Goal: Task Accomplishment & Management: Manage account settings

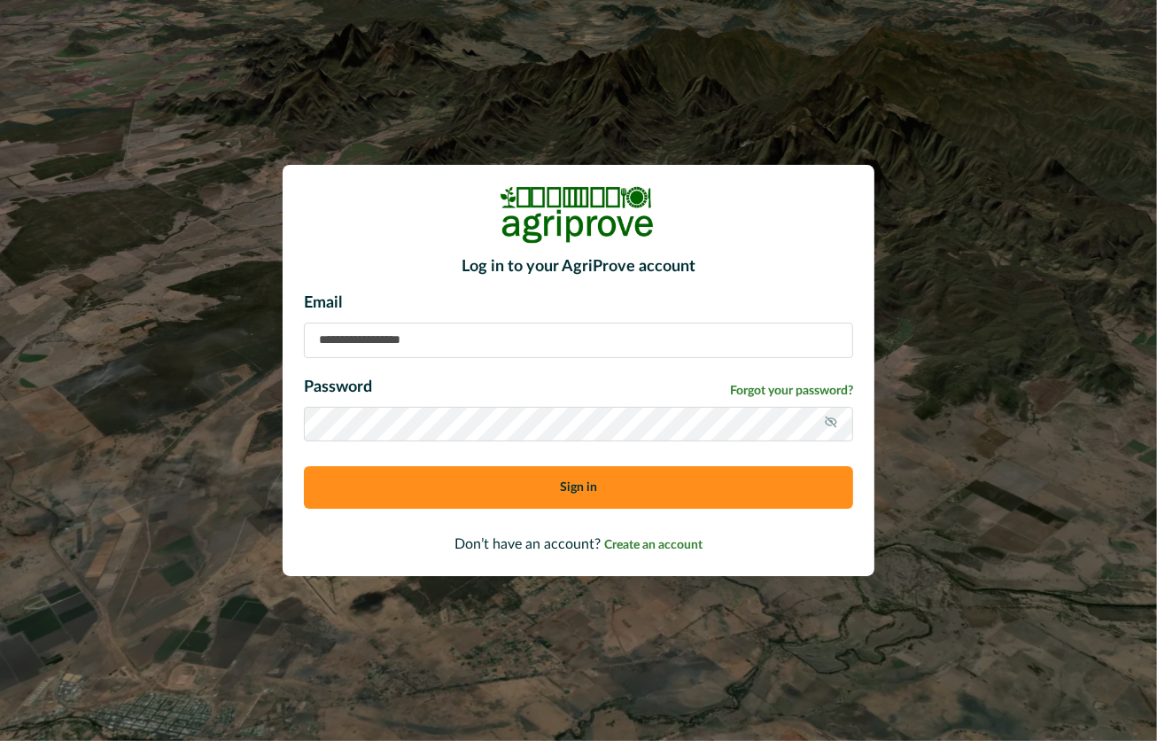
click at [389, 347] on input at bounding box center [578, 340] width 549 height 35
type input "**********"
click at [838, 420] on icon at bounding box center [831, 422] width 14 height 14
click at [607, 486] on button "Sign in" at bounding box center [578, 487] width 549 height 43
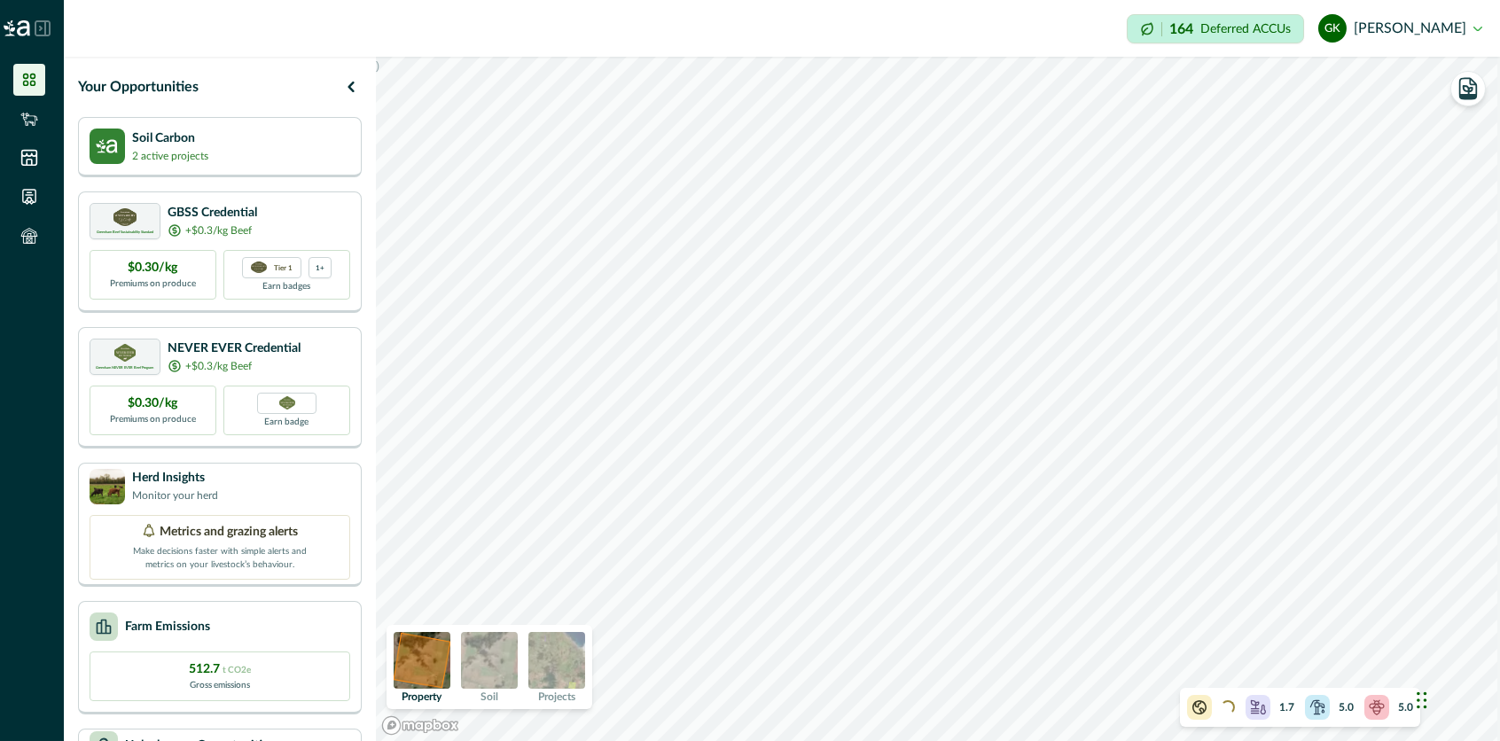
click at [32, 78] on icon at bounding box center [29, 80] width 12 height 12
click at [347, 80] on icon "button" at bounding box center [350, 86] width 21 height 21
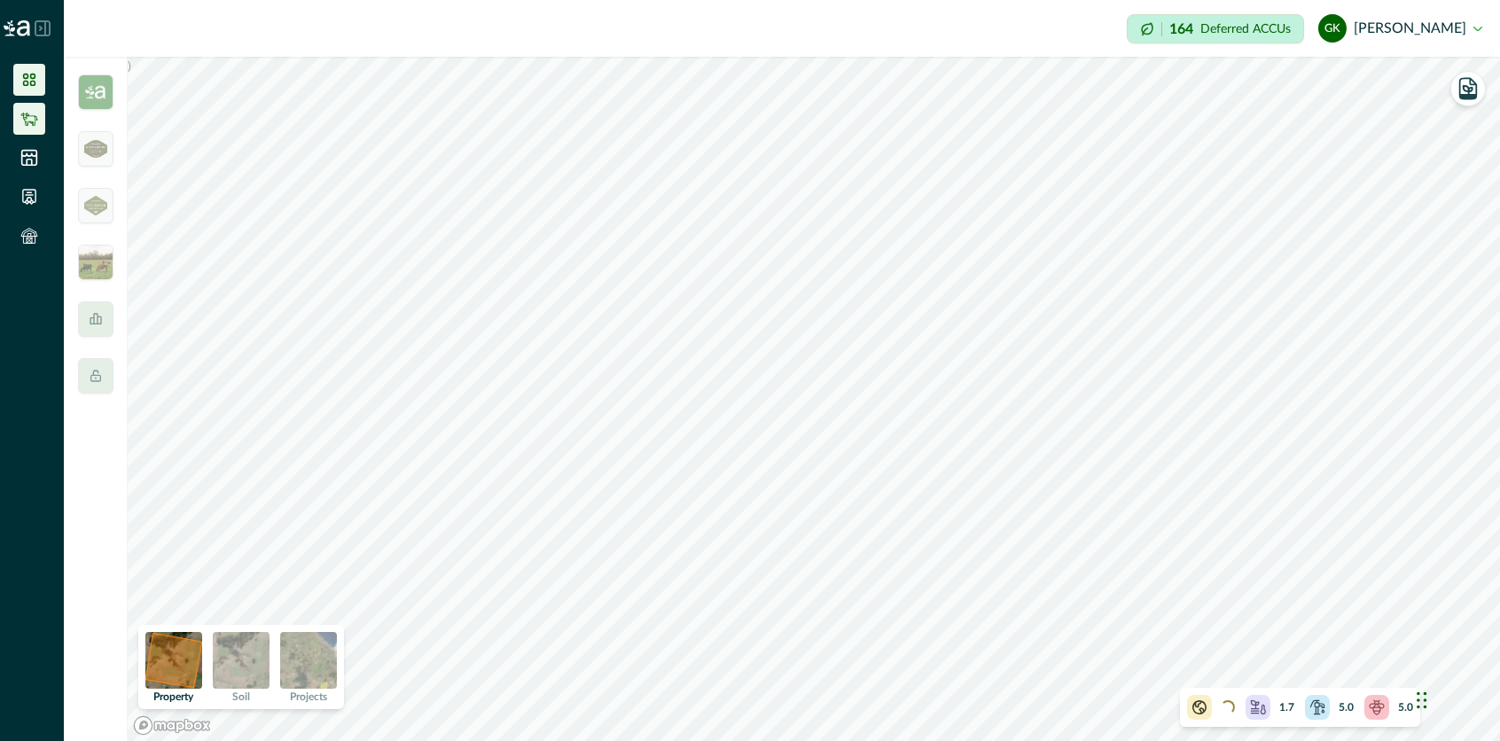
click at [37, 111] on icon at bounding box center [29, 119] width 18 height 18
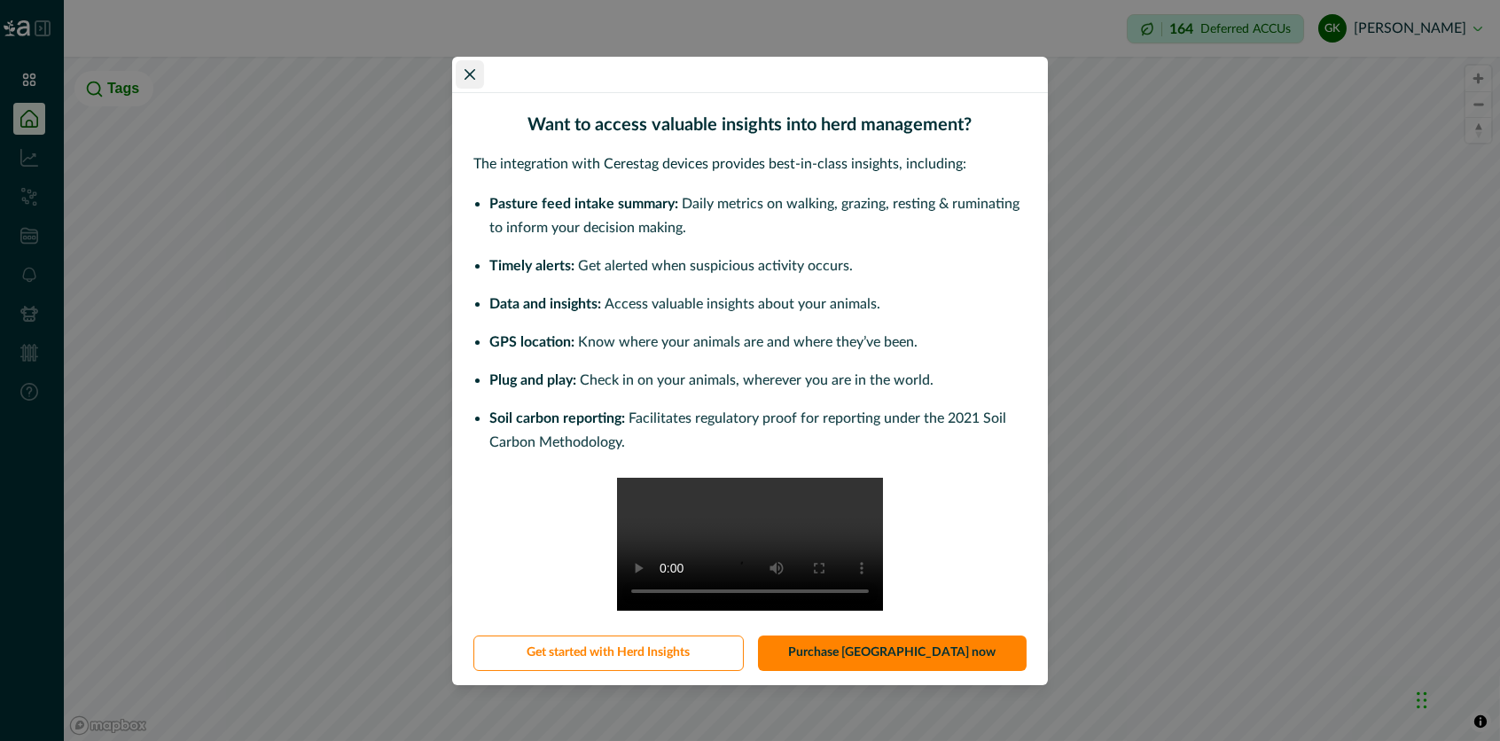
click at [468, 68] on icon "Close" at bounding box center [469, 73] width 11 height 11
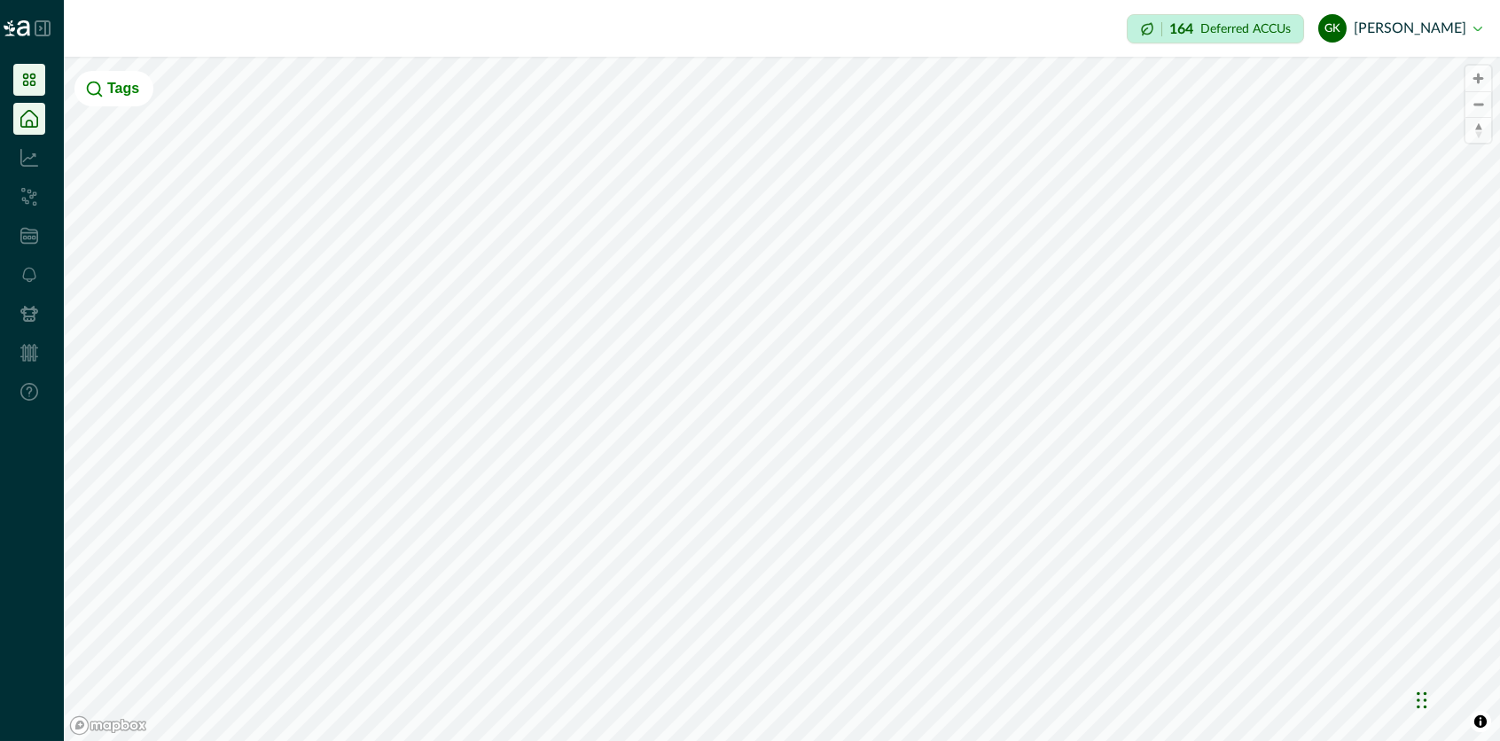
click at [35, 80] on icon at bounding box center [29, 80] width 18 height 18
click at [24, 78] on icon at bounding box center [29, 80] width 12 height 12
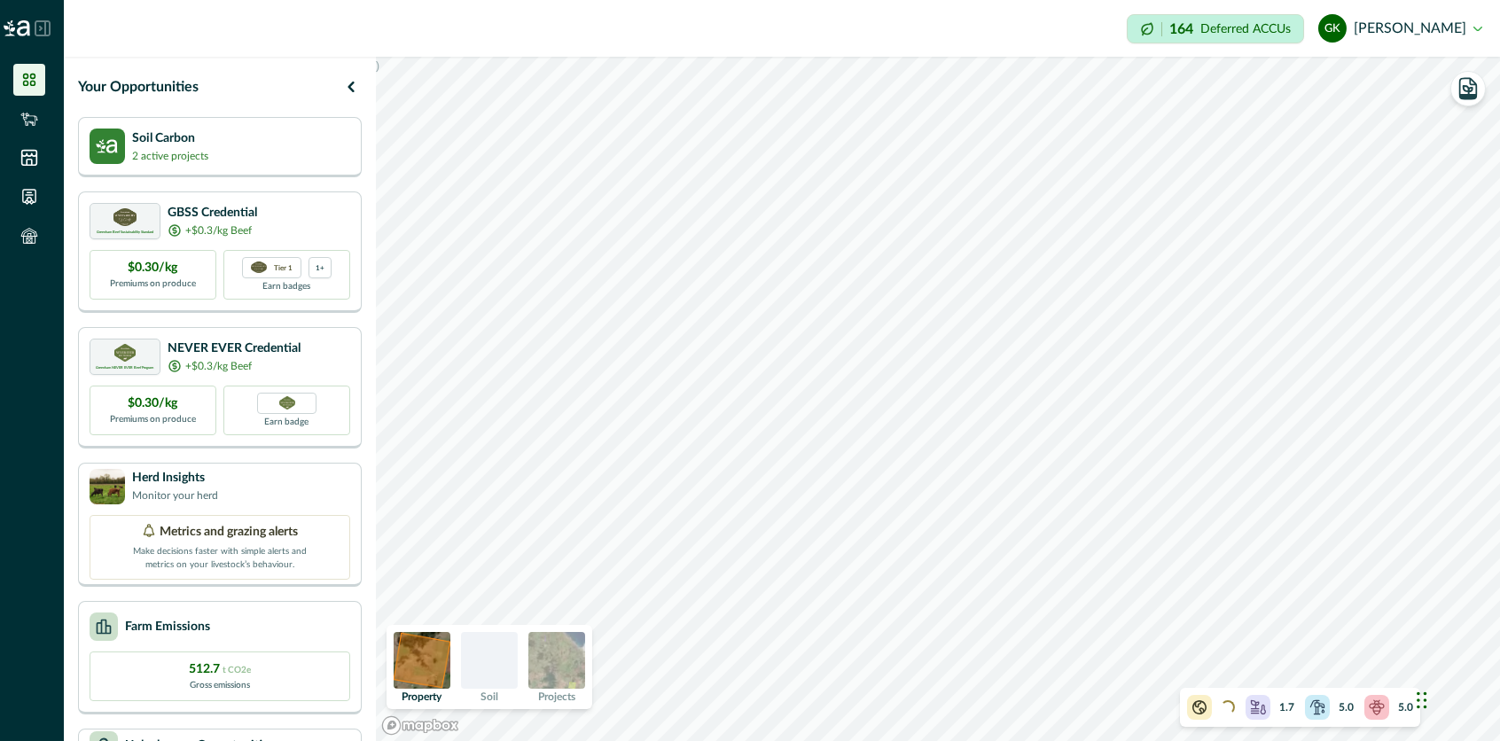
click at [516, 658] on div at bounding box center [489, 660] width 57 height 57
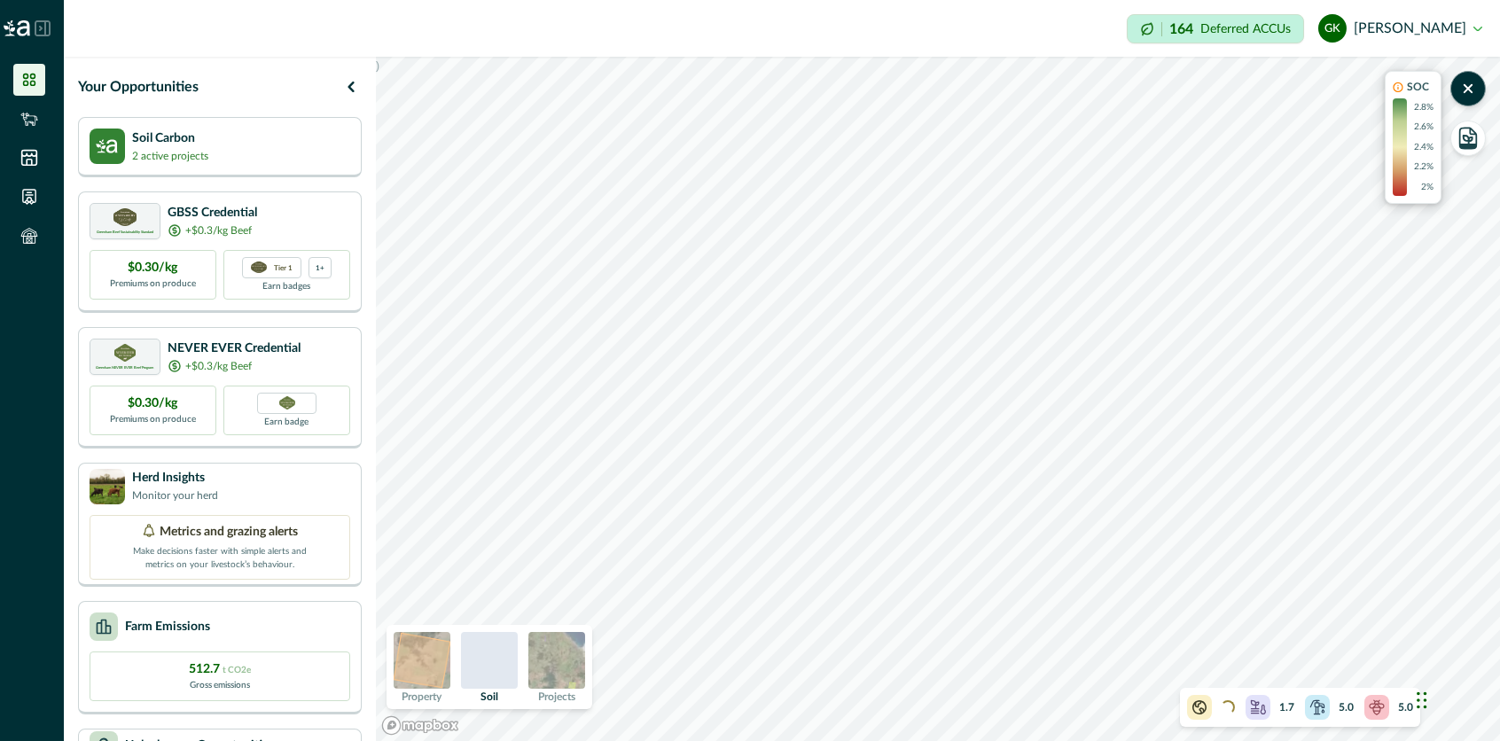
click at [418, 677] on img at bounding box center [421, 660] width 57 height 57
click at [507, 666] on div at bounding box center [489, 660] width 57 height 57
click at [563, 671] on img at bounding box center [556, 660] width 57 height 57
click at [1157, 714] on icon at bounding box center [1376, 707] width 18 height 18
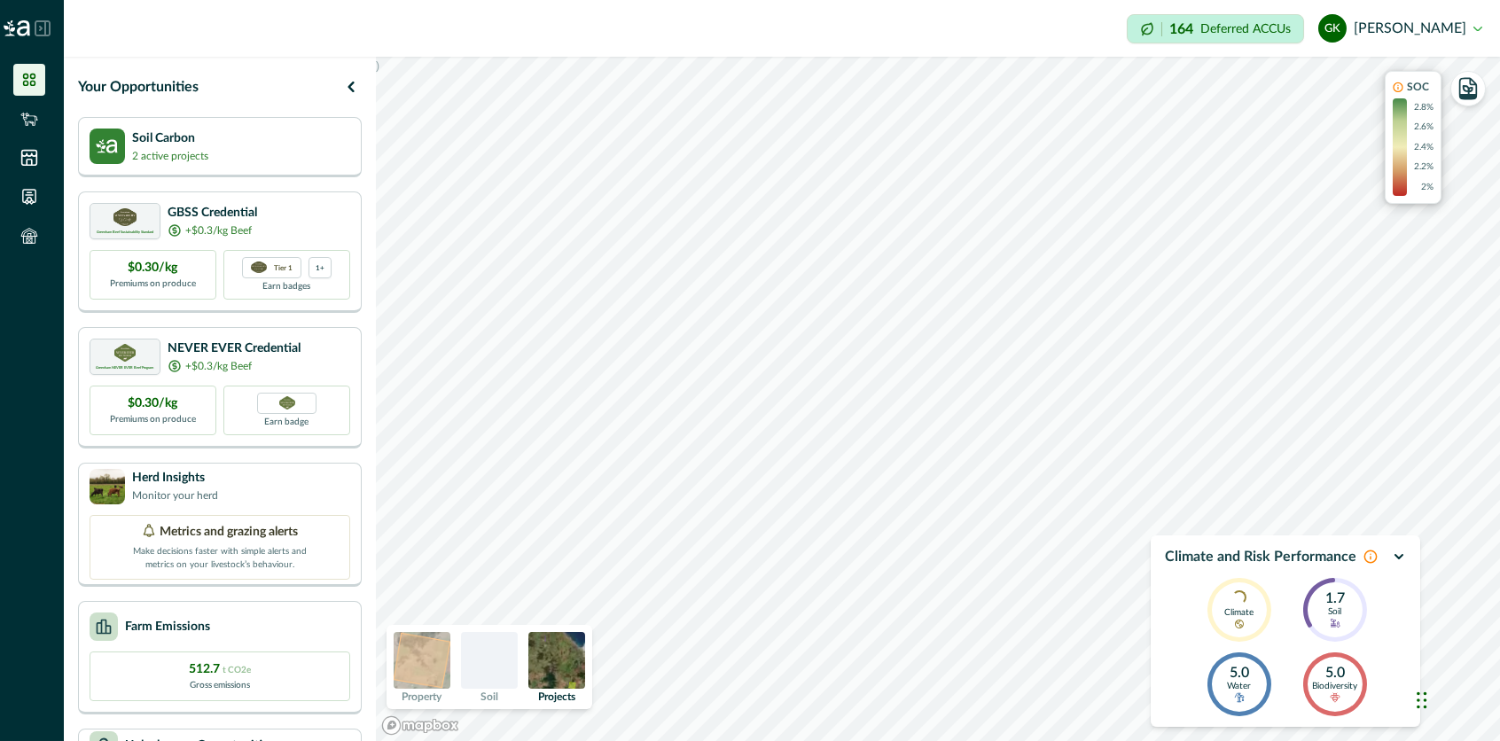
click at [1157, 606] on p "1.7" at bounding box center [1334, 599] width 19 height 16
click at [1157, 701] on div "Chat Widget" at bounding box center [1455, 698] width 89 height 85
click at [1157, 703] on div "Chat Widget" at bounding box center [1455, 698] width 89 height 85
drag, startPoint x: 1421, startPoint y: 703, endPoint x: 1446, endPoint y: 728, distance: 35.7
click at [1157, 728] on div "Chat Widget" at bounding box center [1455, 698] width 89 height 85
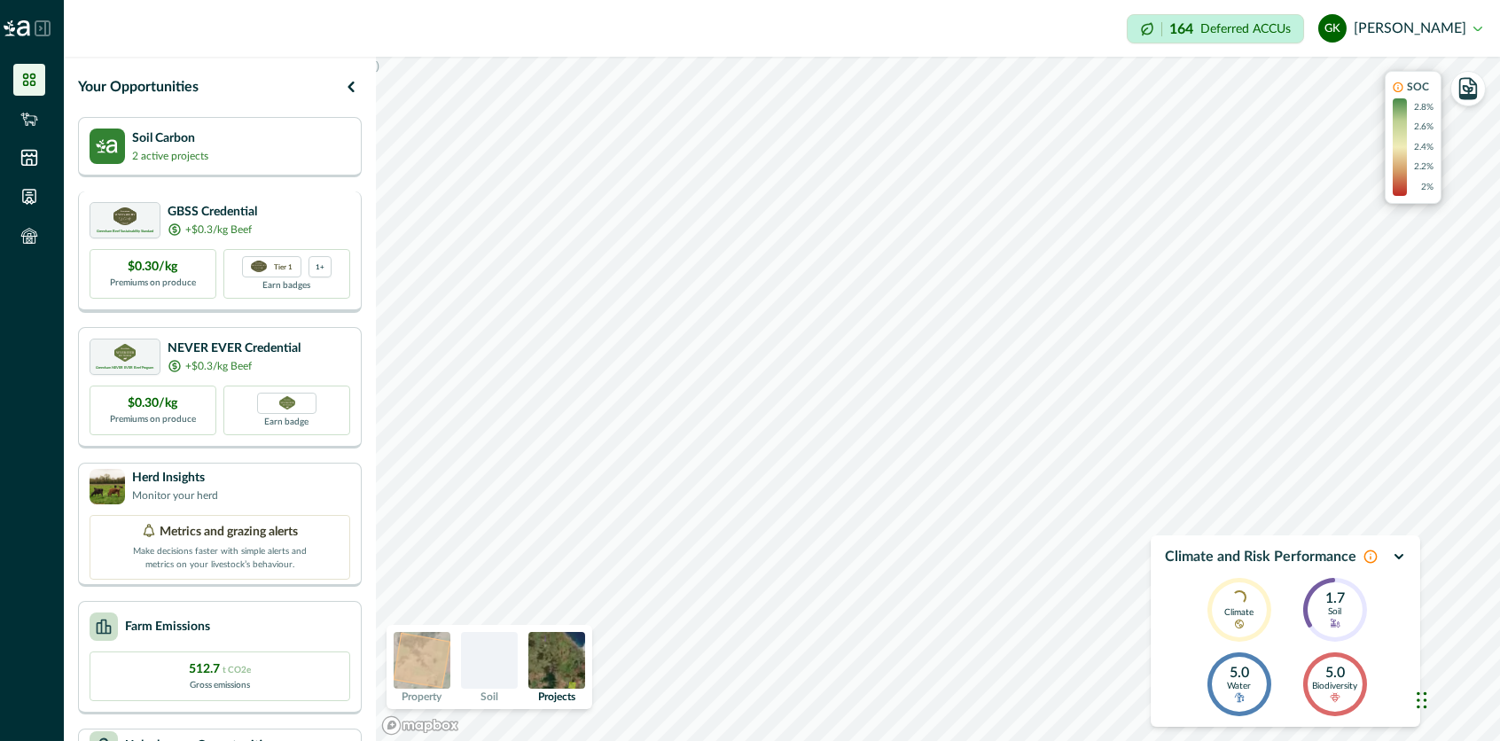
click at [244, 207] on p "GBSS Credential" at bounding box center [213, 212] width 90 height 19
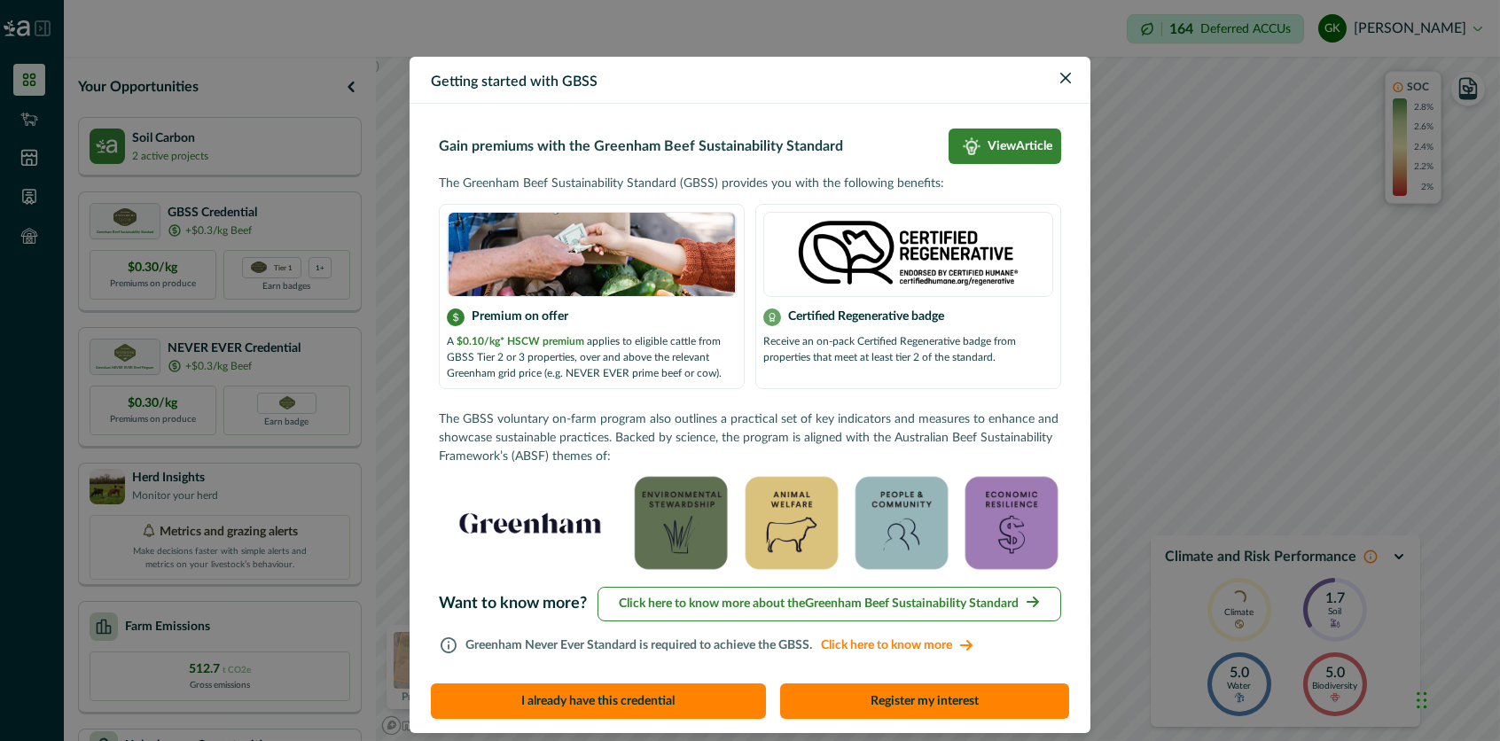
scroll to position [47, 0]
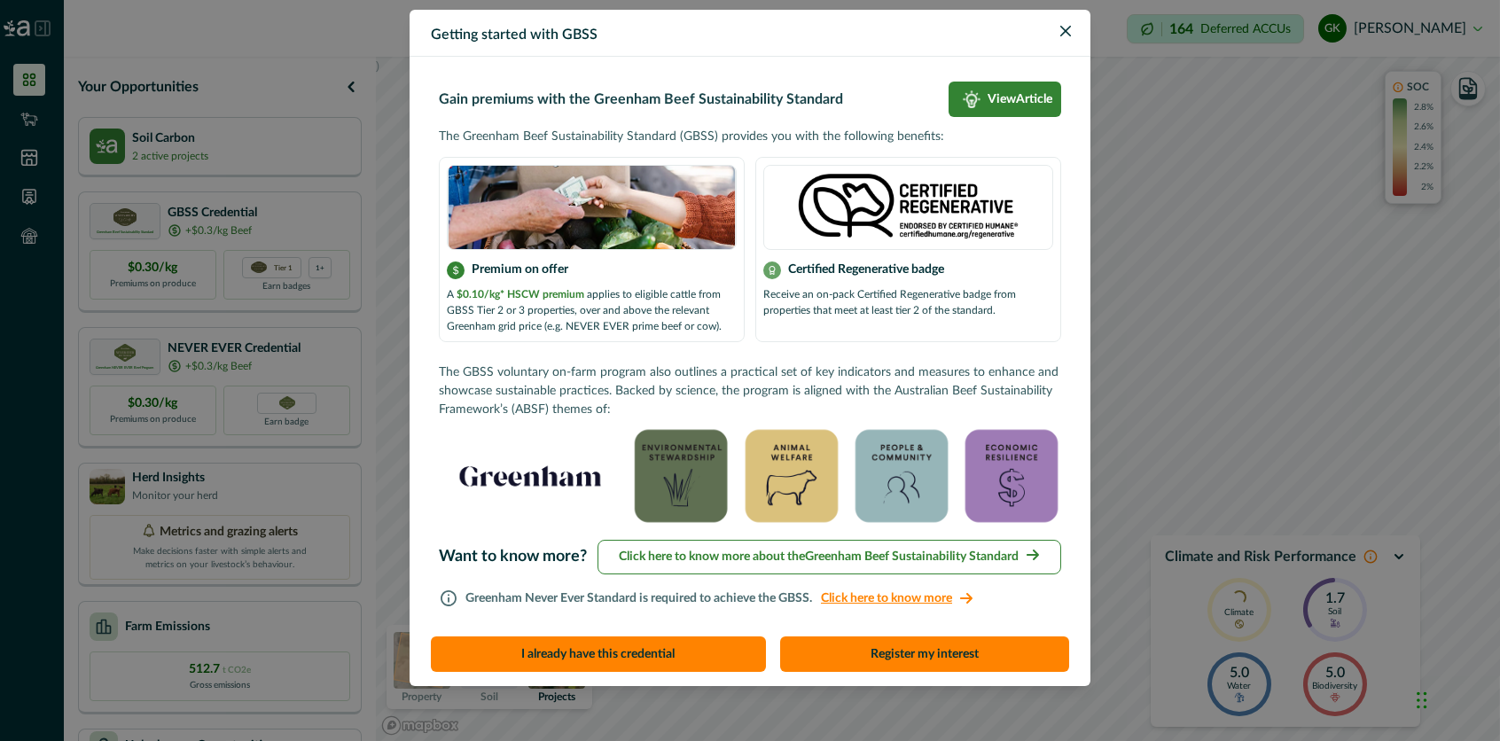
click at [876, 595] on span "Click here to know more" at bounding box center [897, 598] width 170 height 19
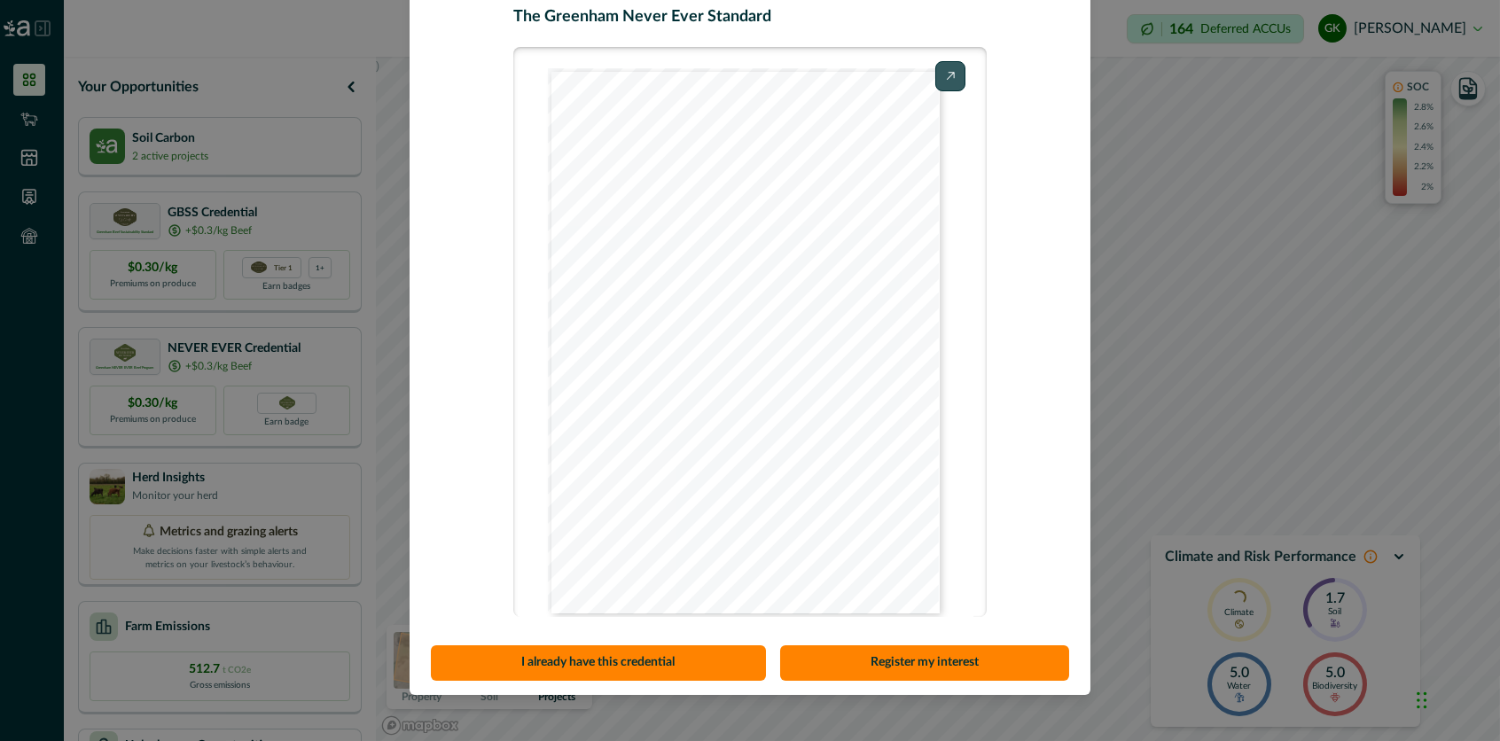
scroll to position [161, 0]
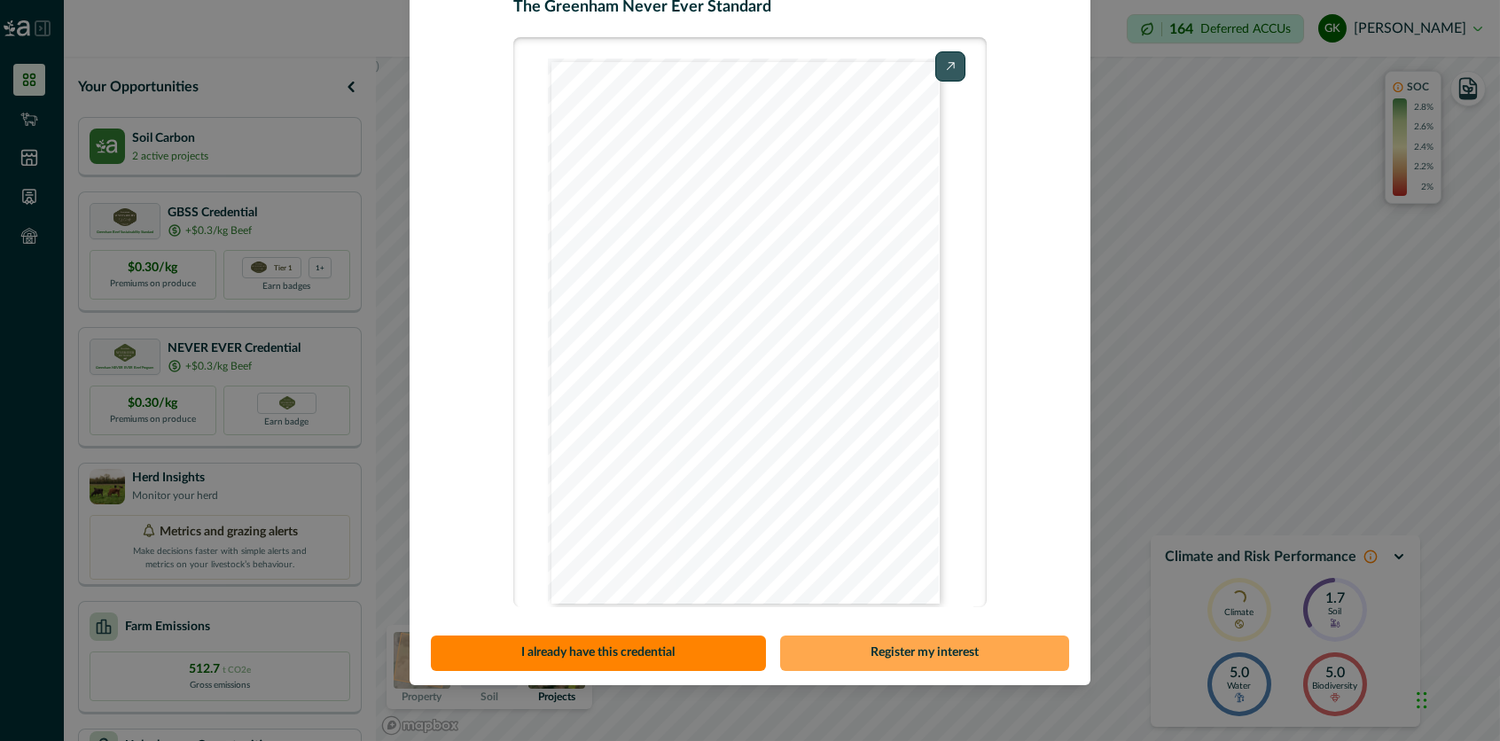
click at [932, 656] on button "Register my interest" at bounding box center [925, 652] width 290 height 35
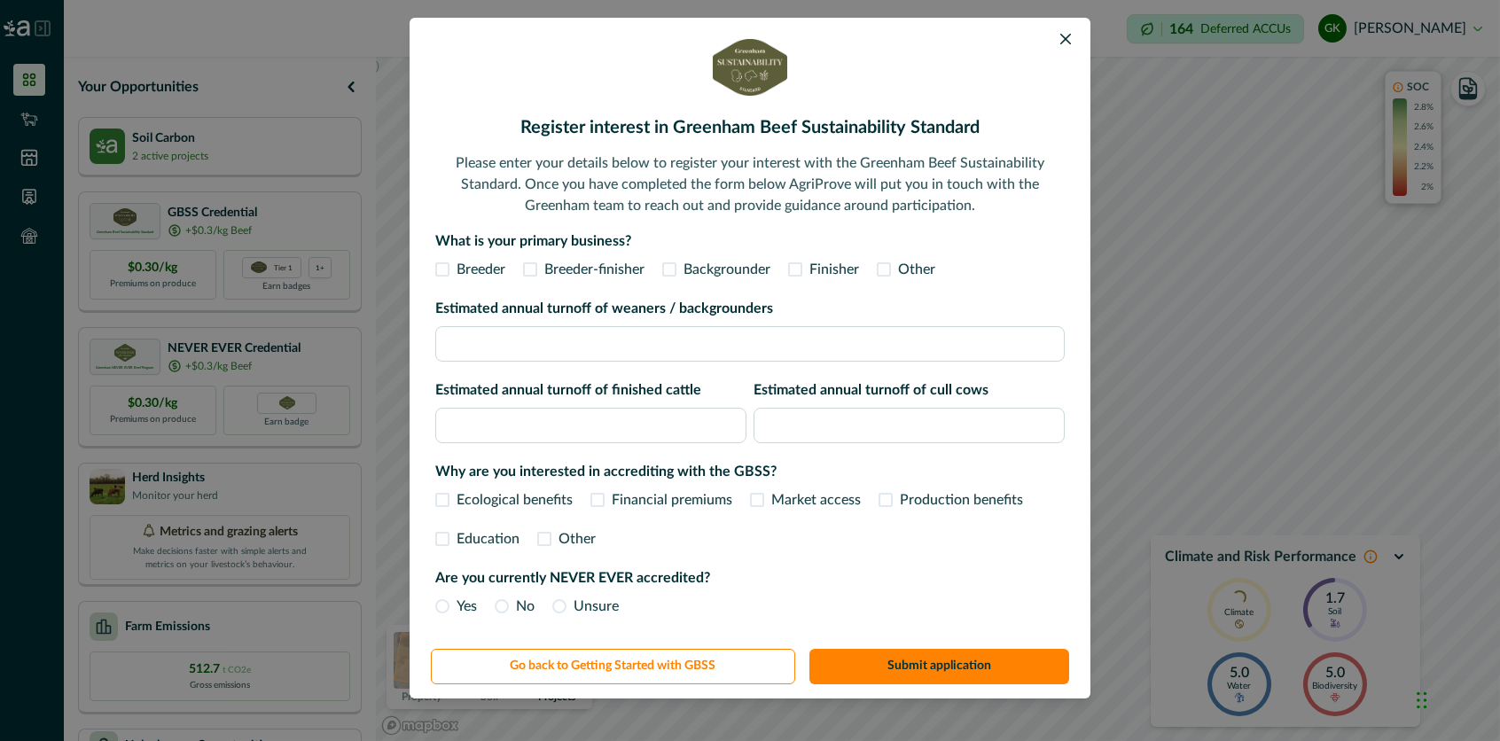
scroll to position [52, 0]
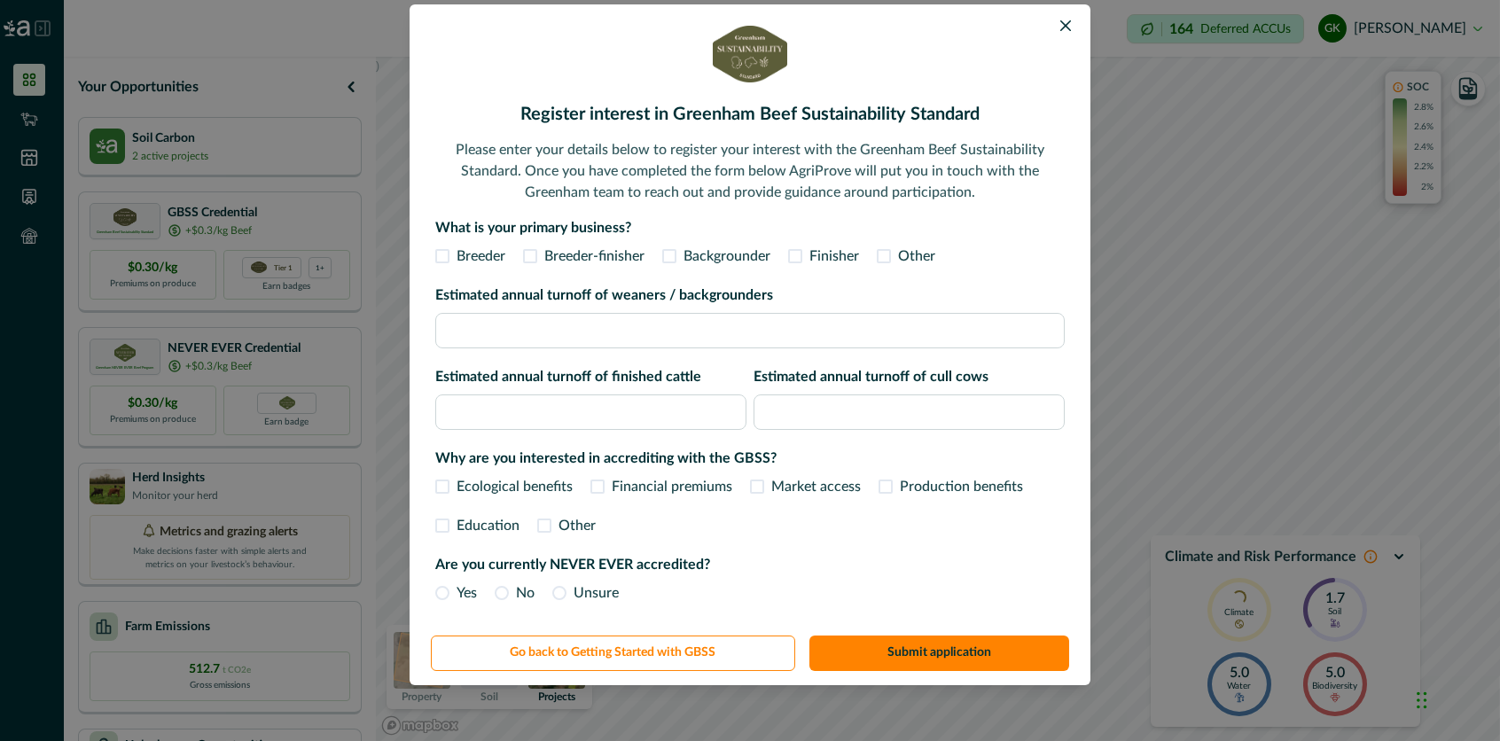
click at [526, 257] on span at bounding box center [530, 256] width 14 height 14
click at [507, 335] on input "Estimated annual turnoff of weaners / backgrounders" at bounding box center [749, 330] width 629 height 35
type input "*"
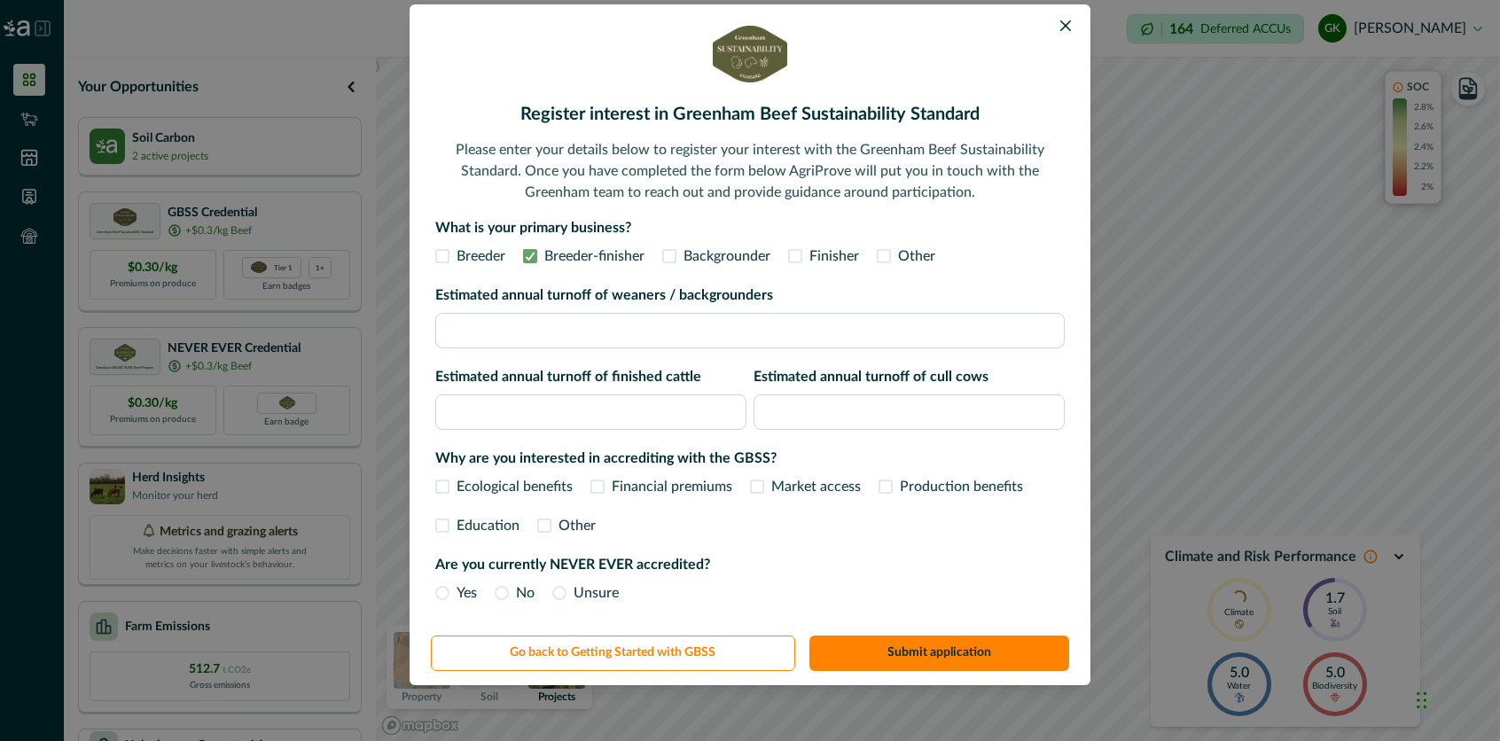
type input "**"
click at [479, 331] on input "Estimated annual turnoff of weaners / backgrounders" at bounding box center [749, 330] width 629 height 35
type input "**"
click at [767, 414] on input "Estimated annual turnoff of cull cows" at bounding box center [908, 411] width 311 height 35
type input "**"
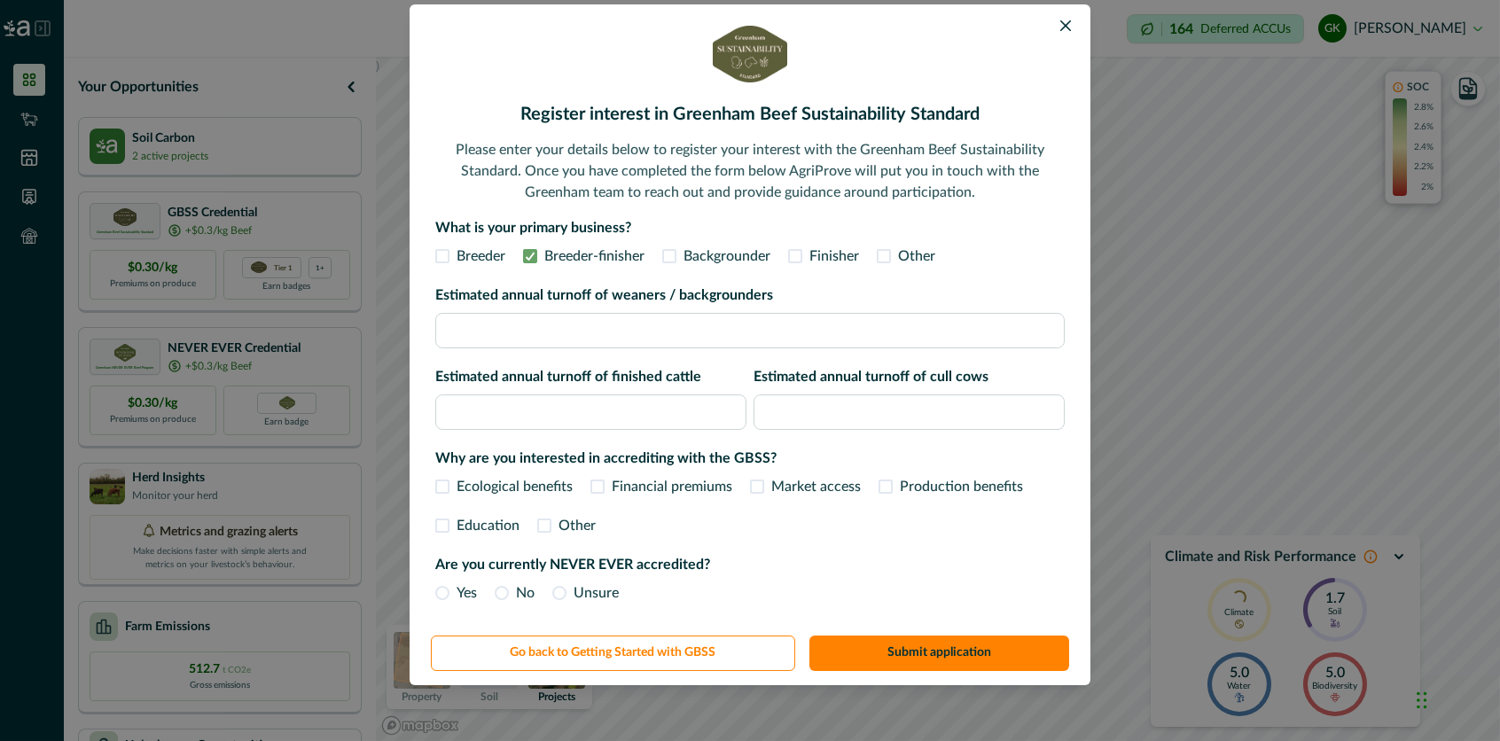
click at [591, 418] on input "Estimated annual turnoff of finished cattle" at bounding box center [590, 411] width 311 height 35
type input "**"
click at [767, 413] on input "**" at bounding box center [908, 411] width 311 height 35
type input "**"
click at [445, 333] on input "**" at bounding box center [749, 330] width 629 height 35
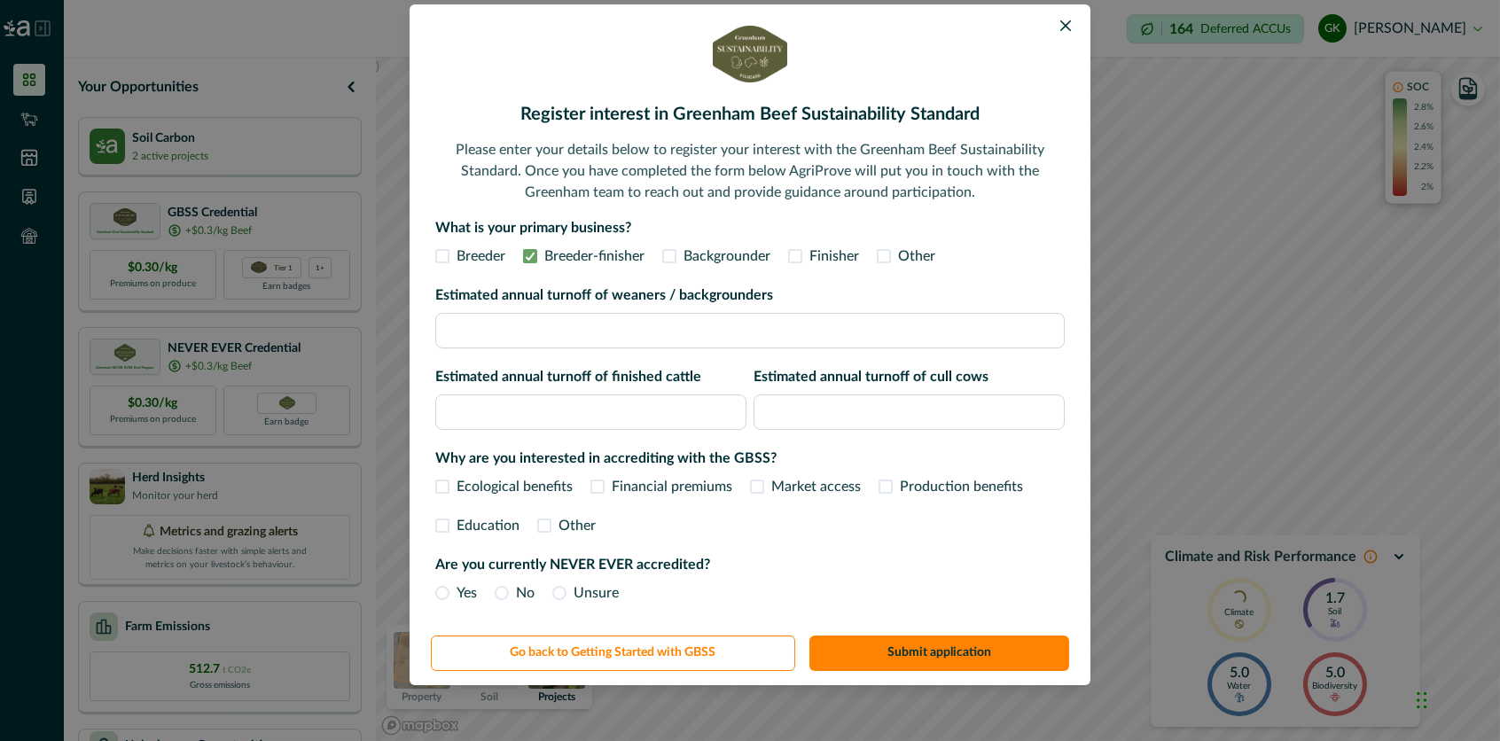
type input "**"
click at [767, 408] on input "**" at bounding box center [908, 411] width 311 height 35
type input "**"
click at [480, 326] on input "**" at bounding box center [749, 330] width 629 height 35
type input "*"
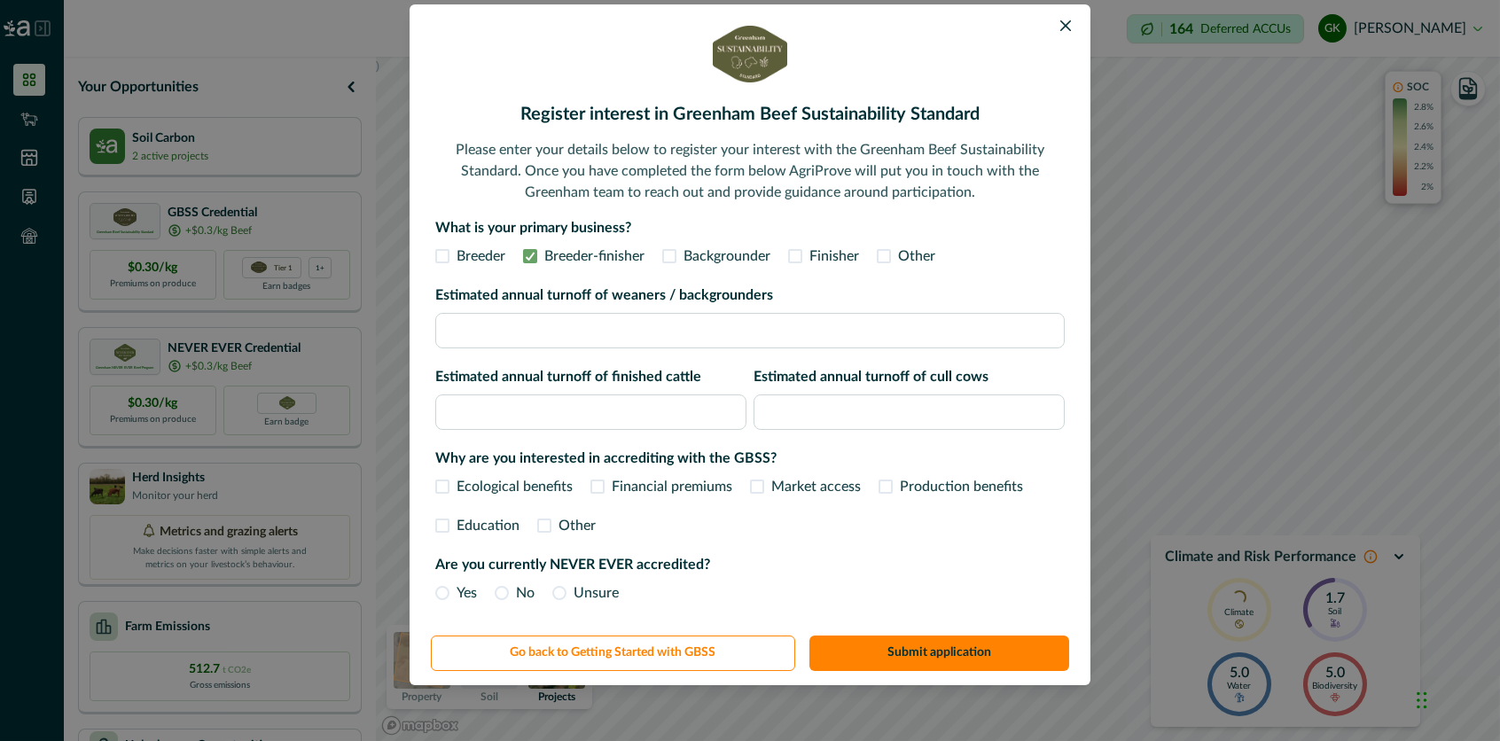
type input "*"
click at [598, 486] on label "Financial premiums" at bounding box center [661, 486] width 142 height 21
click at [449, 409] on input "**" at bounding box center [590, 411] width 311 height 35
type input "**"
click at [439, 595] on span at bounding box center [442, 593] width 14 height 14
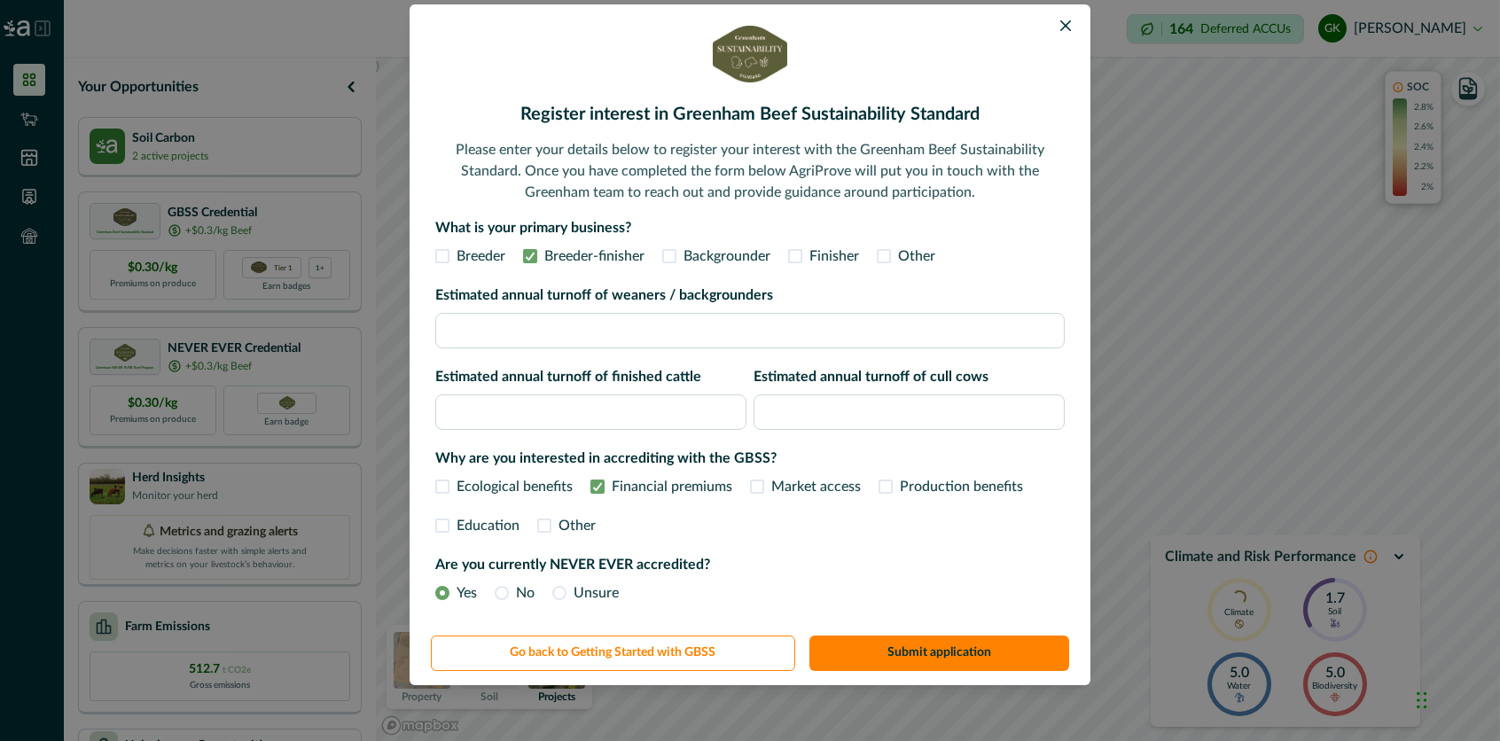
click at [440, 491] on span at bounding box center [442, 486] width 14 height 14
click at [887, 484] on label "Production benefits" at bounding box center [950, 486] width 144 height 21
click at [761, 481] on label "Market access" at bounding box center [805, 486] width 111 height 21
click at [909, 648] on button "Submit application" at bounding box center [939, 652] width 261 height 35
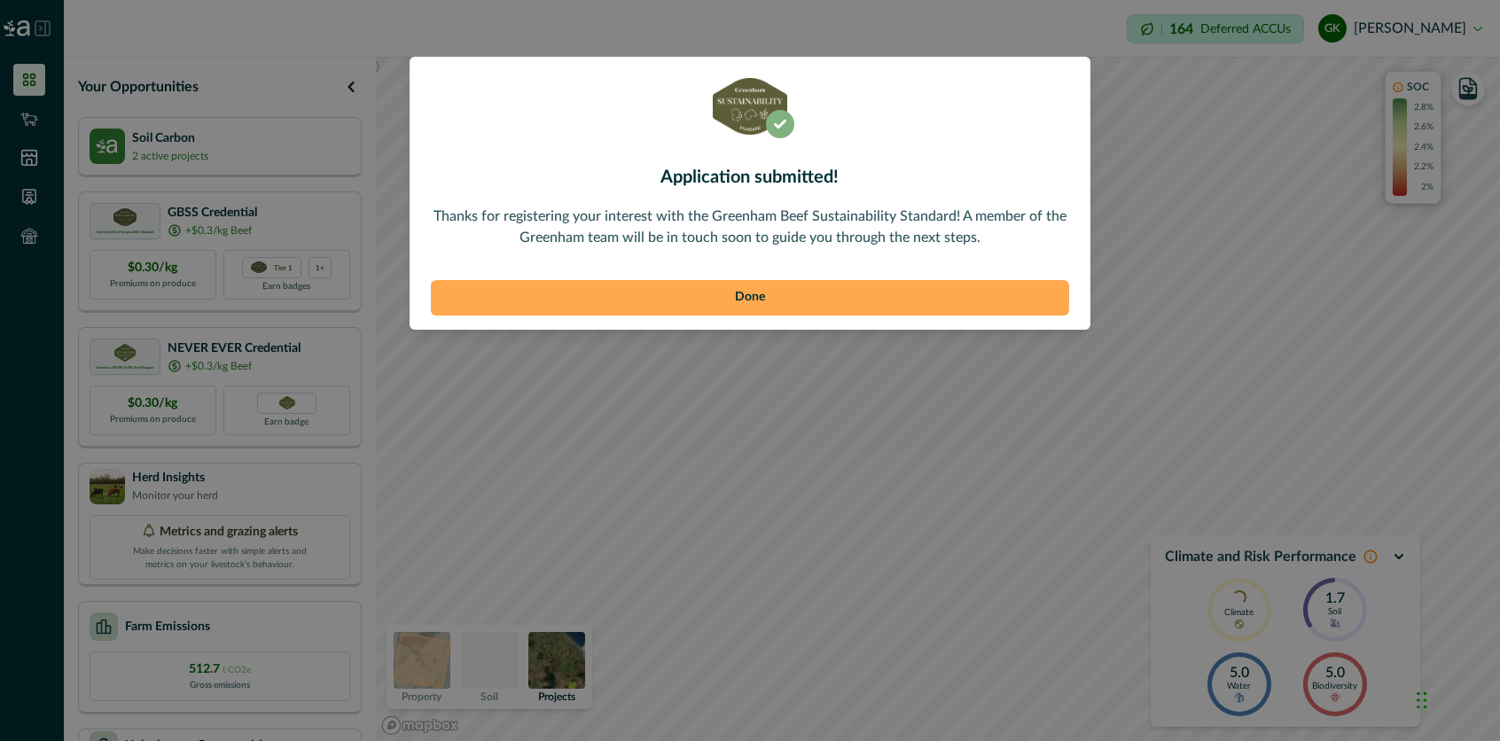
click at [757, 284] on button "Done" at bounding box center [750, 297] width 638 height 35
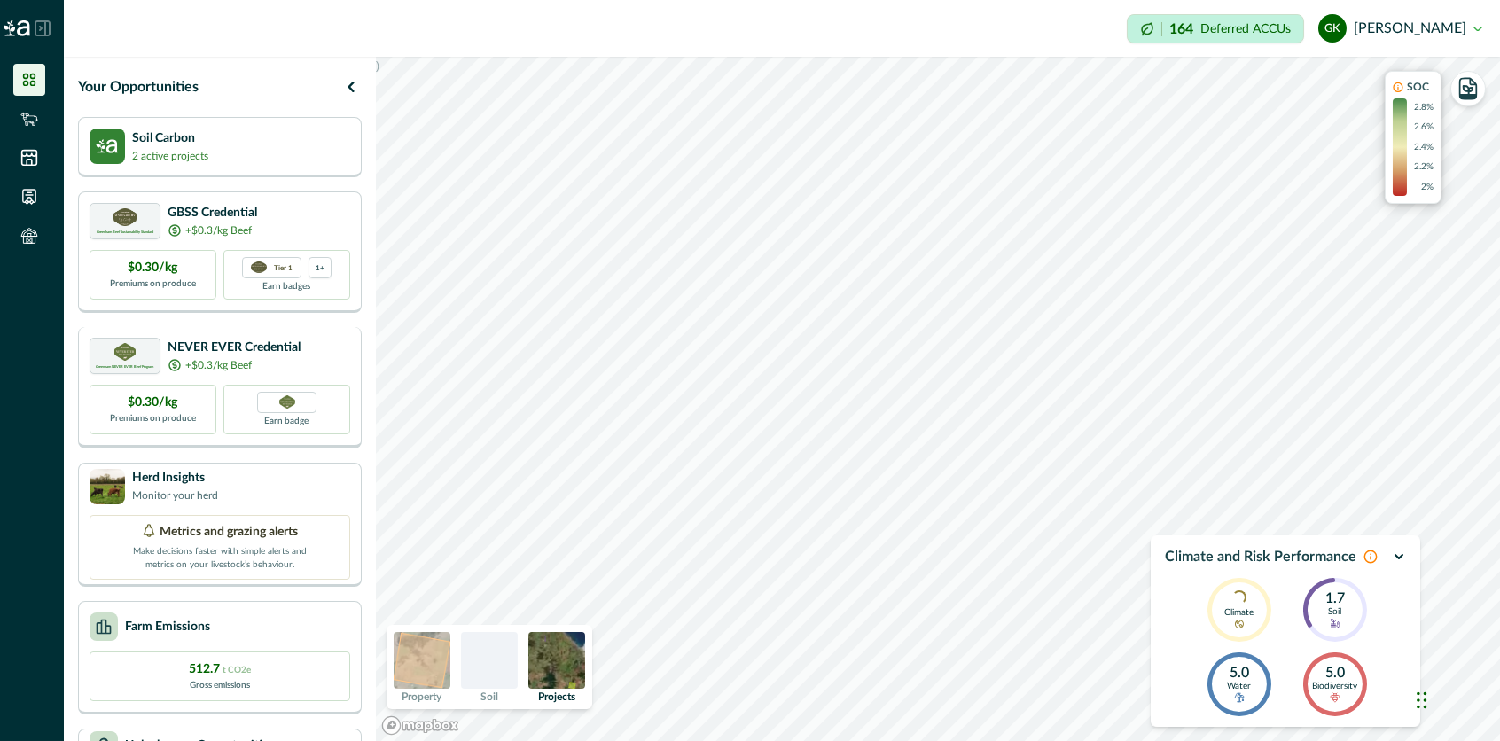
click at [244, 341] on p "NEVER EVER Credential" at bounding box center [234, 348] width 133 height 19
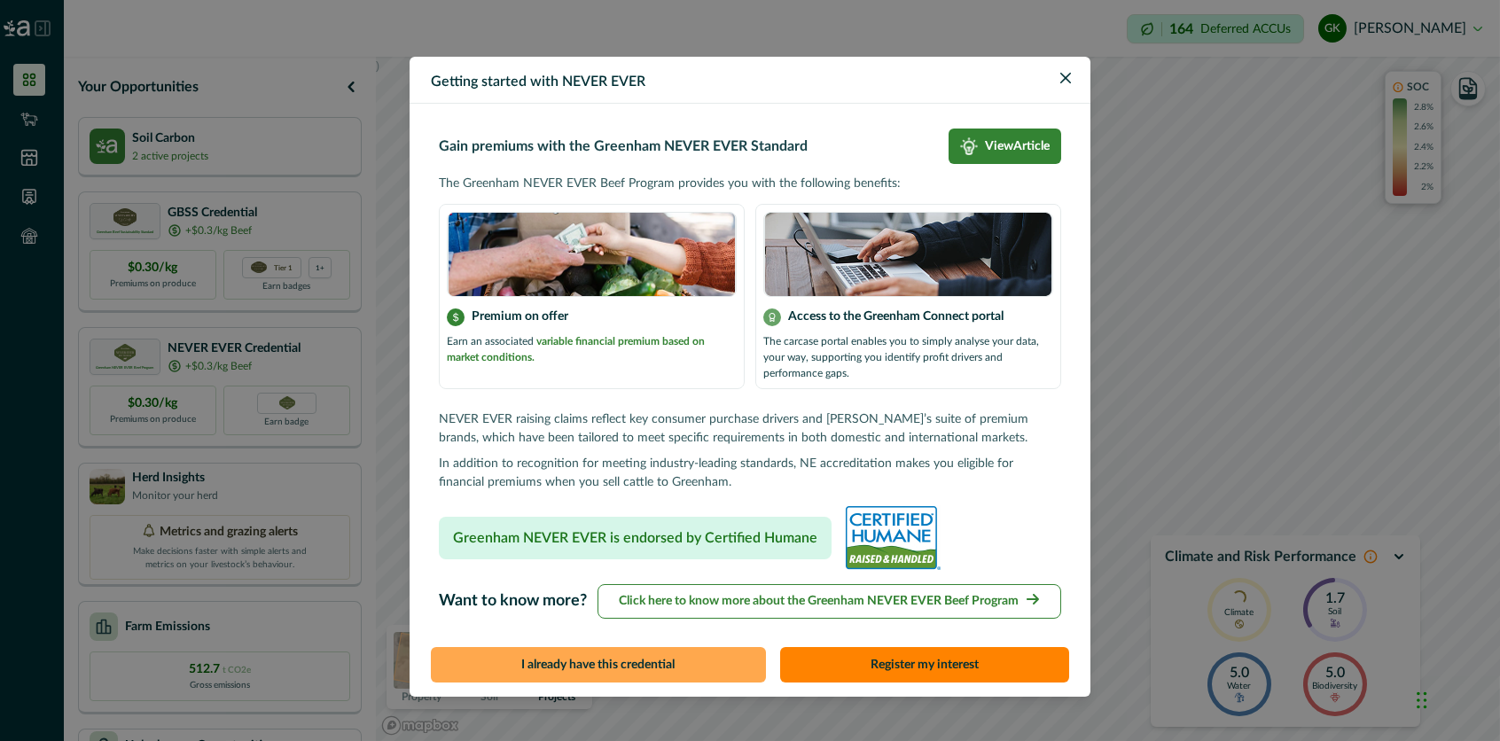
click at [604, 668] on button "I already have this credential" at bounding box center [598, 664] width 335 height 35
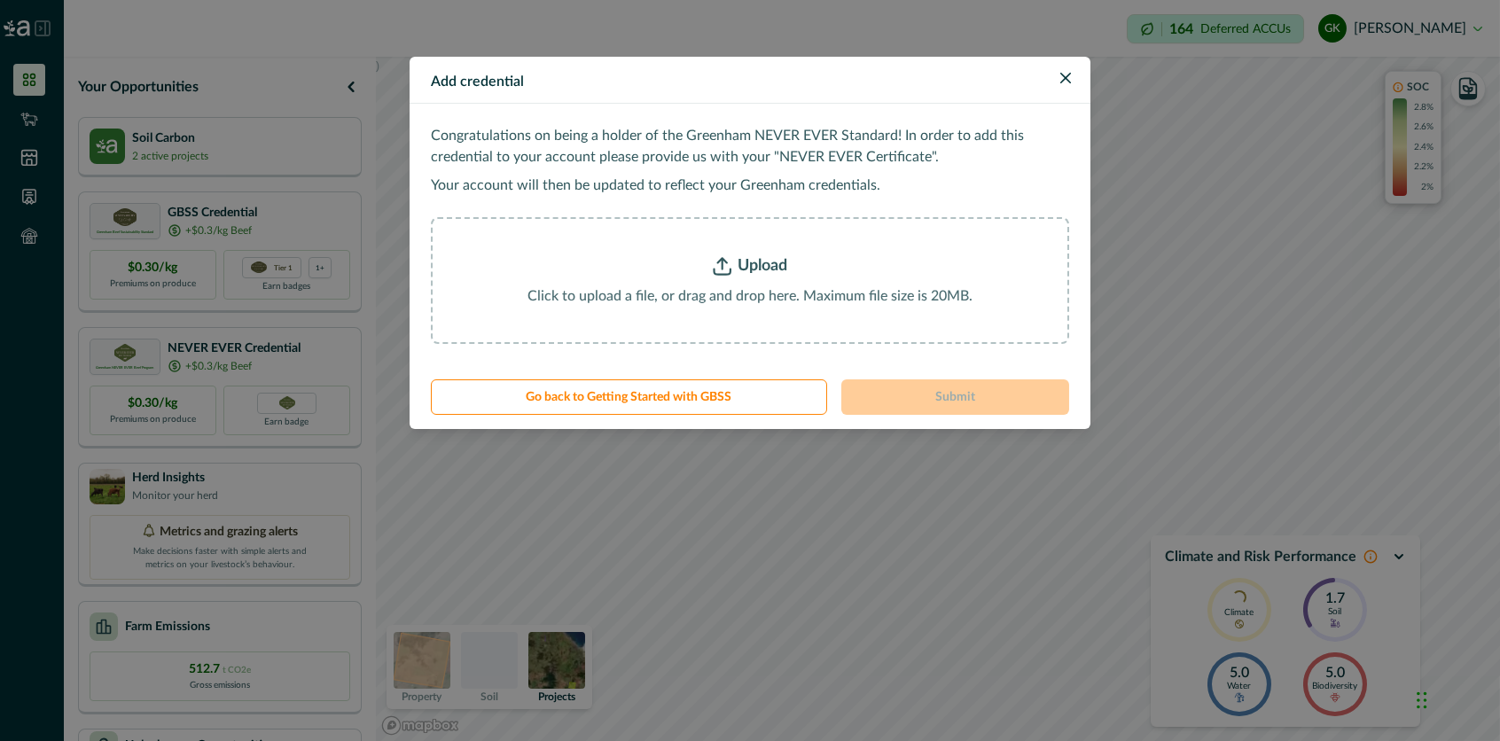
click at [743, 265] on p "Upload" at bounding box center [763, 266] width 50 height 24
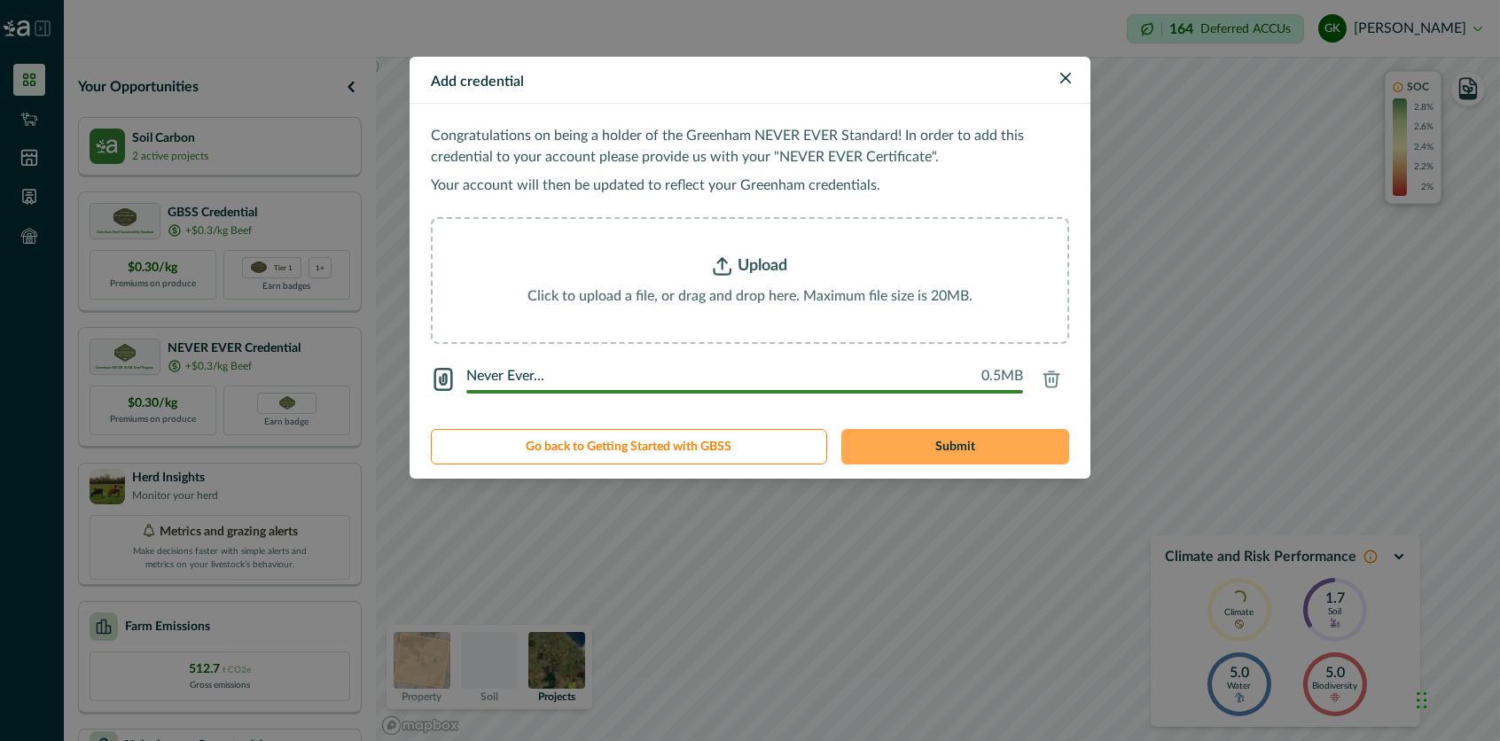
click at [966, 448] on button "Submit" at bounding box center [955, 446] width 229 height 35
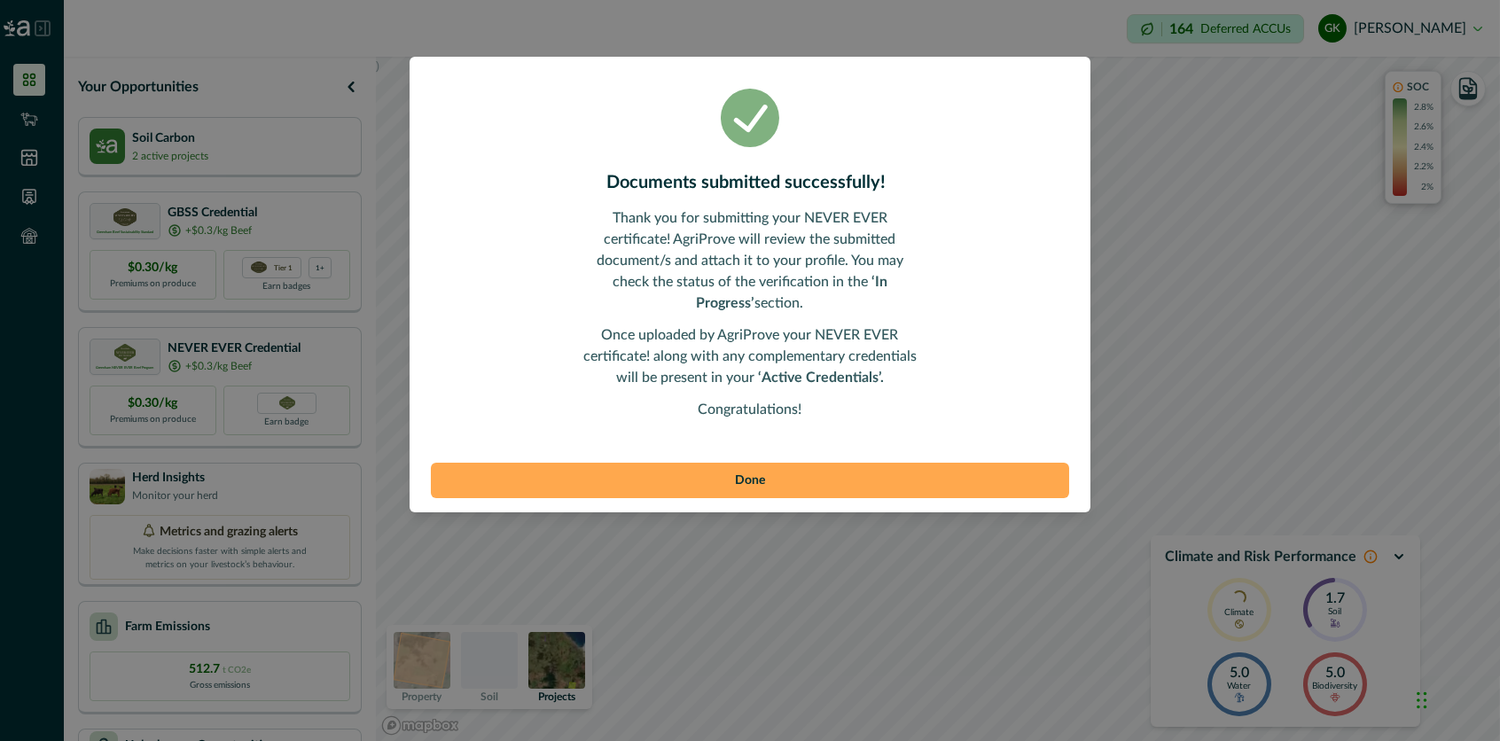
click at [835, 465] on button "Done" at bounding box center [750, 480] width 638 height 35
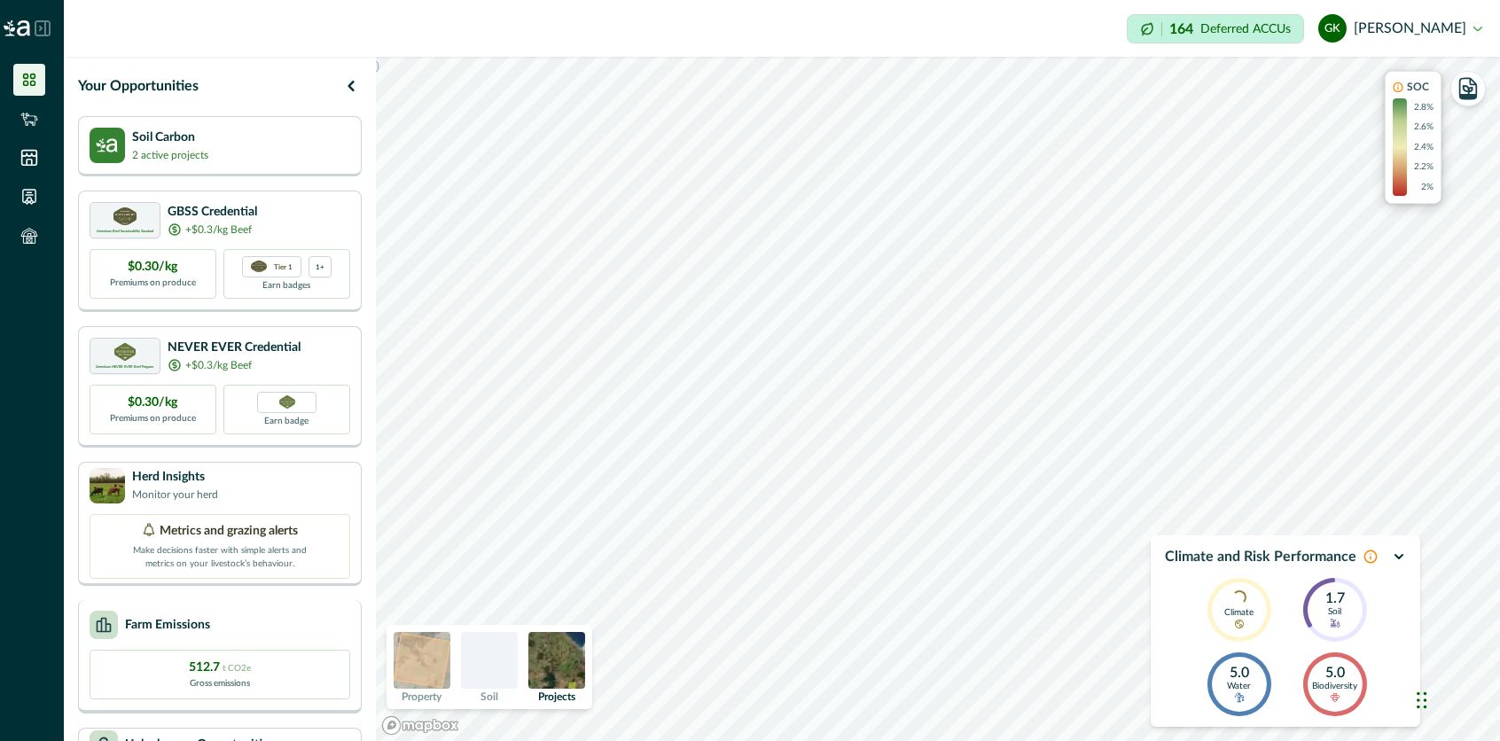
scroll to position [122, 0]
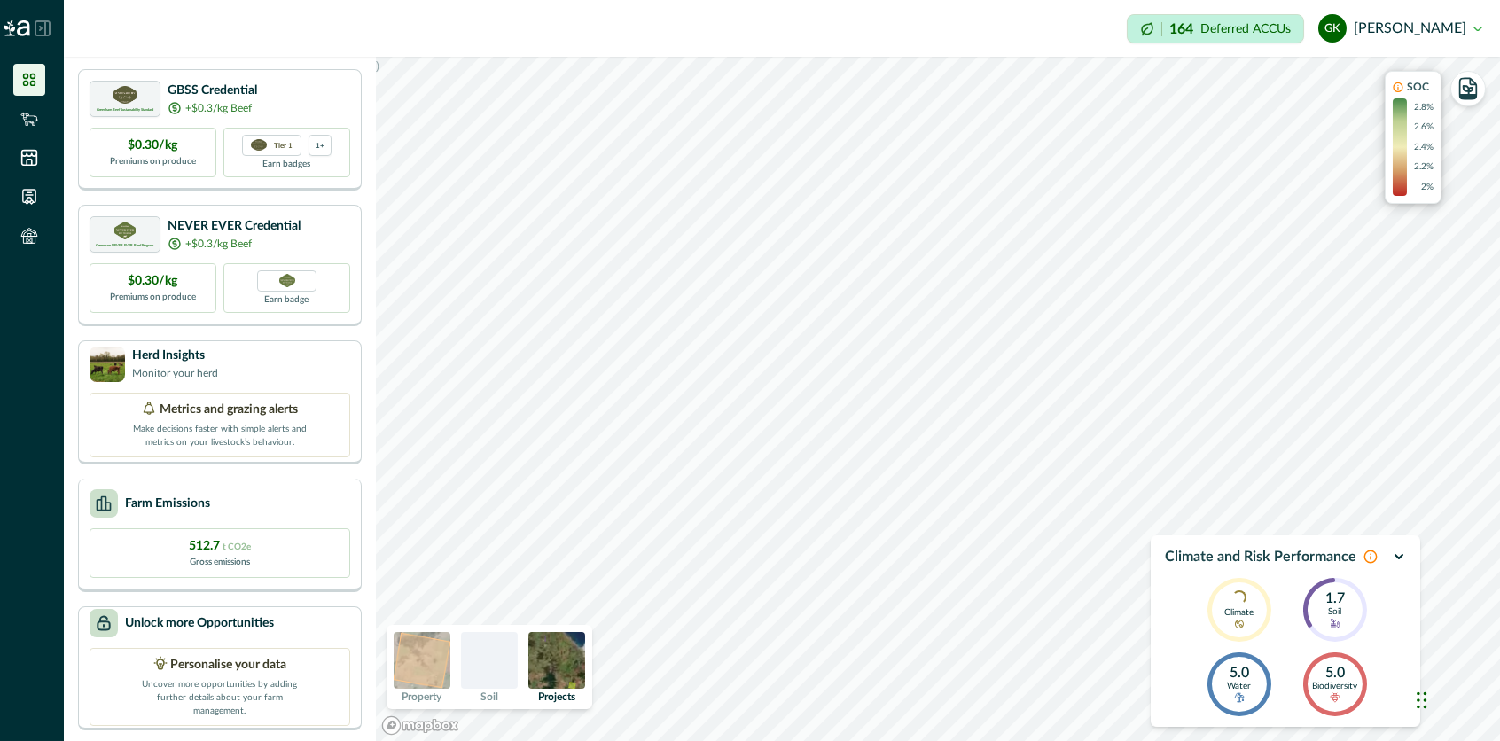
click at [181, 524] on div "Farm Emissions 512.7 t CO2e Gross emissions" at bounding box center [220, 535] width 284 height 113
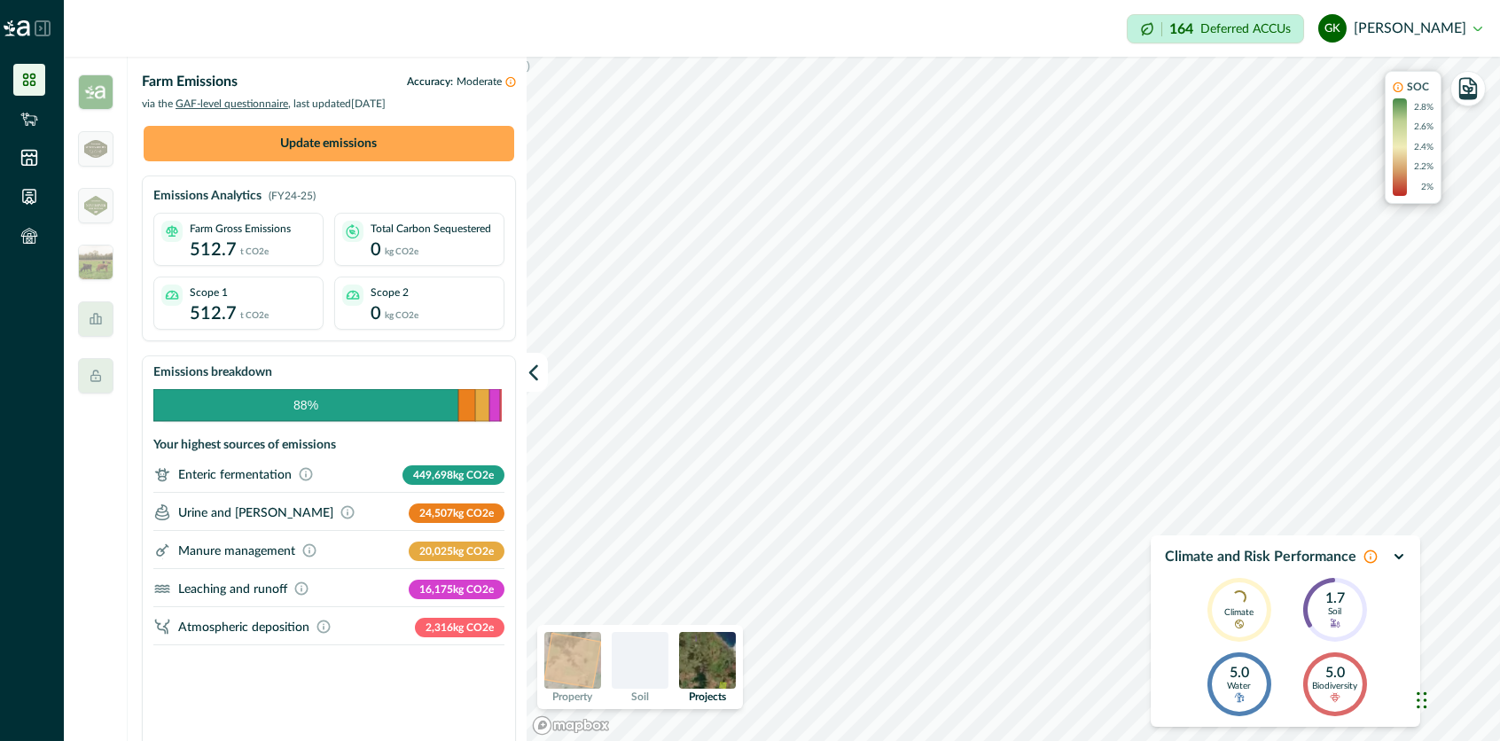
click at [410, 137] on button "Update emissions" at bounding box center [329, 143] width 370 height 35
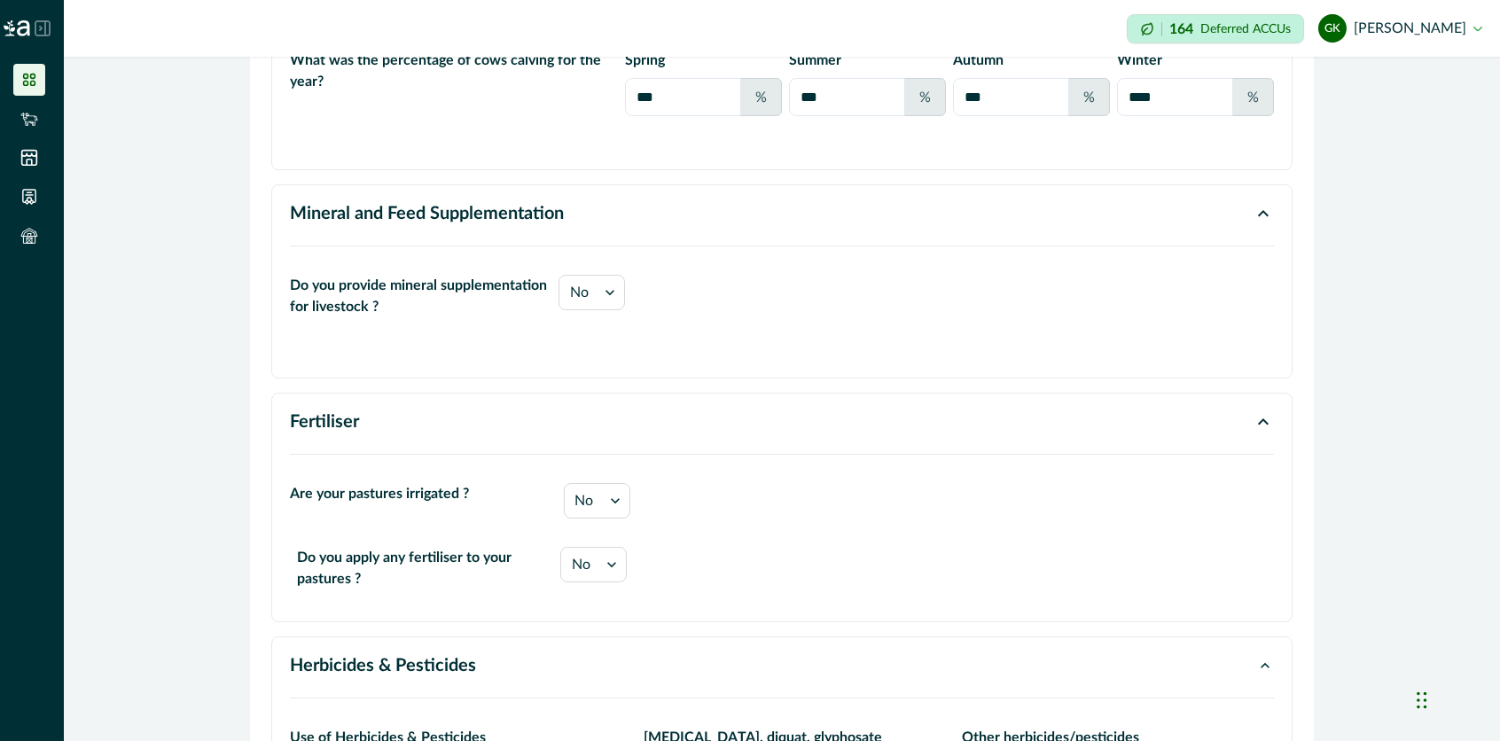
scroll to position [1329, 0]
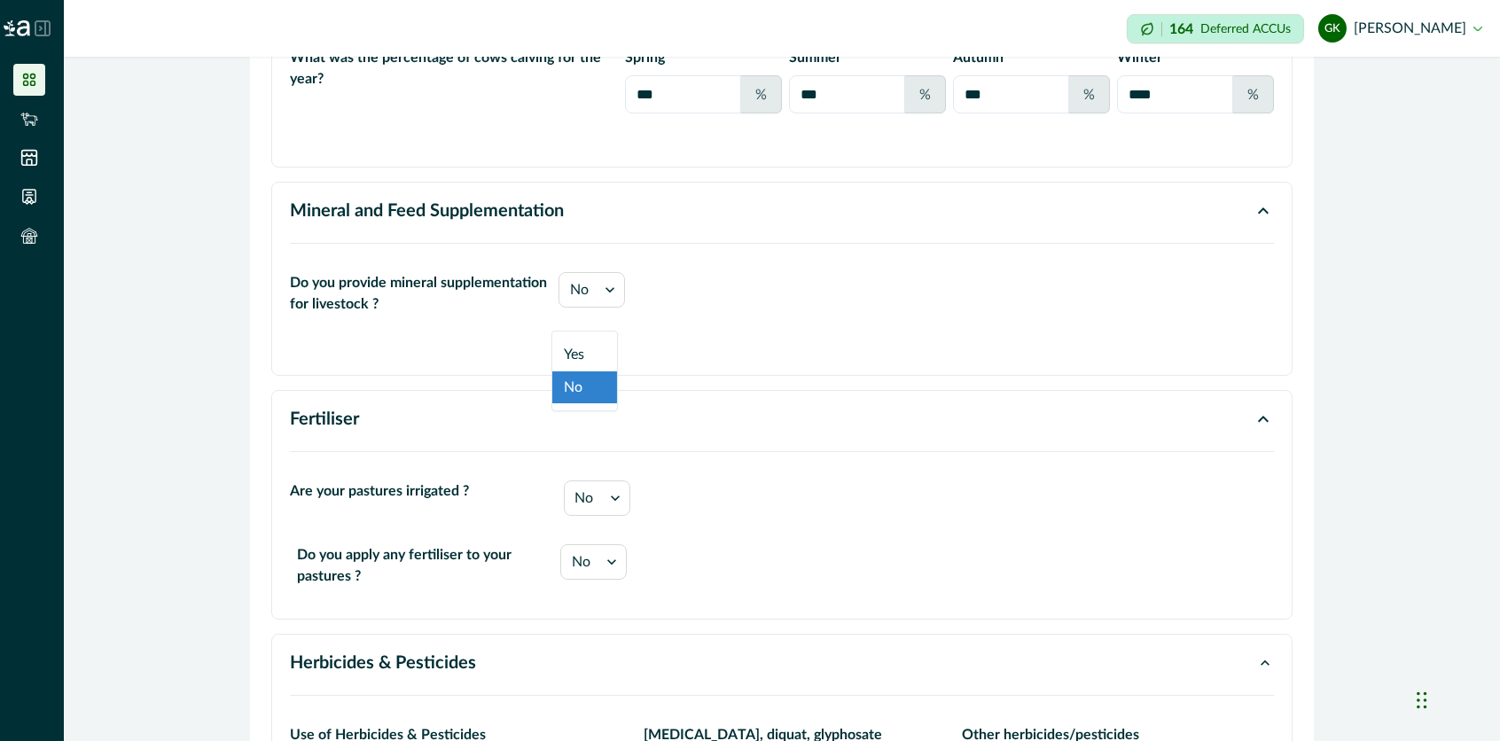
click at [601, 299] on icon at bounding box center [610, 290] width 18 height 18
click at [580, 355] on div "Yes" at bounding box center [584, 355] width 65 height 33
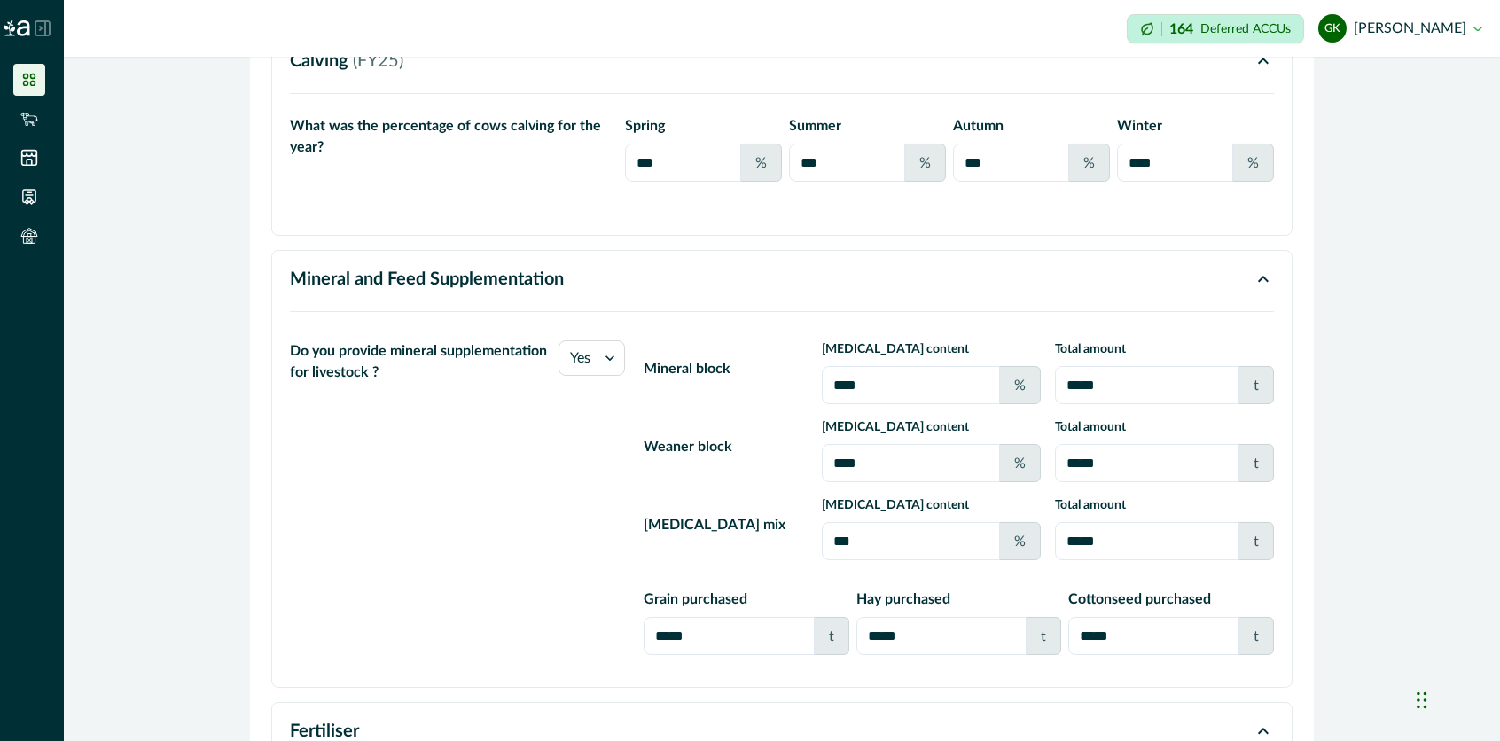
scroll to position [1260, 0]
click at [1112, 402] on input "*****" at bounding box center [1147, 386] width 184 height 38
type input "***"
drag, startPoint x: 861, startPoint y: 380, endPoint x: 841, endPoint y: 407, distance: 33.0
click at [841, 405] on div "[MEDICAL_DATA] content **** %" at bounding box center [931, 373] width 219 height 64
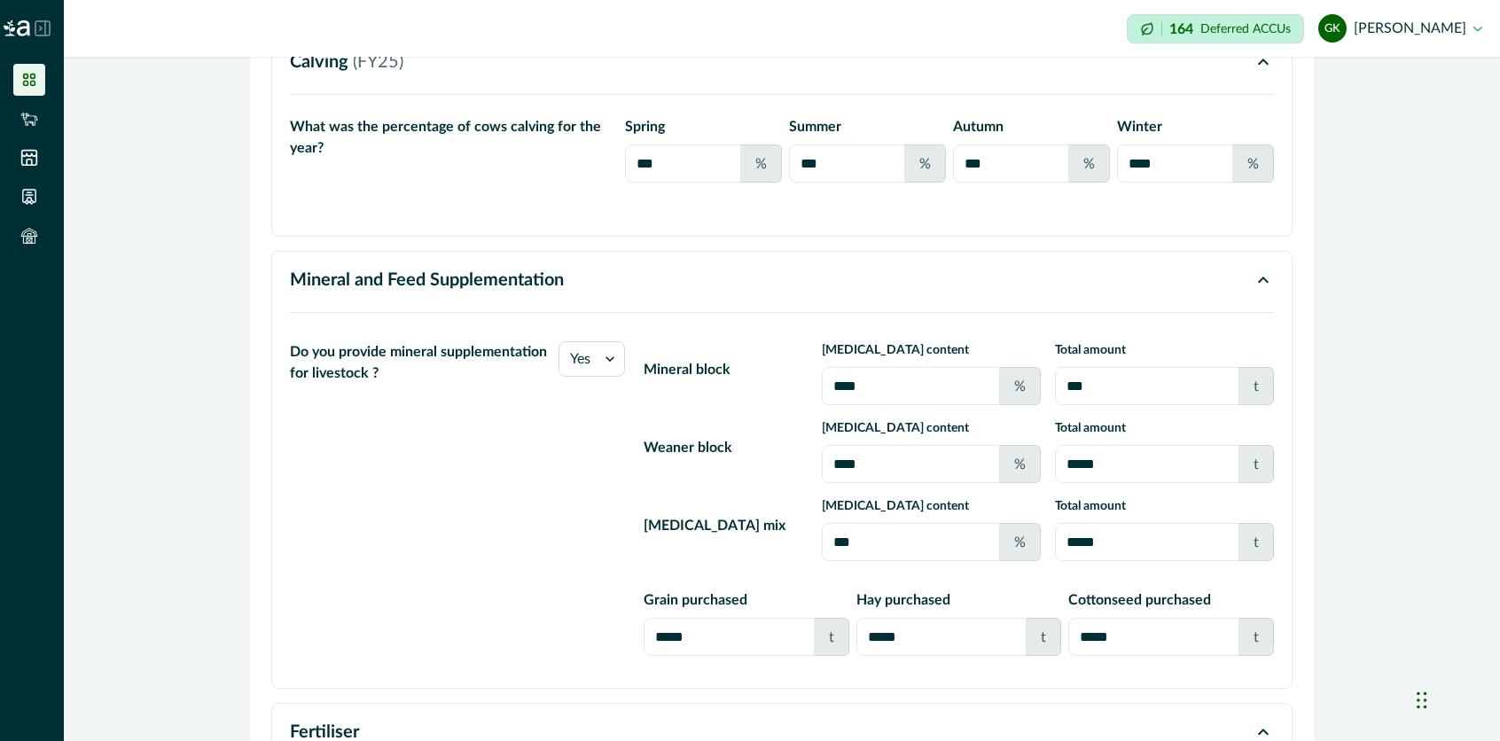
click at [841, 405] on input "****" at bounding box center [911, 386] width 178 height 38
click at [605, 362] on icon at bounding box center [609, 358] width 9 height 5
click at [583, 466] on div "No" at bounding box center [584, 456] width 65 height 33
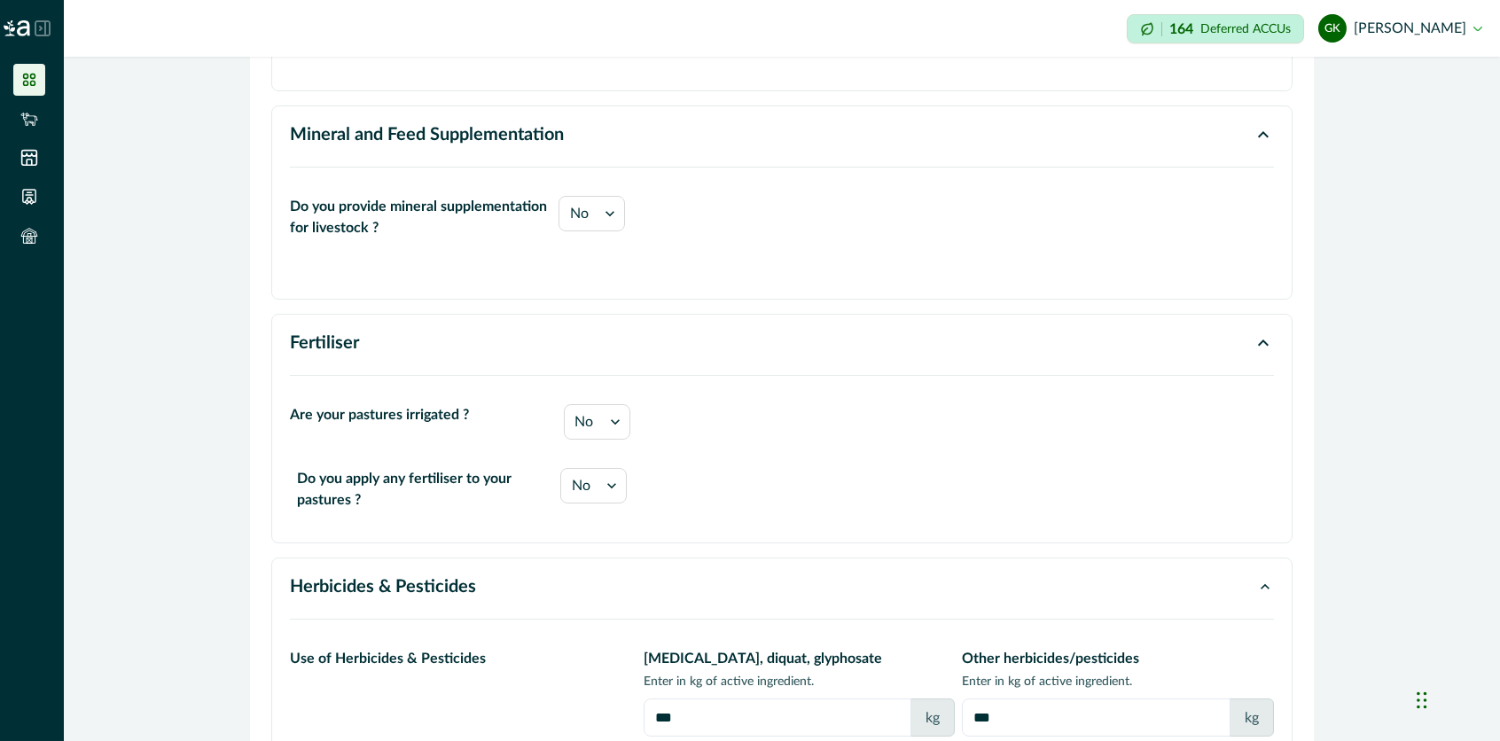
scroll to position [1413, 0]
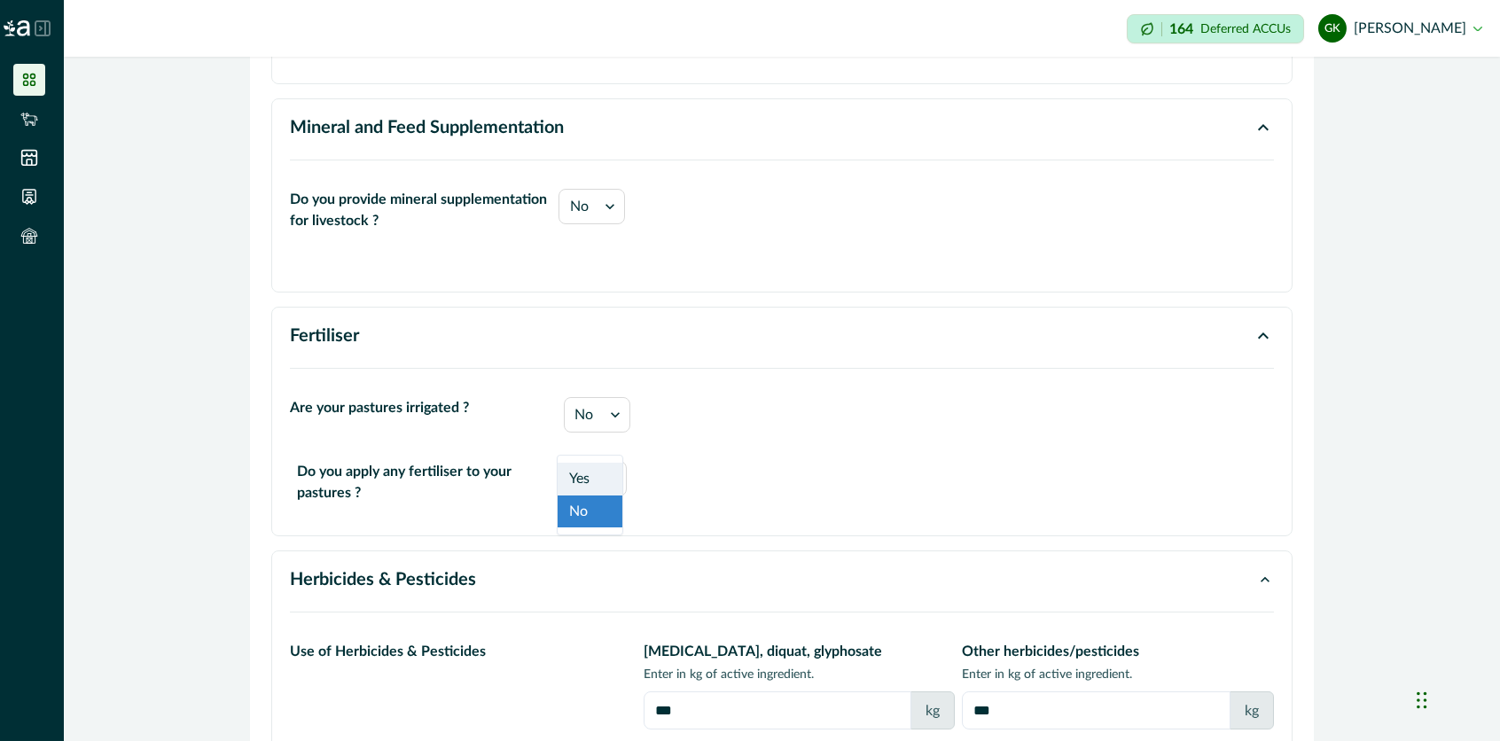
click at [609, 424] on icon at bounding box center [615, 415] width 18 height 18
click at [586, 488] on div "Yes" at bounding box center [589, 479] width 65 height 33
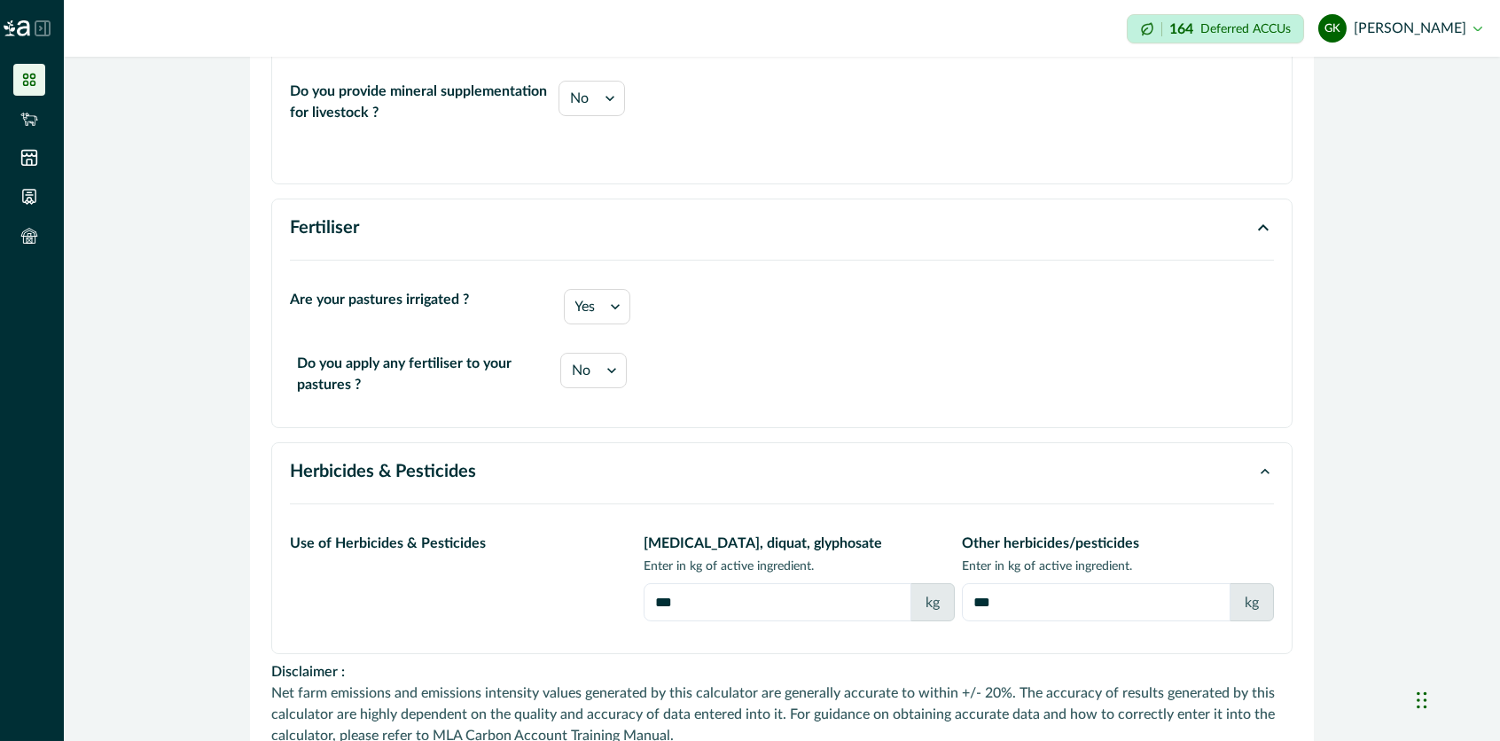
scroll to position [1522, 0]
click at [603, 377] on icon at bounding box center [612, 370] width 18 height 18
click at [577, 428] on div "Yes" at bounding box center [586, 433] width 65 height 33
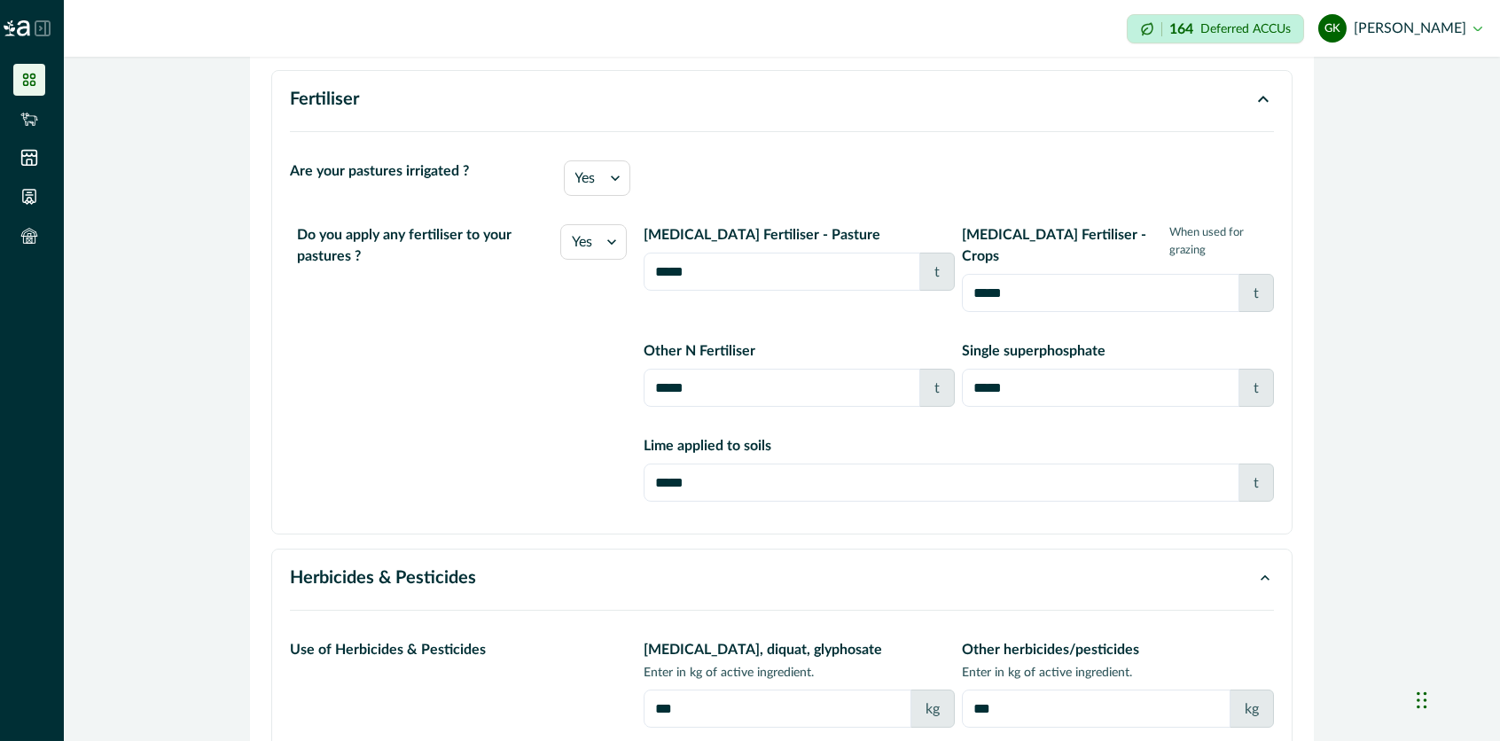
scroll to position [1642, 0]
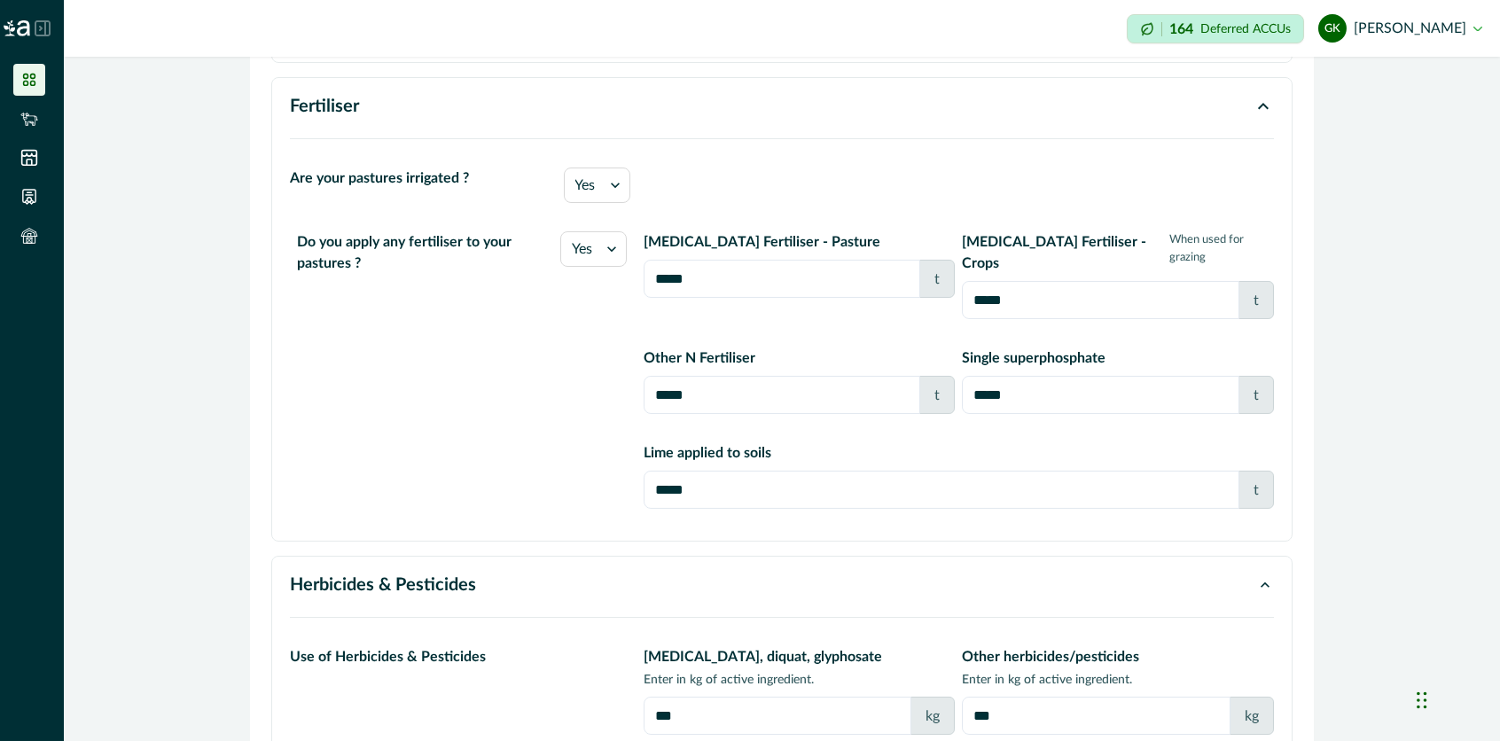
click at [1126, 485] on input "*****" at bounding box center [941, 490] width 596 height 38
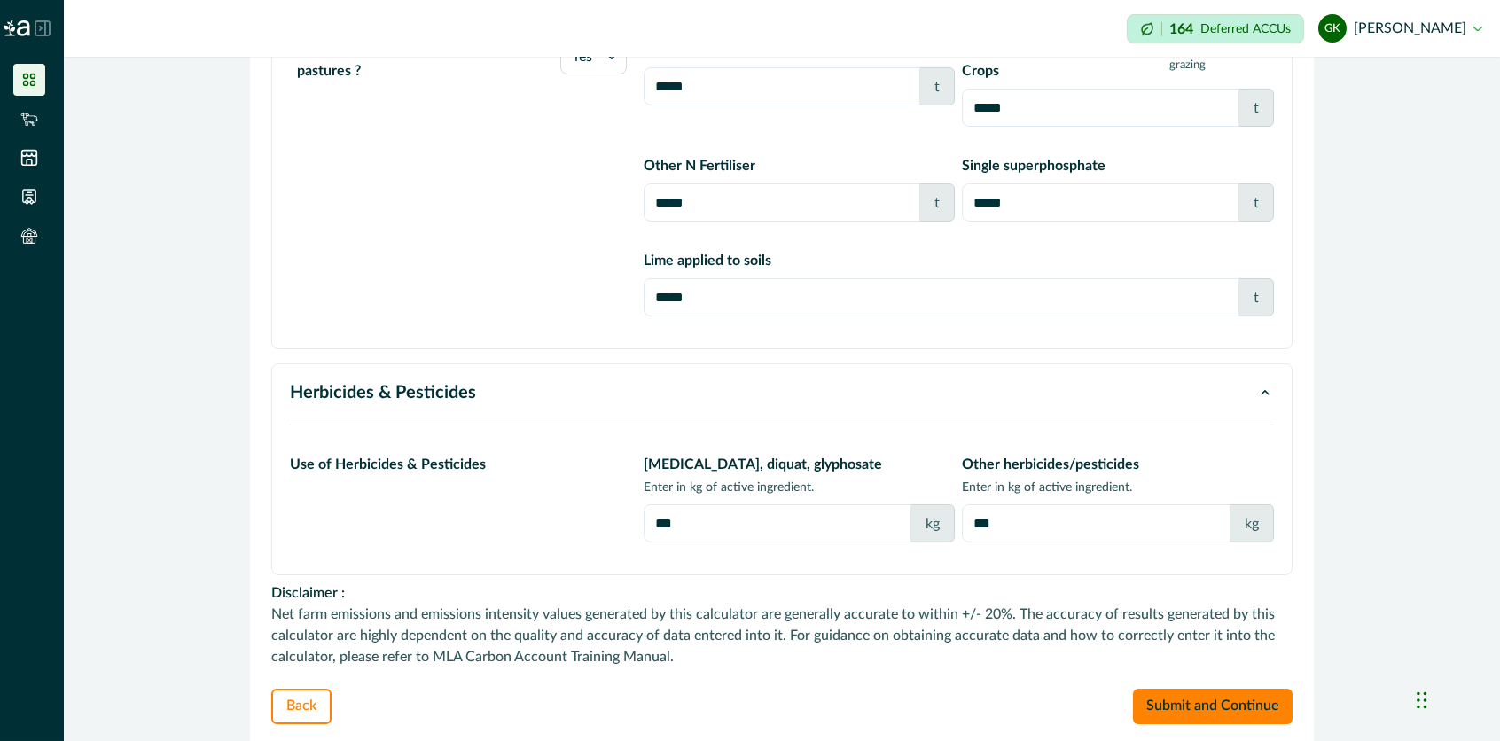
scroll to position [1853, 0]
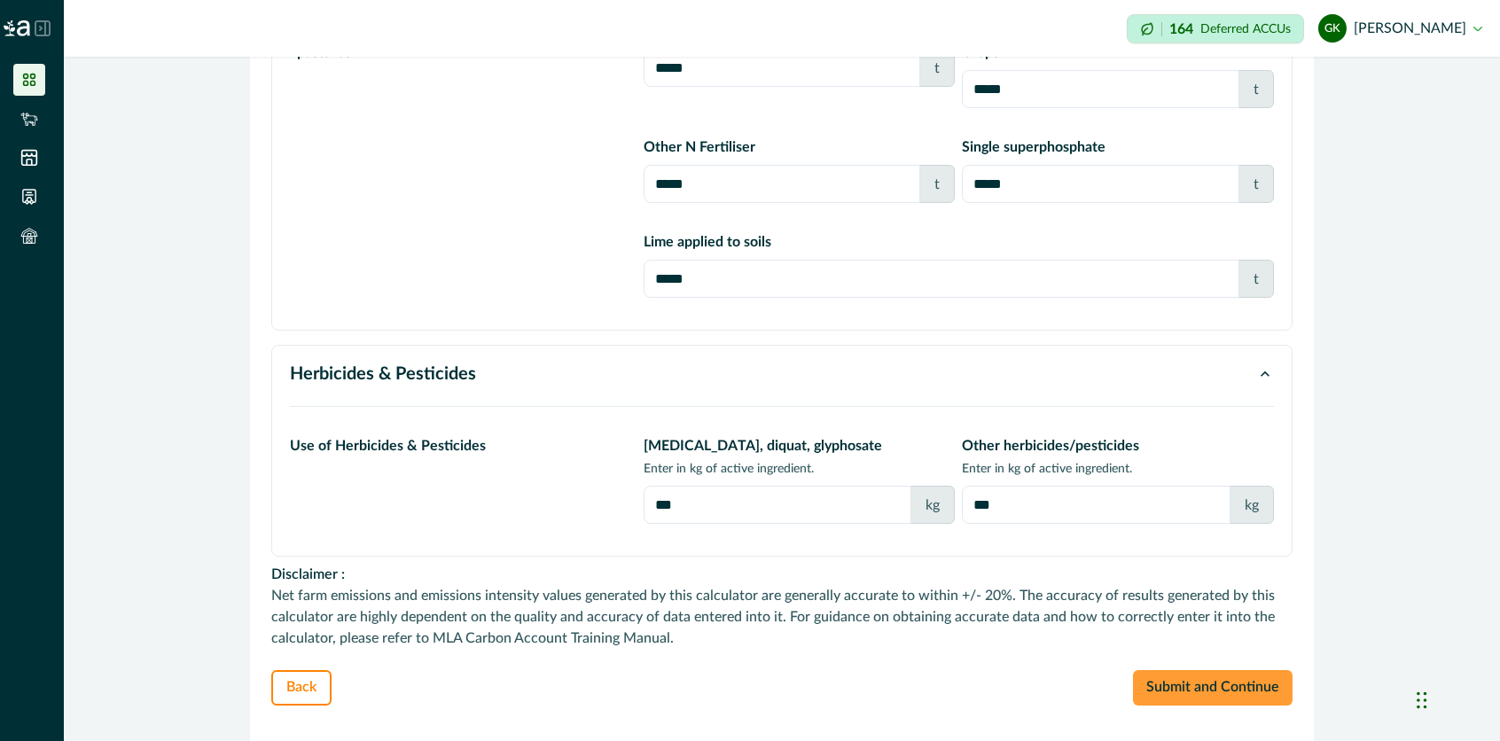
type input "***"
click at [1157, 674] on button "Submit and Continue" at bounding box center [1213, 687] width 160 height 35
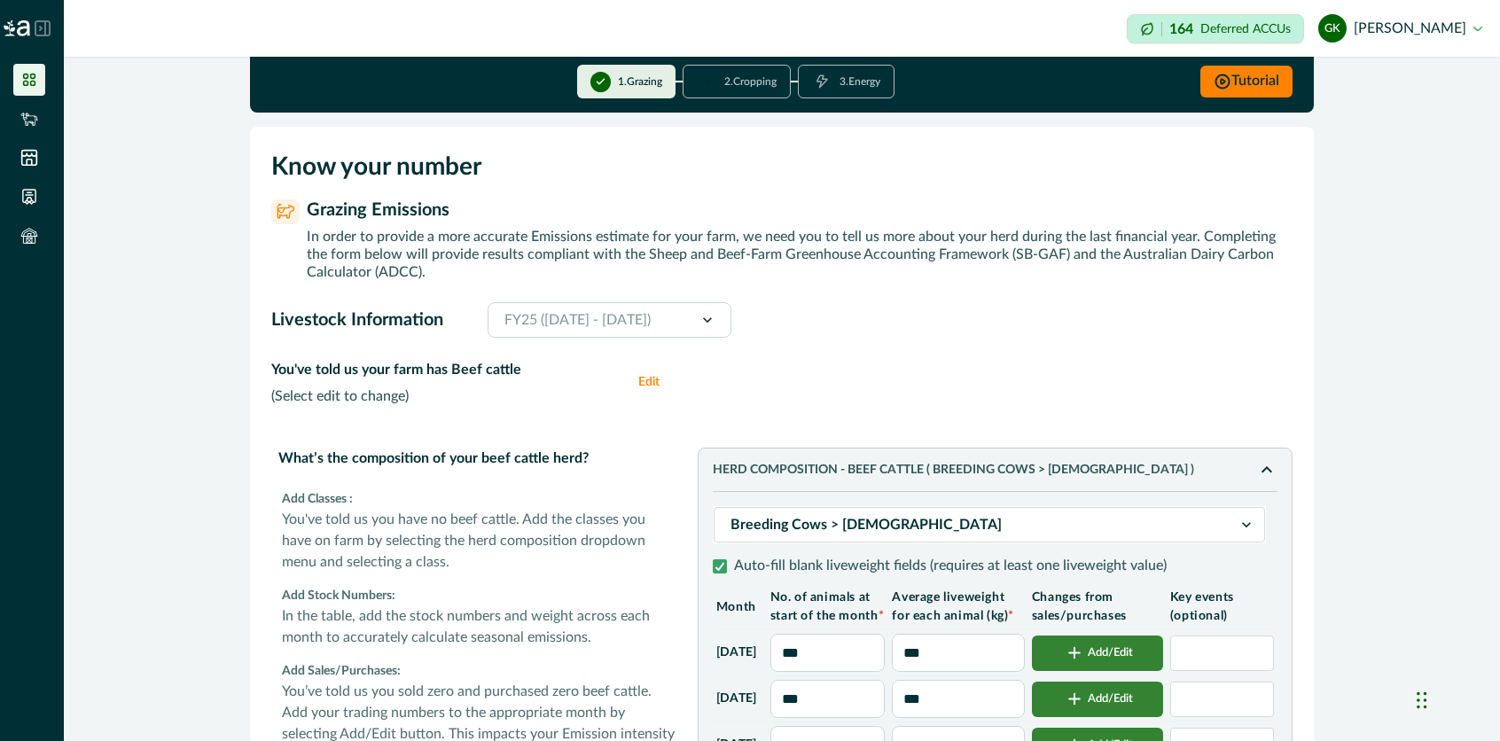
scroll to position [0, 0]
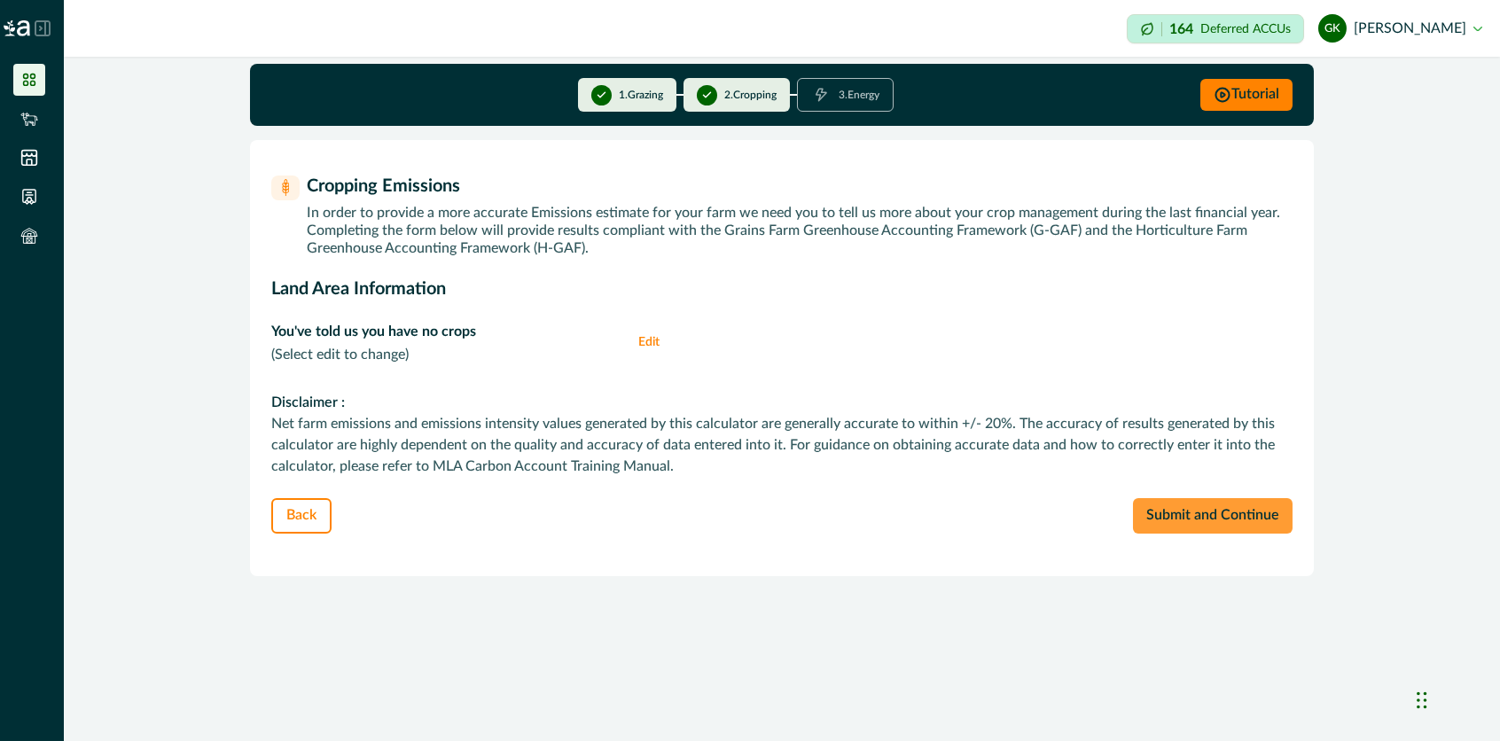
click at [1157, 522] on button "Submit and Continue" at bounding box center [1213, 515] width 160 height 35
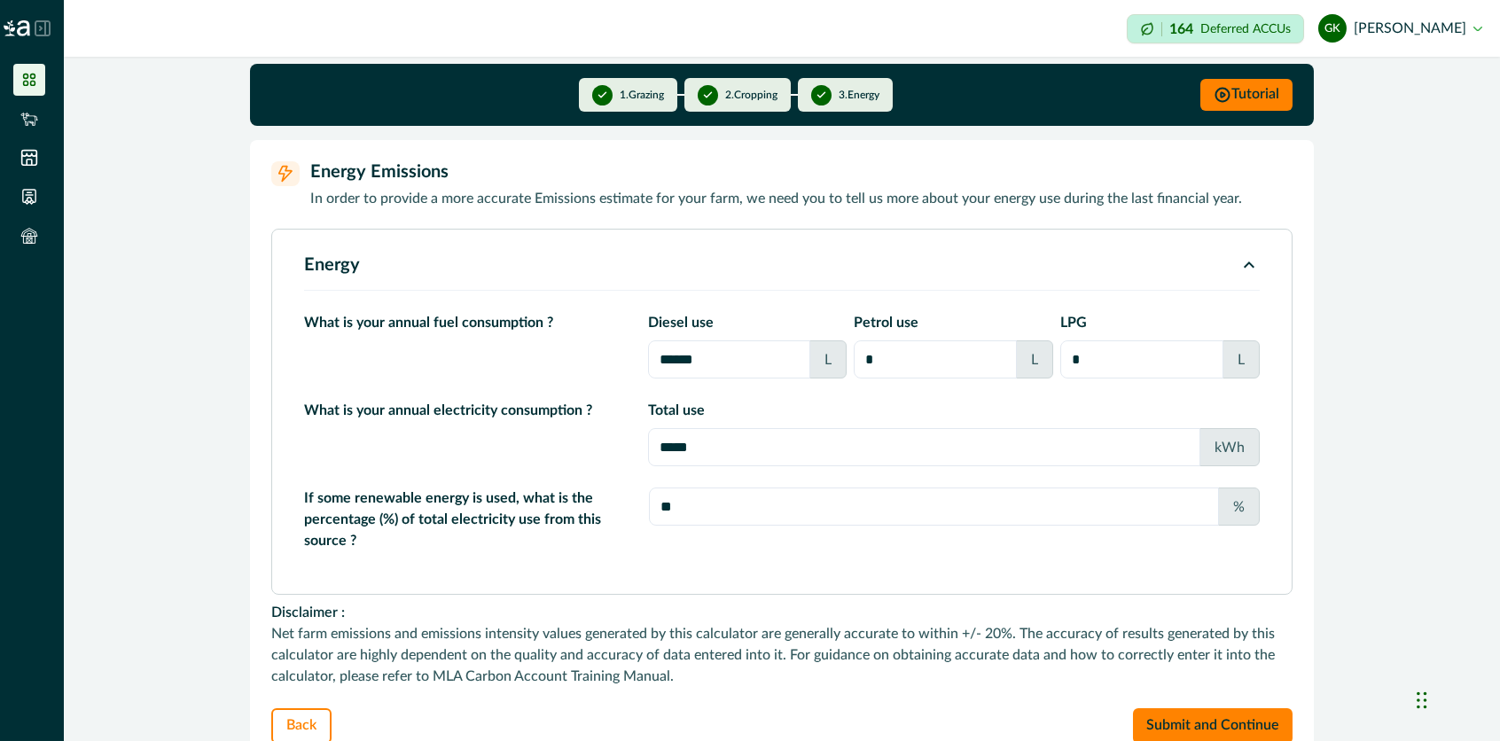
click at [698, 514] on input "**" at bounding box center [934, 506] width 570 height 38
click at [884, 362] on input "*" at bounding box center [934, 359] width 163 height 38
type input "***"
click at [1157, 713] on button "Submit and Continue" at bounding box center [1213, 725] width 160 height 35
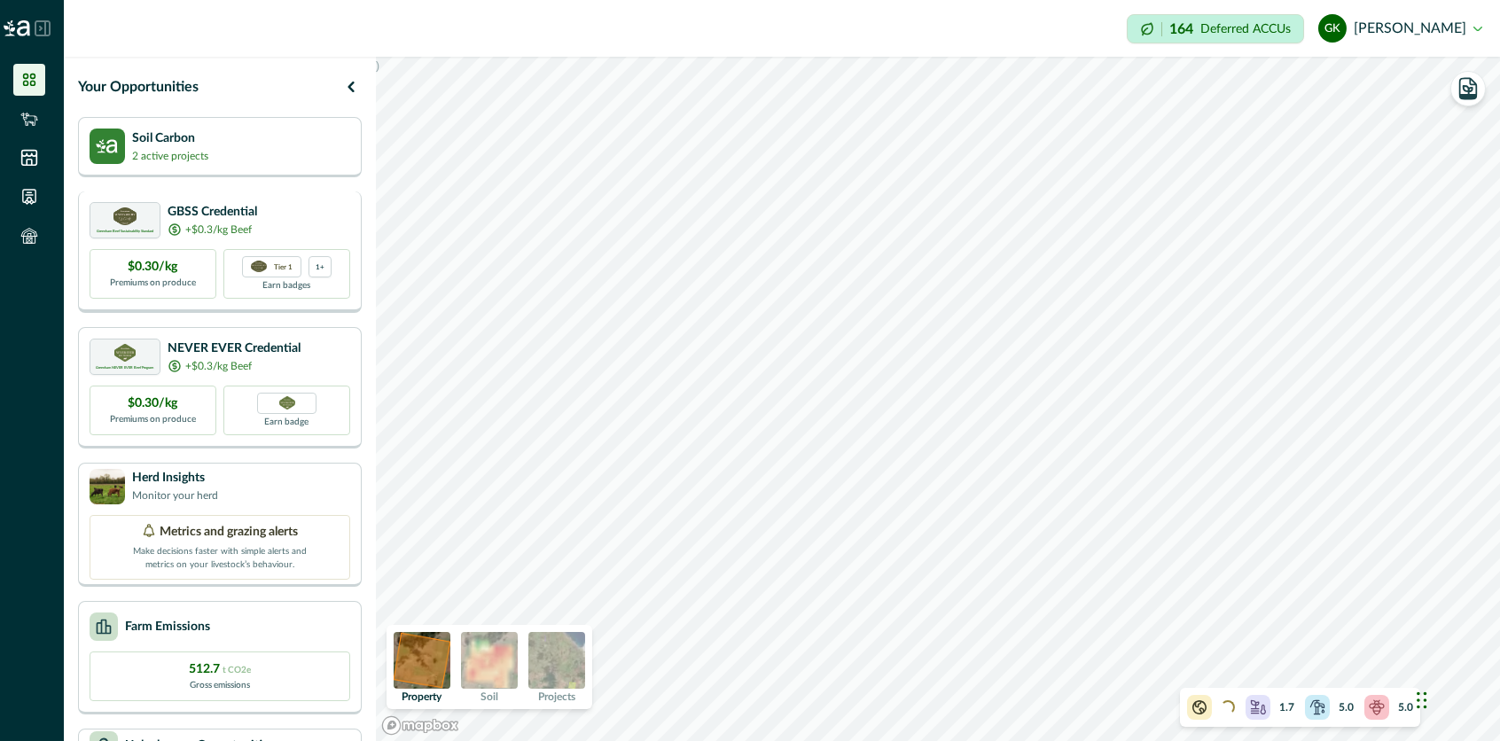
click at [287, 284] on p "Earn badges" at bounding box center [287, 284] width 48 height 15
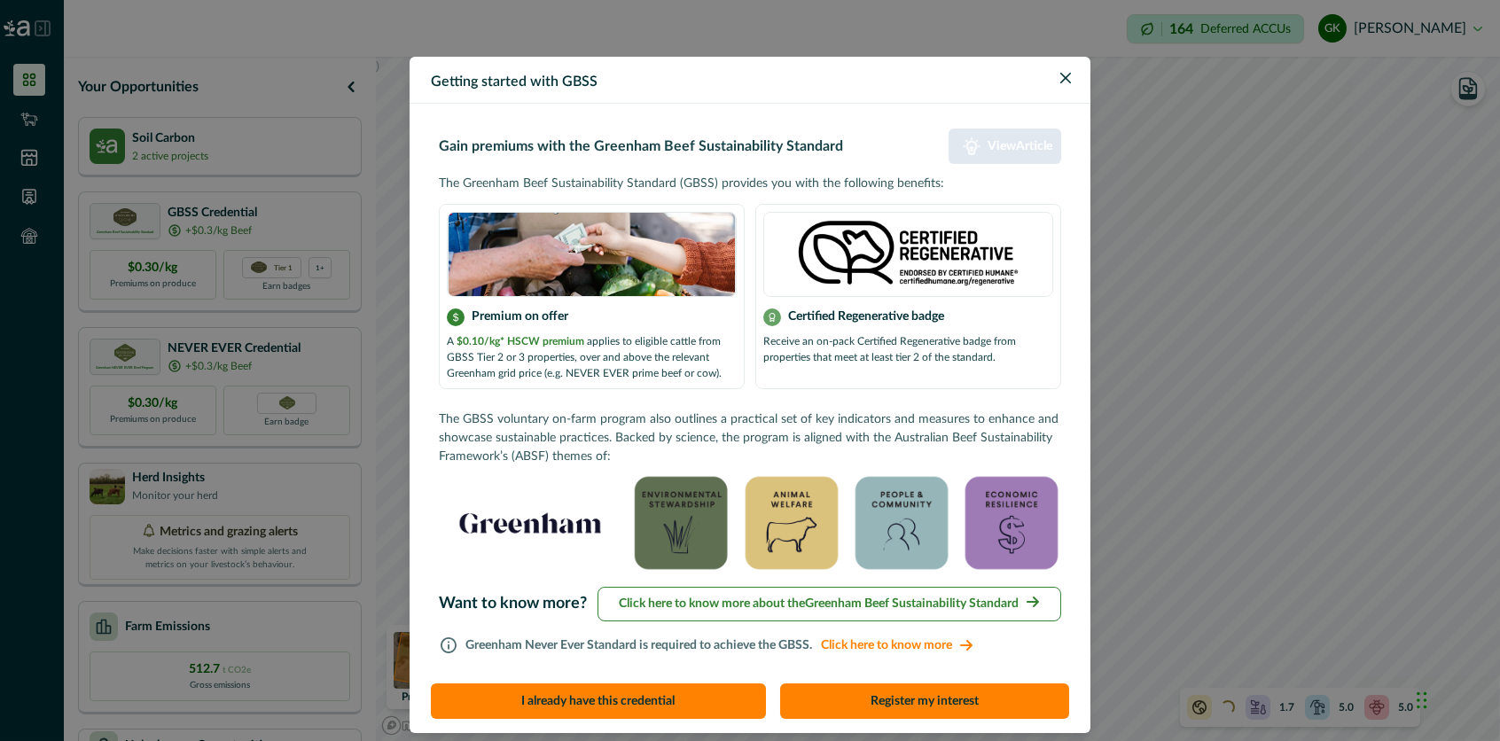
click at [987, 150] on p "View Article" at bounding box center [1019, 146] width 65 height 15
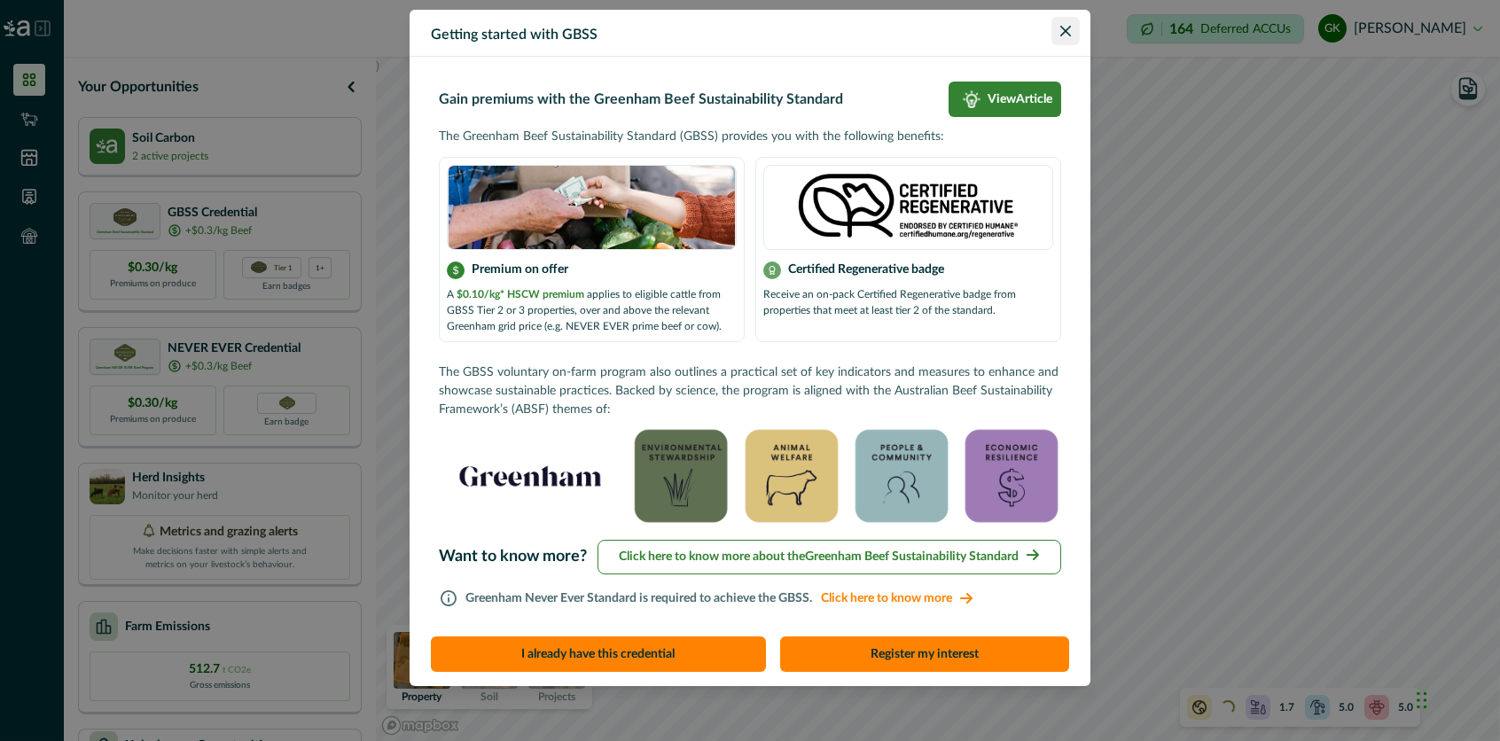
click at [1060, 29] on icon "Close" at bounding box center [1065, 31] width 11 height 11
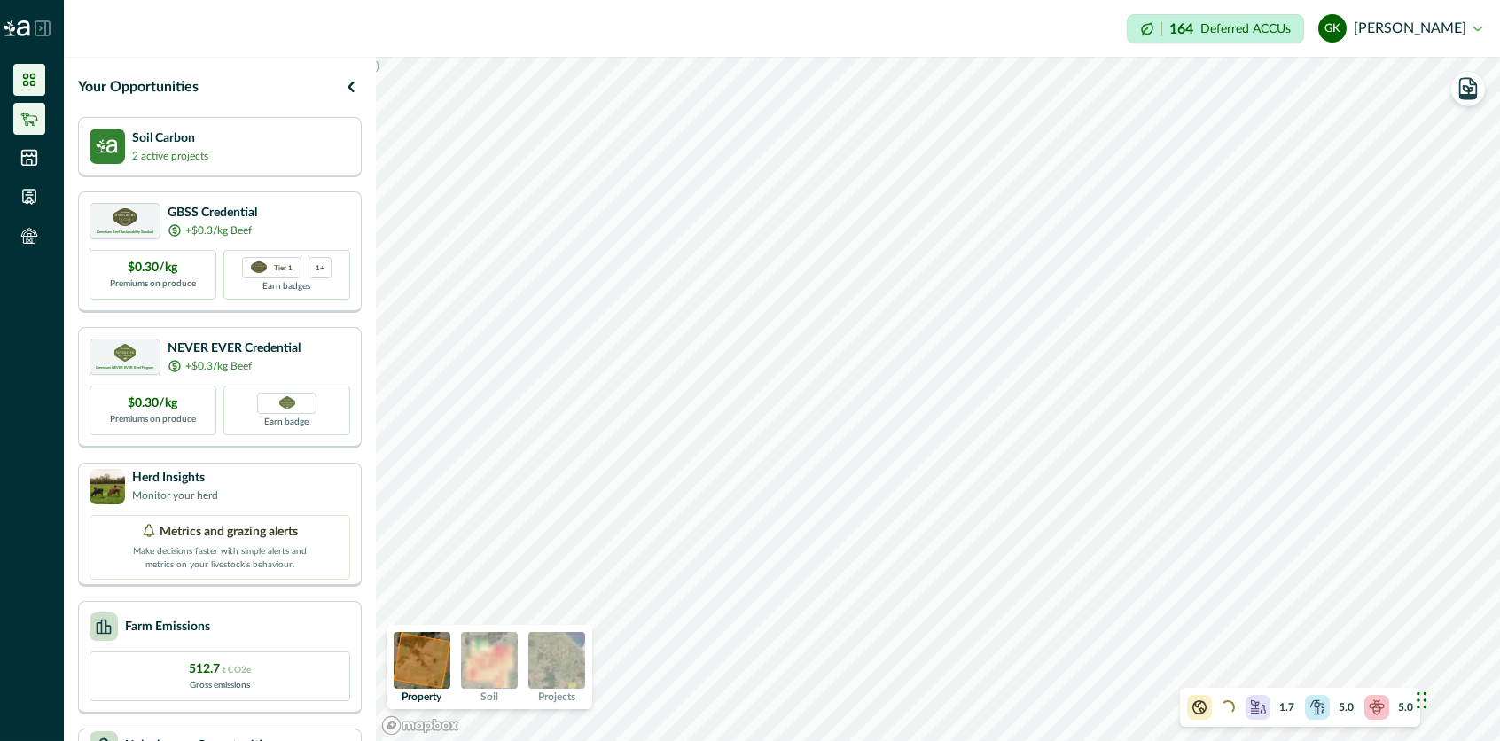
click at [30, 128] on li at bounding box center [29, 119] width 32 height 32
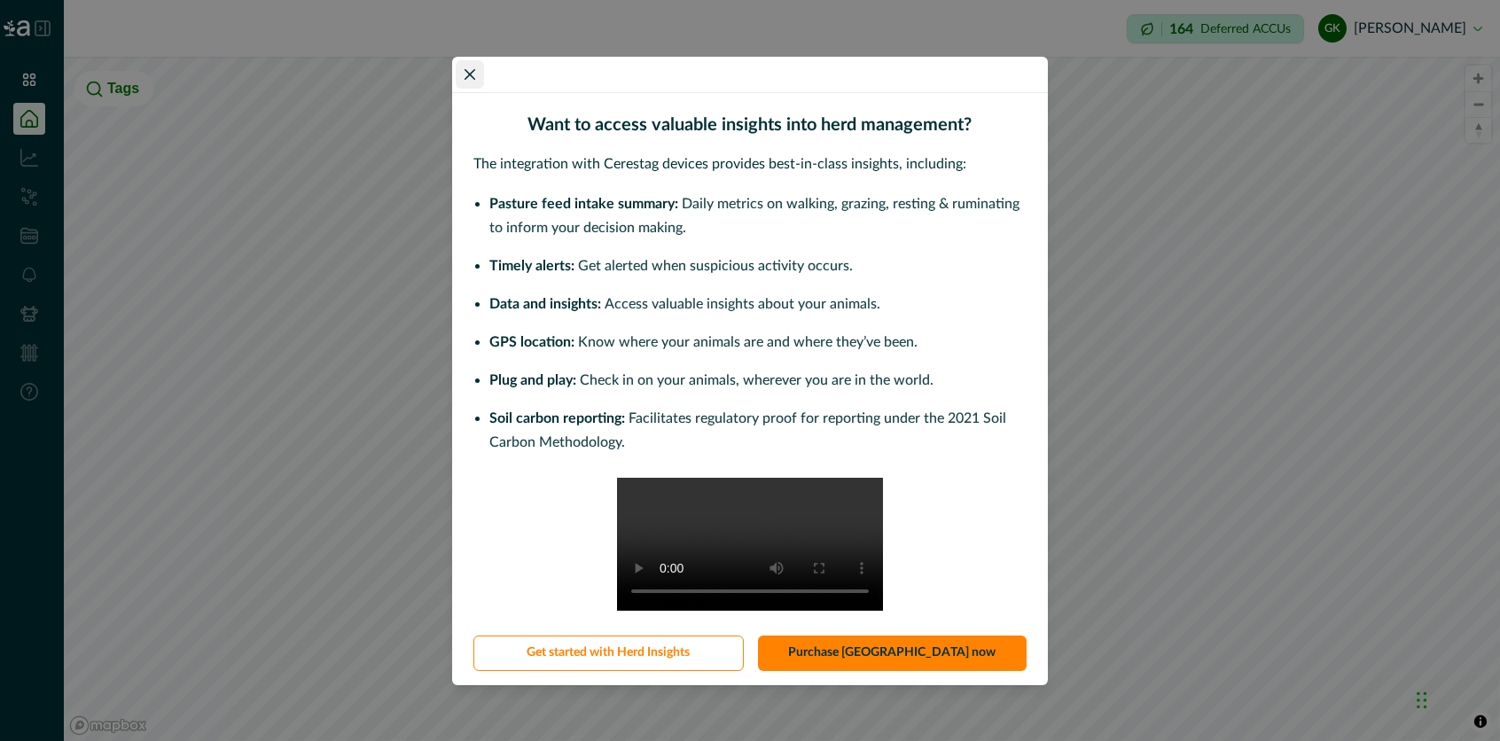
click at [474, 69] on icon "Close" at bounding box center [469, 74] width 11 height 11
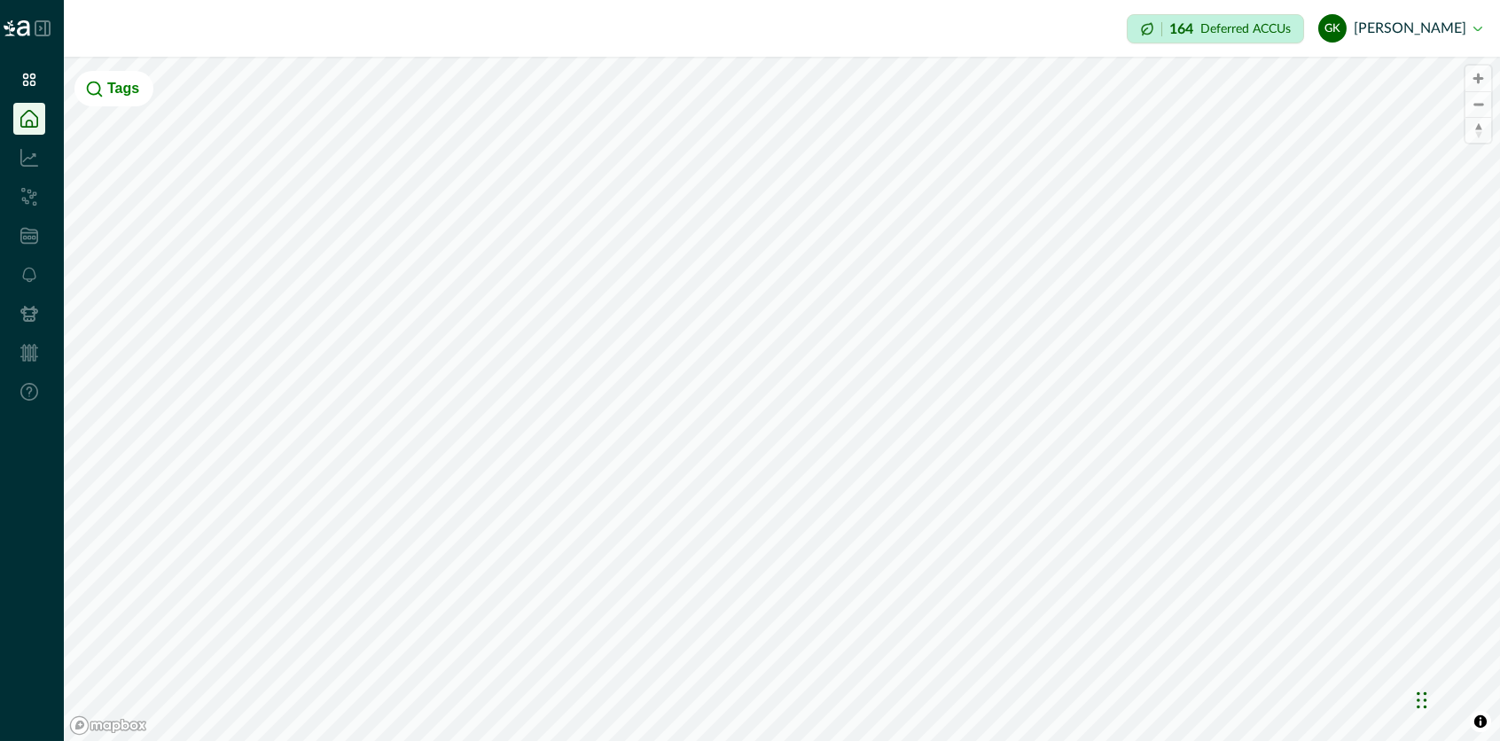
click at [25, 168] on li at bounding box center [29, 158] width 32 height 32
click at [29, 197] on icon at bounding box center [29, 197] width 18 height 18
click at [28, 80] on icon at bounding box center [29, 80] width 18 height 18
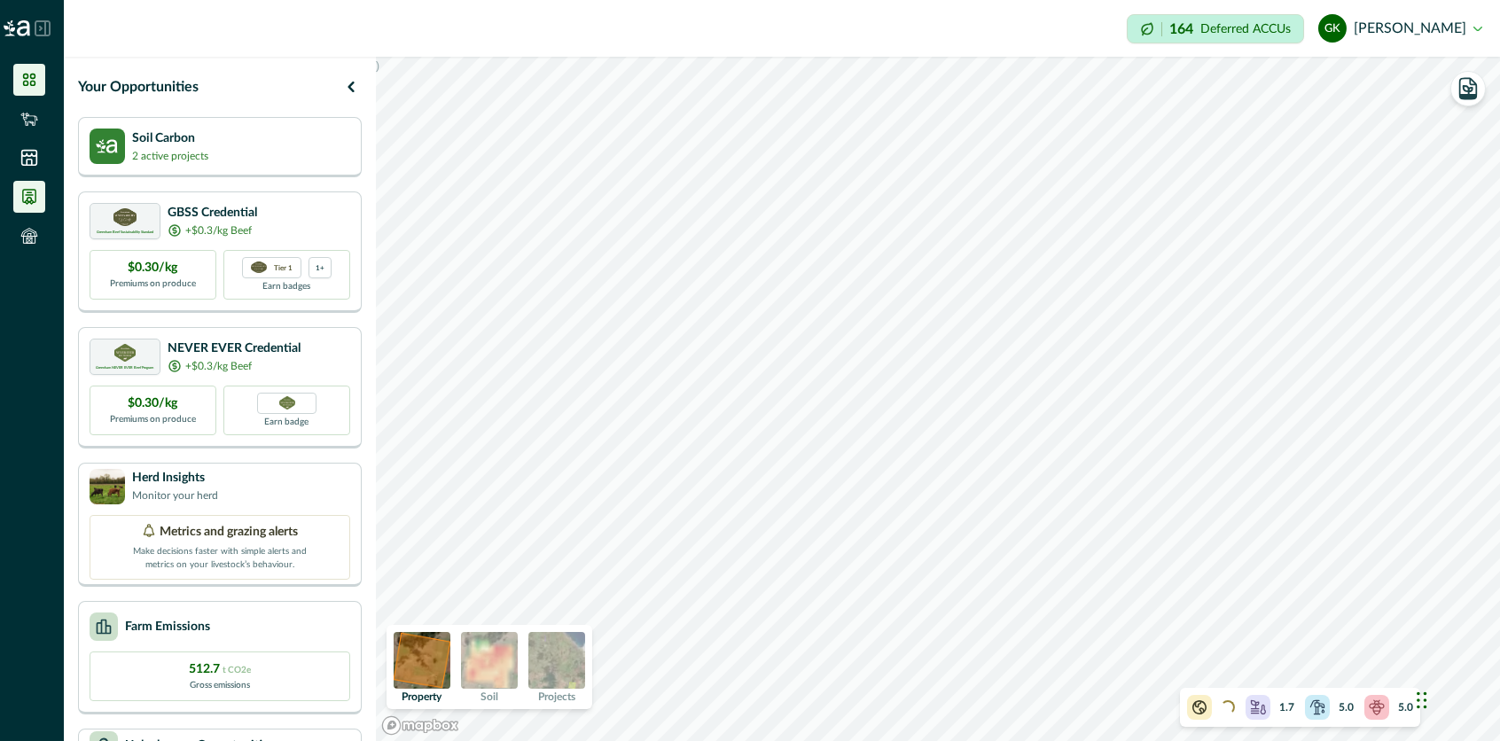
click at [23, 201] on icon at bounding box center [29, 197] width 12 height 14
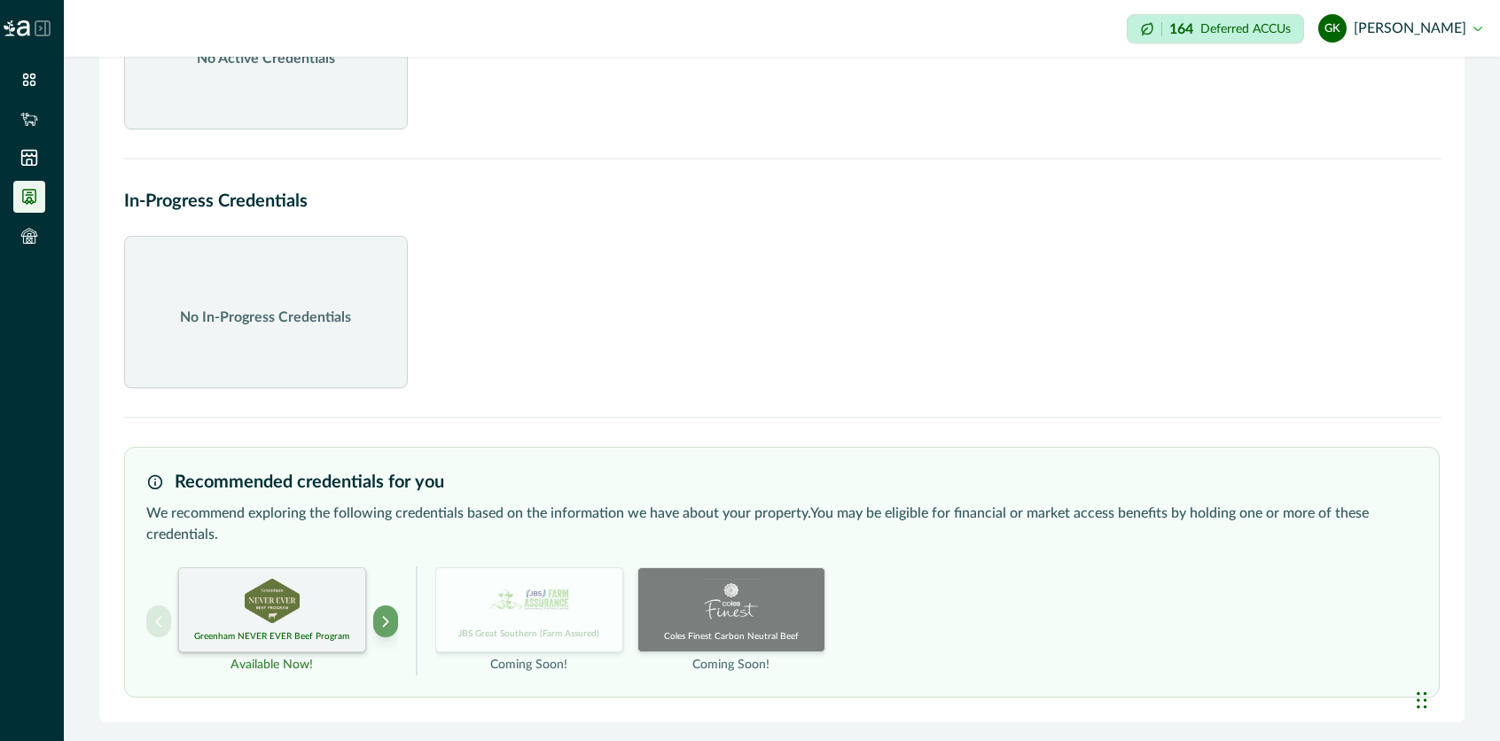
scroll to position [180, 0]
click at [391, 619] on icon "Next project" at bounding box center [385, 620] width 12 height 12
click at [161, 624] on icon "Previous project" at bounding box center [158, 620] width 12 height 12
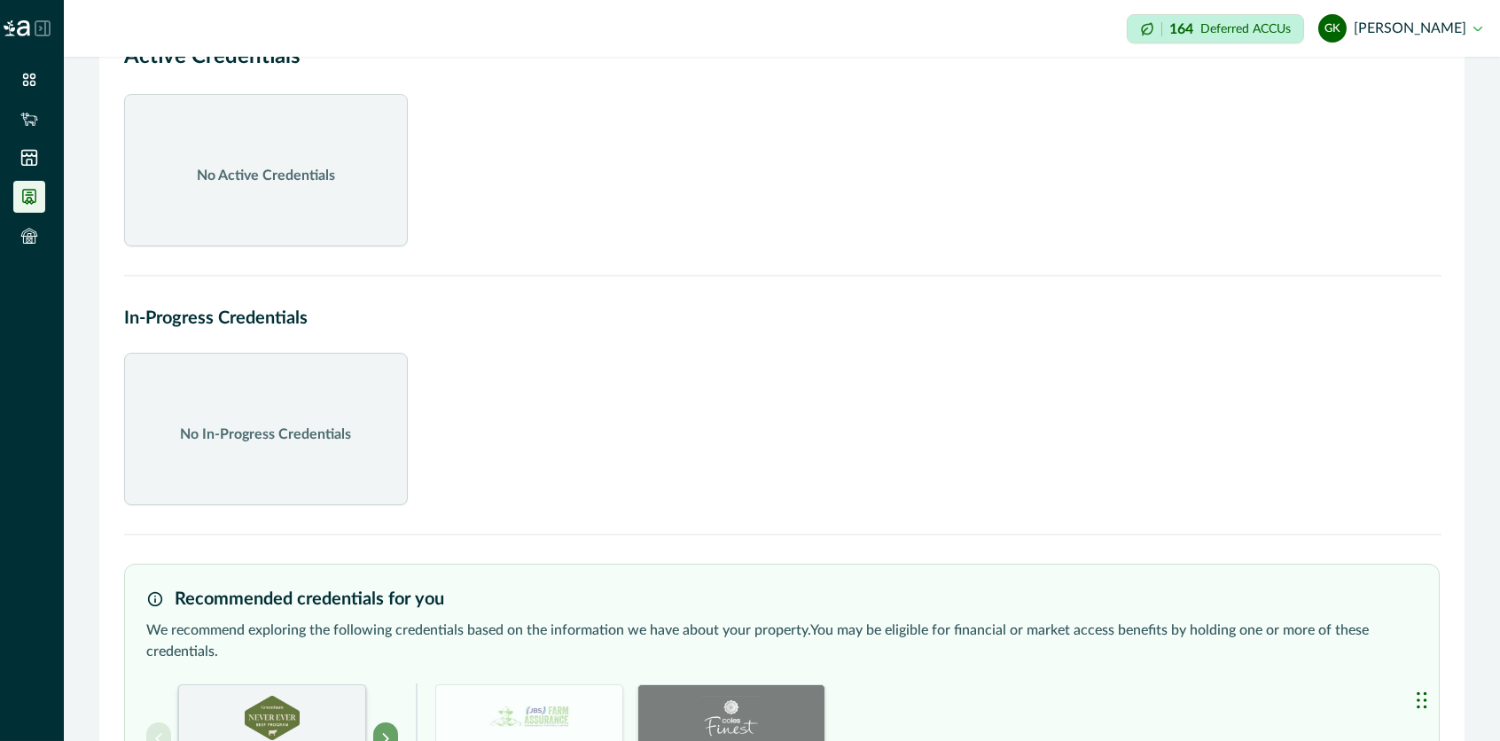
scroll to position [0, 0]
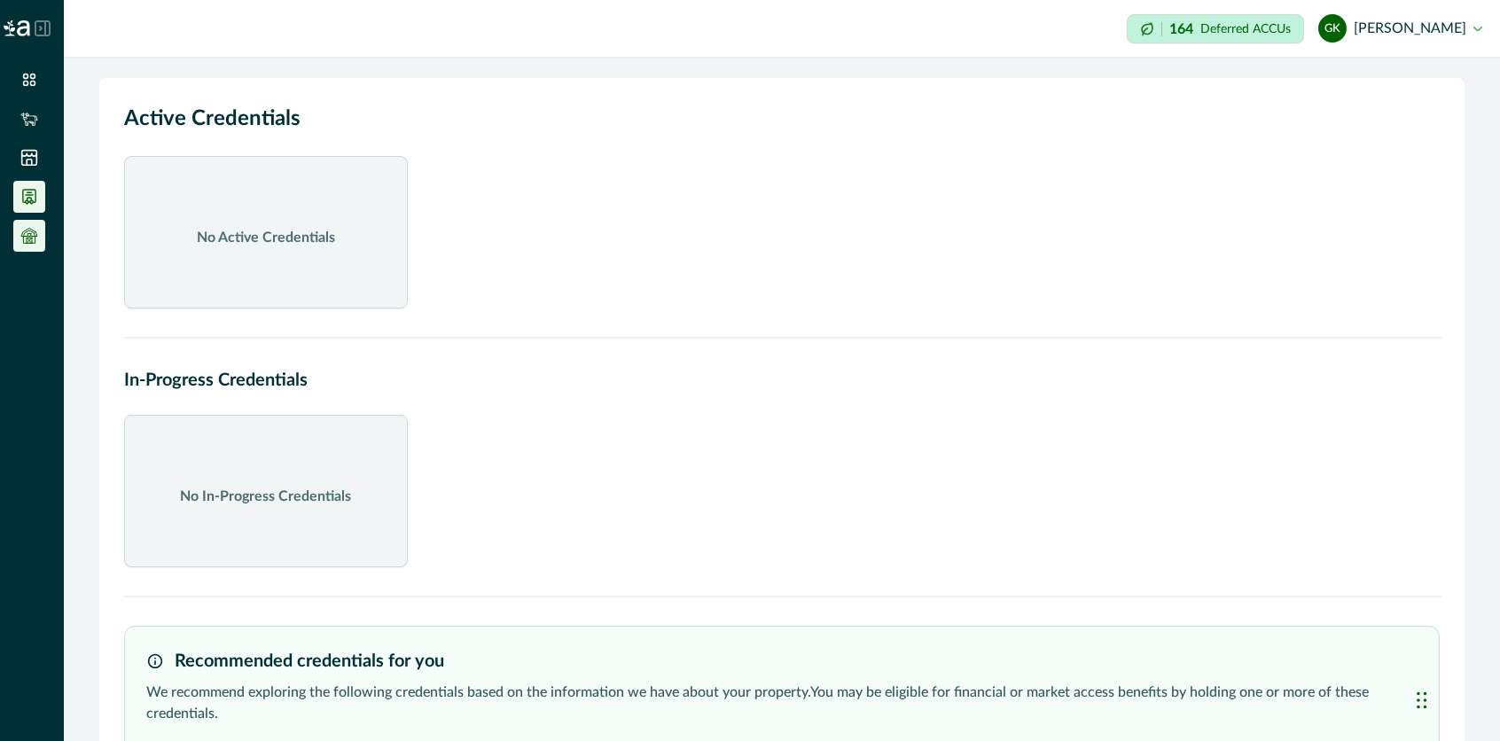
click at [34, 243] on icon at bounding box center [29, 240] width 12 height 7
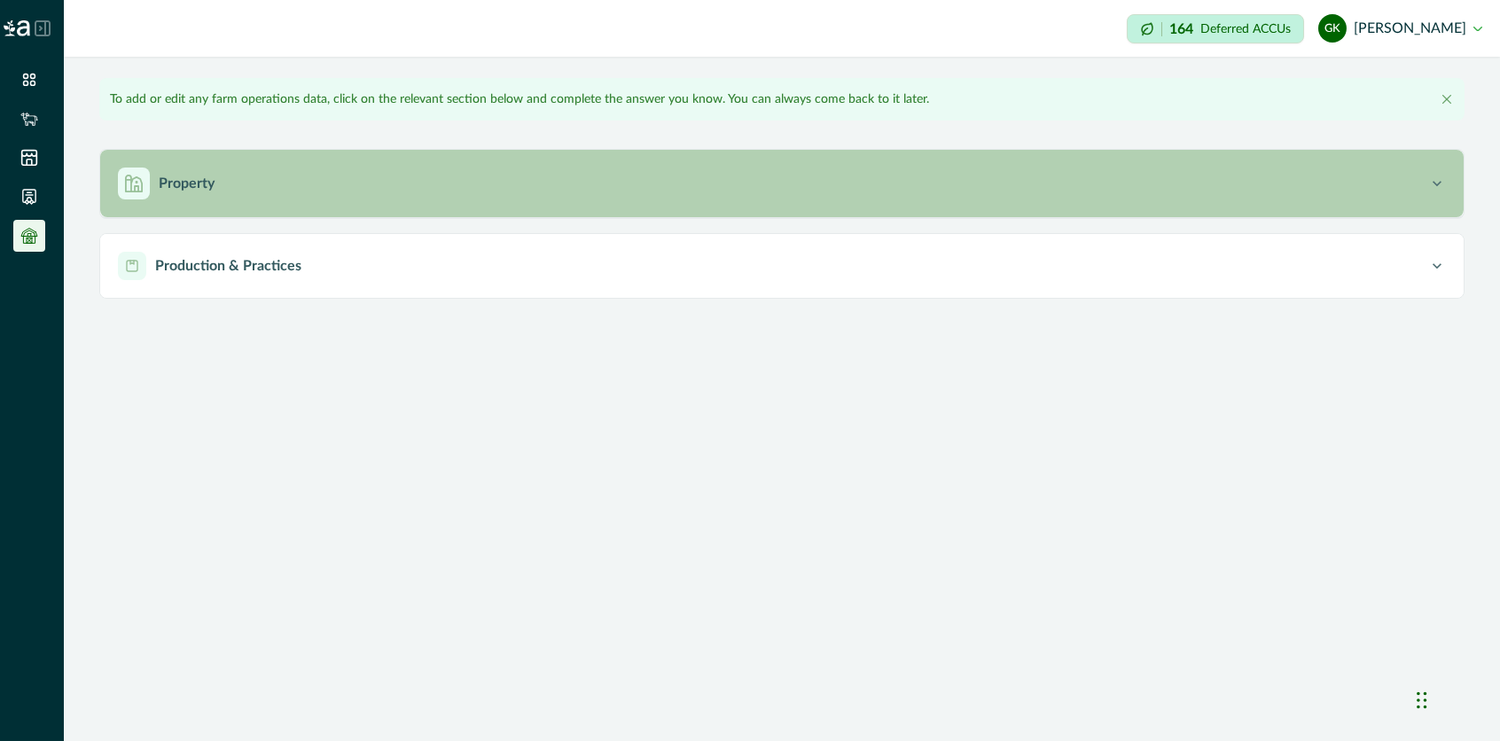
click at [295, 184] on div "Property" at bounding box center [773, 184] width 1310 height 32
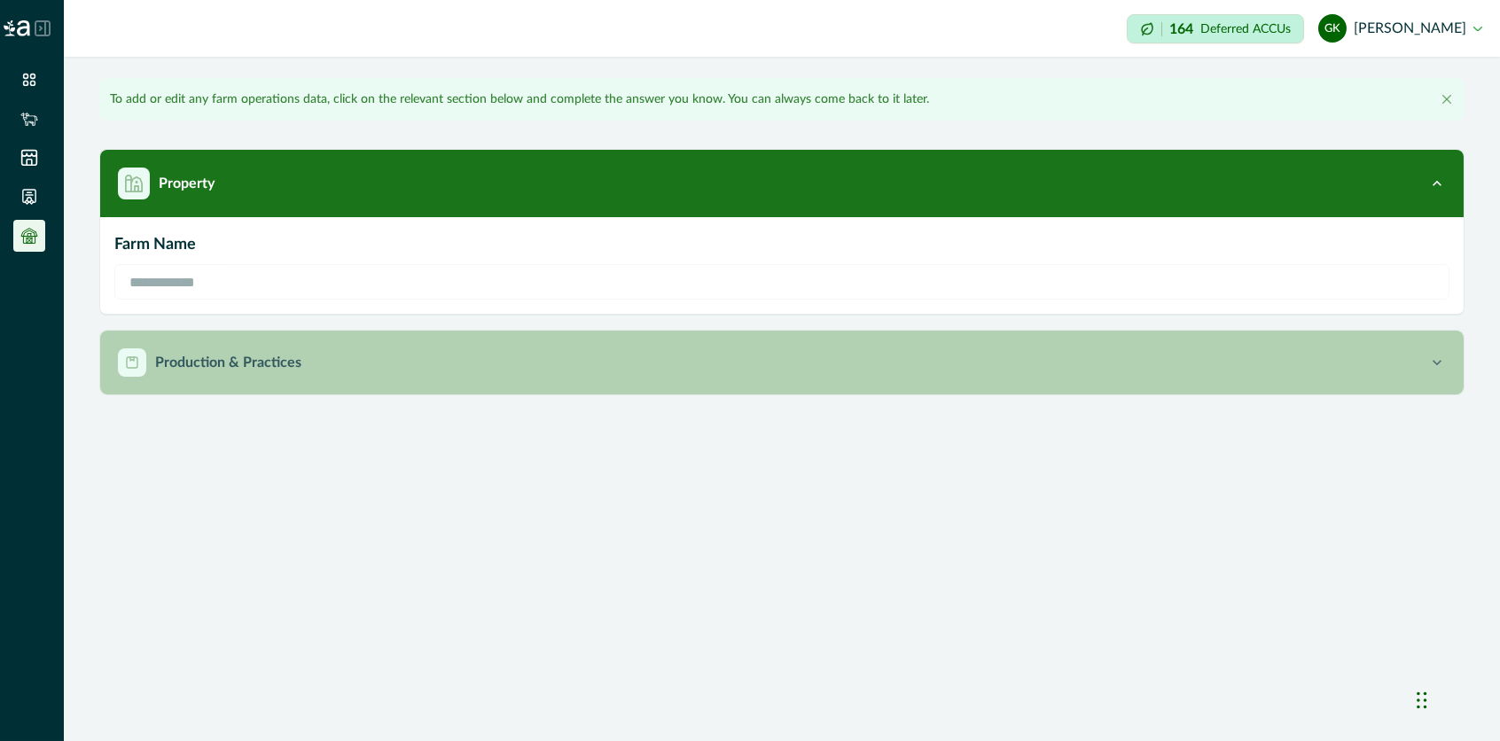
click at [252, 359] on p "Production & Practices" at bounding box center [228, 362] width 146 height 21
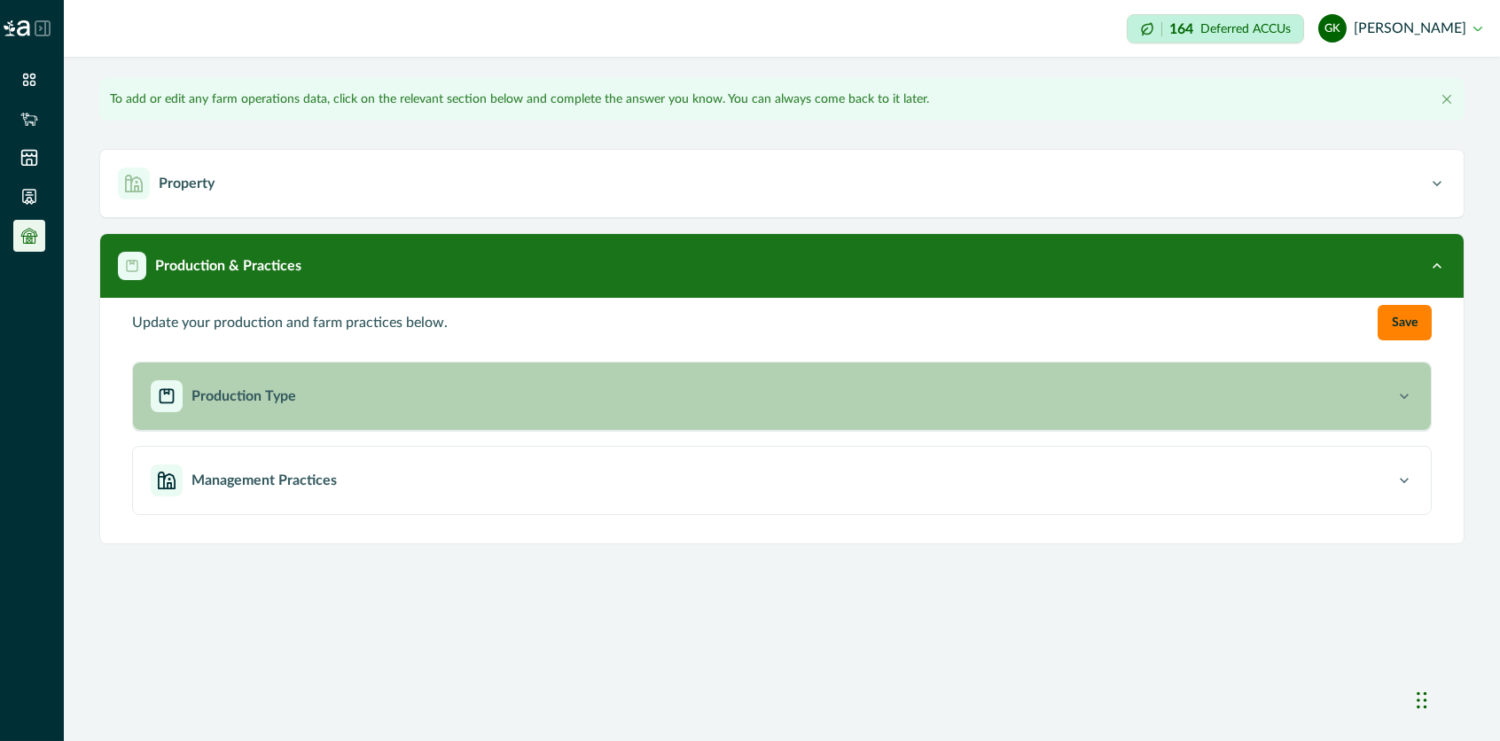
click at [254, 408] on div "Production Type" at bounding box center [773, 396] width 1244 height 32
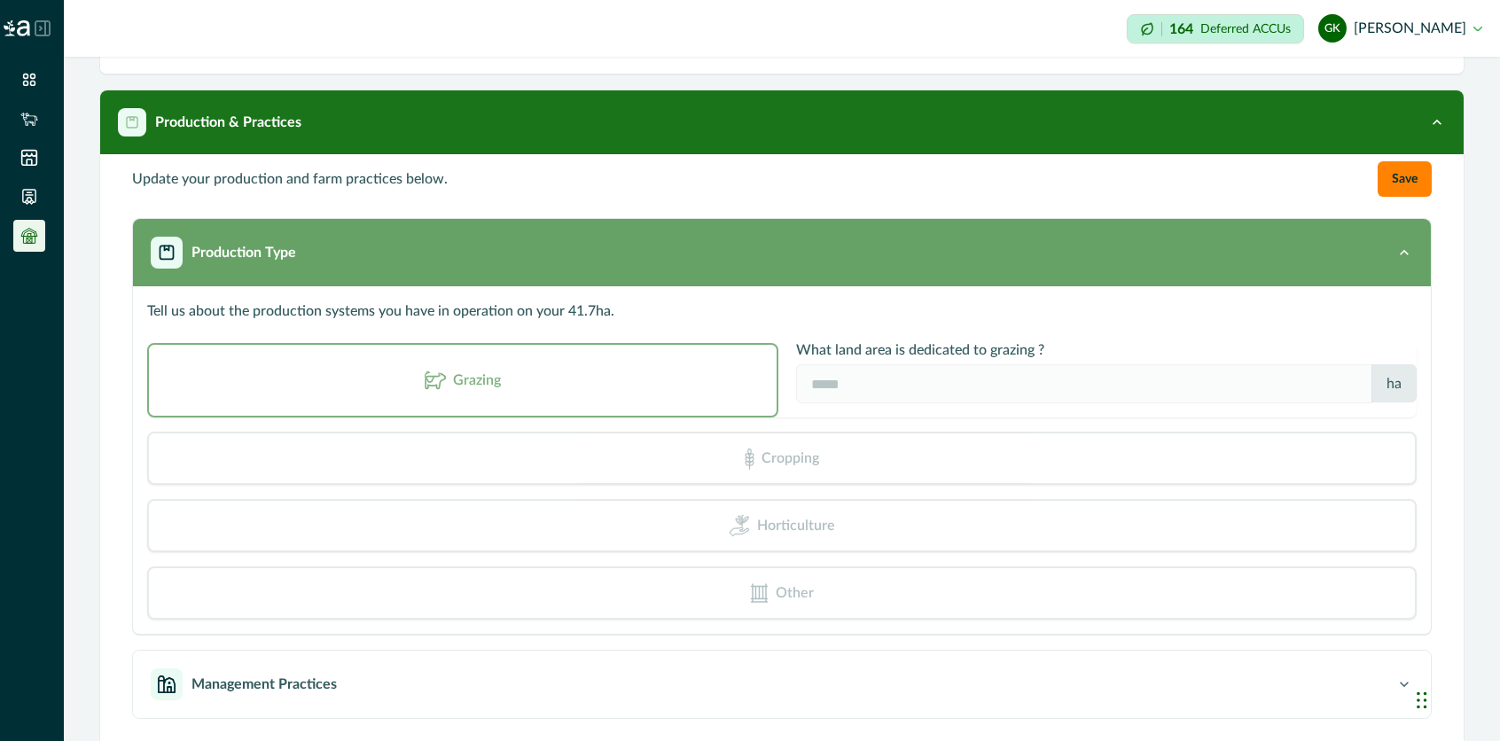
scroll to position [163, 0]
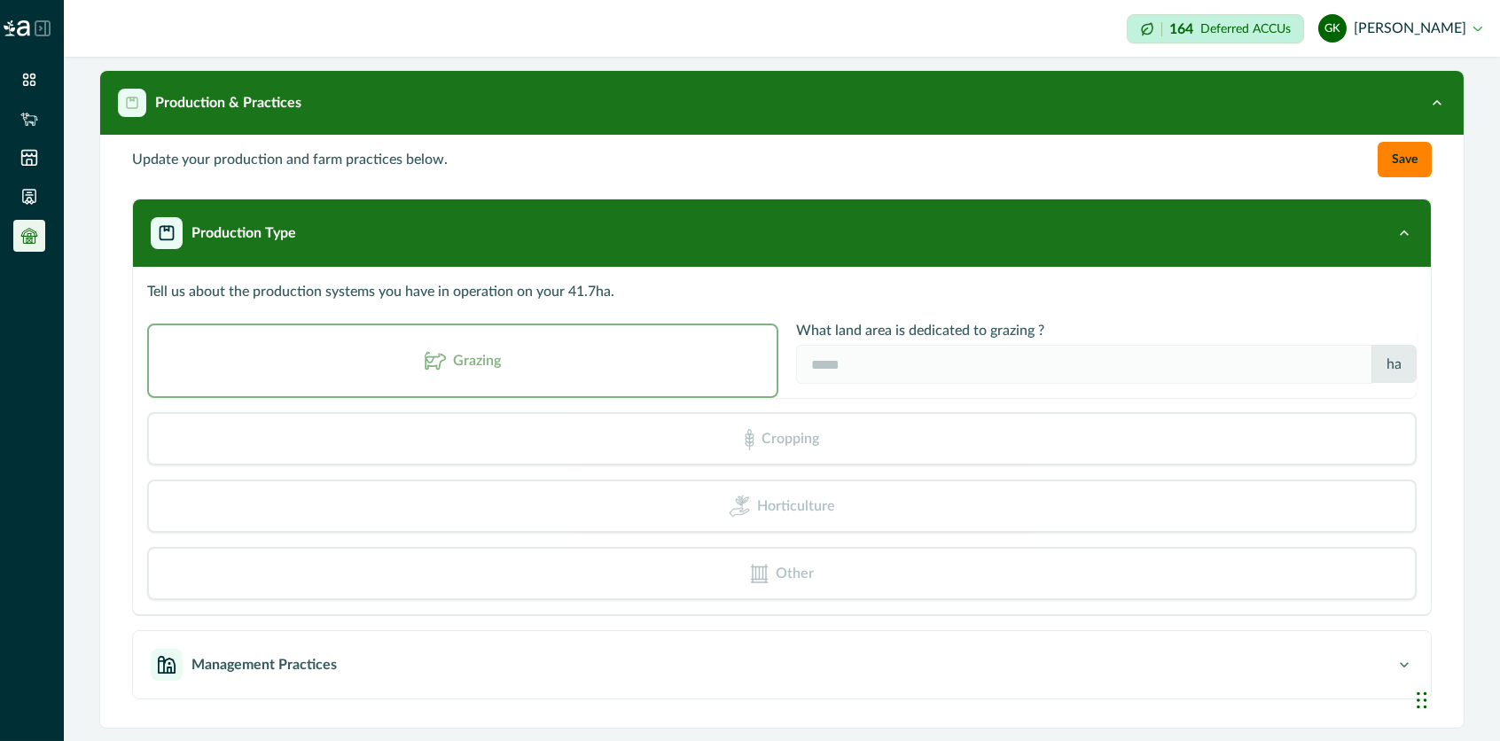
click at [575, 342] on div "Grazing" at bounding box center [462, 360] width 631 height 74
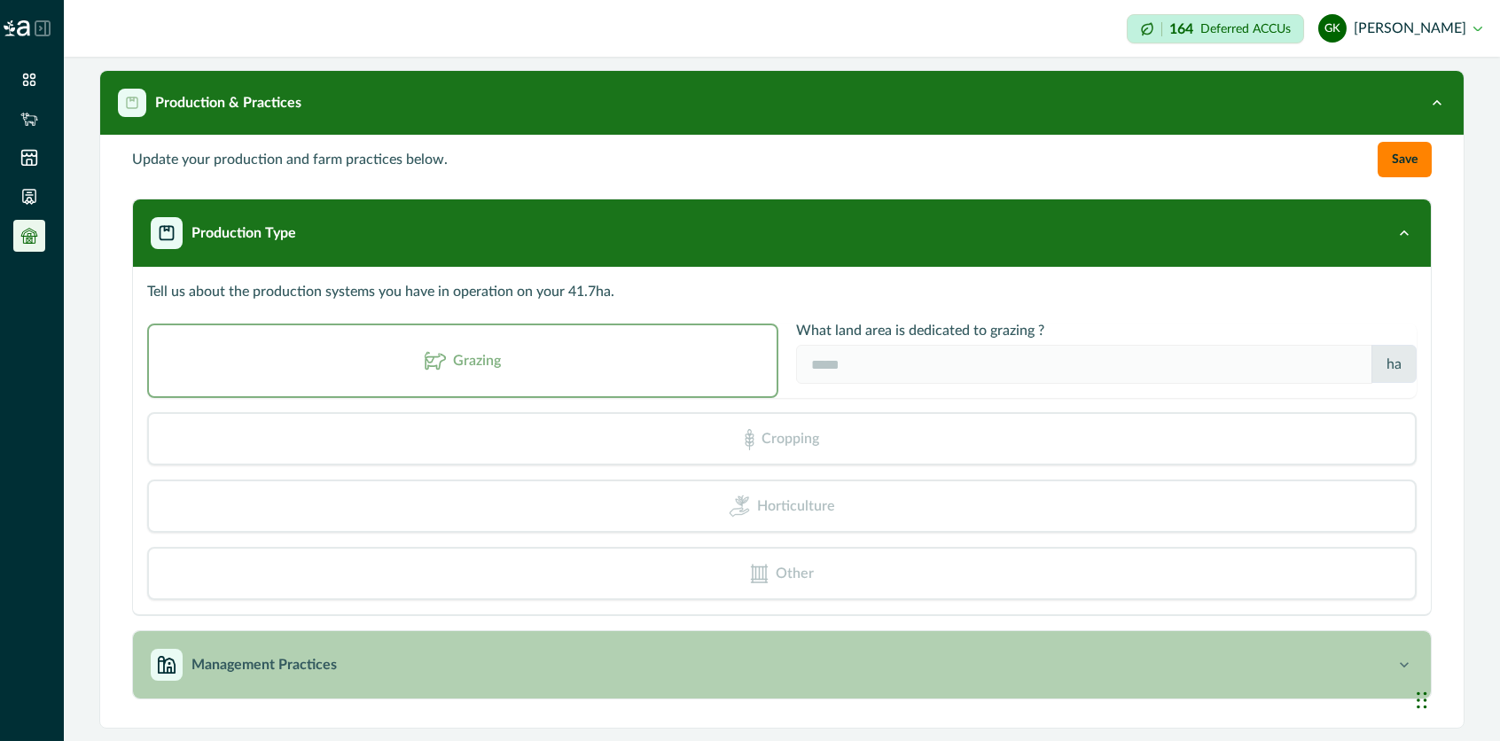
click at [309, 634] on button "Management Practices" at bounding box center [781, 664] width 1297 height 67
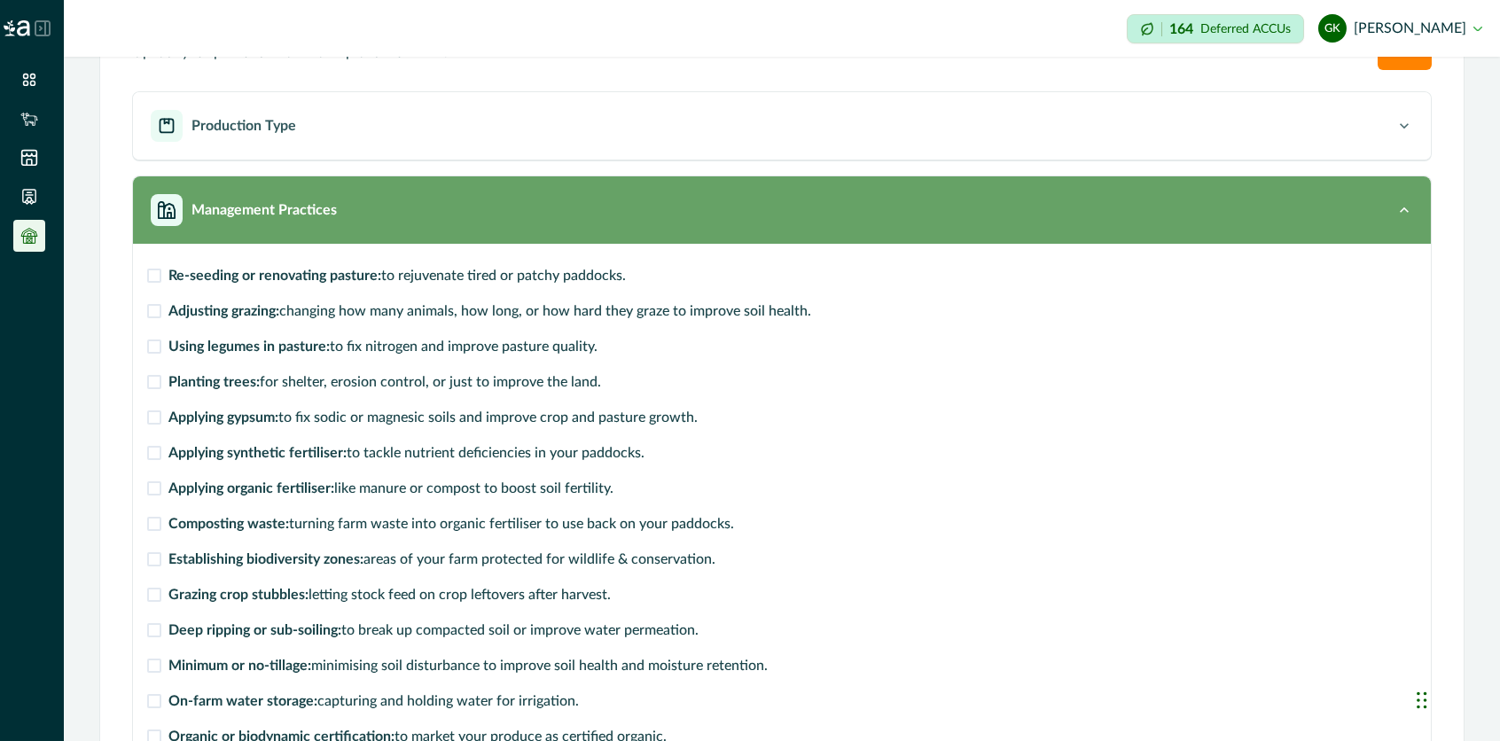
scroll to position [271, 0]
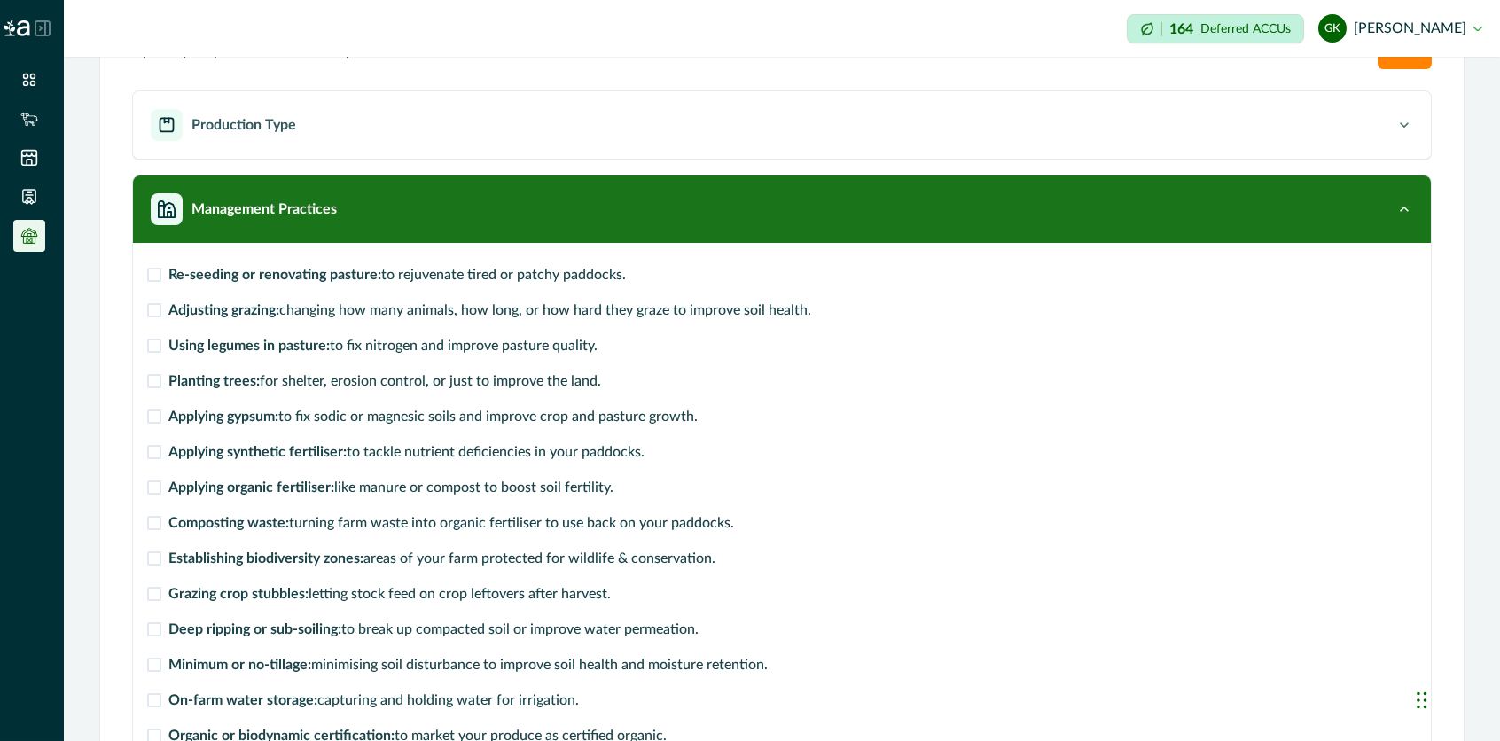
click at [153, 275] on span at bounding box center [154, 275] width 14 height 14
click at [153, 310] on span at bounding box center [154, 310] width 14 height 14
click at [152, 381] on span at bounding box center [154, 381] width 14 height 14
click at [159, 342] on span at bounding box center [154, 346] width 14 height 14
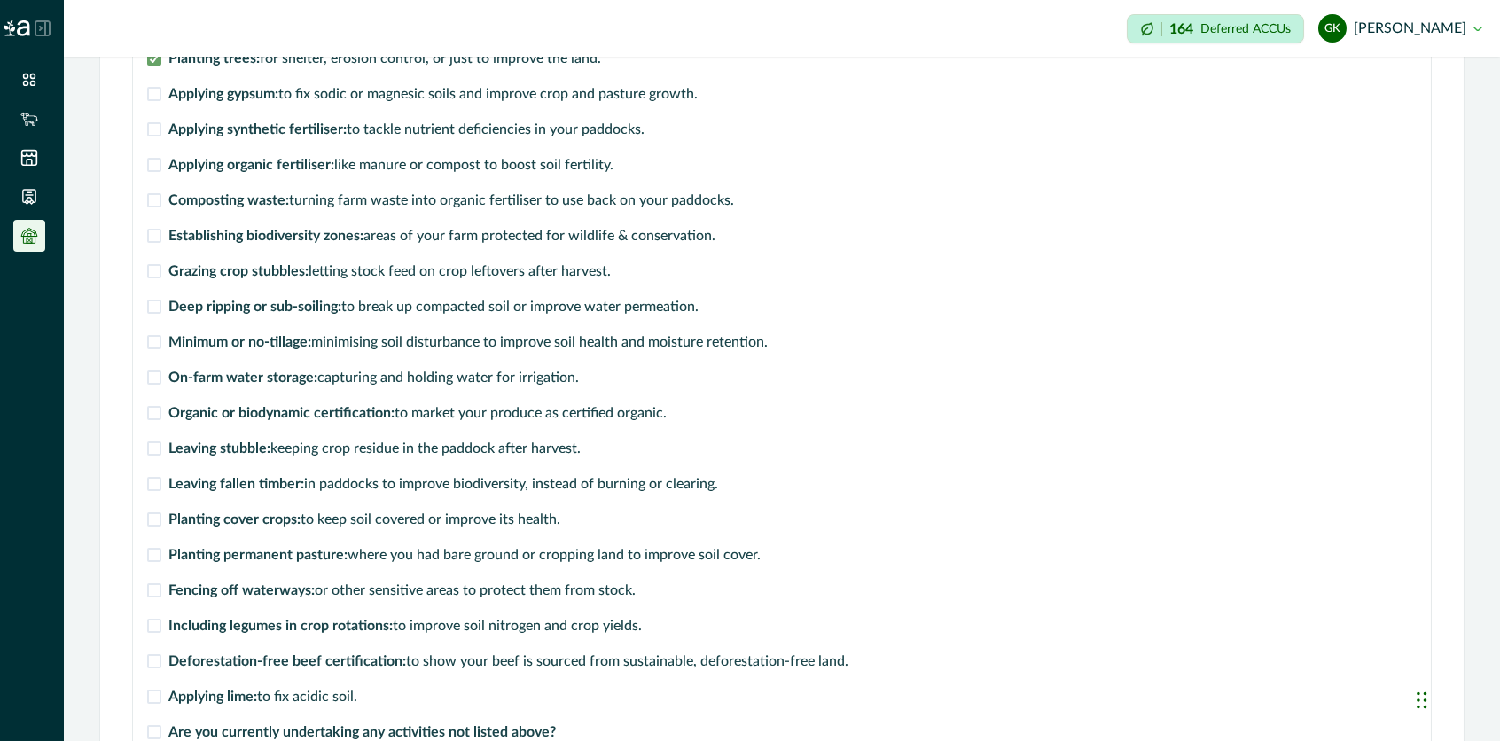
scroll to position [594, 0]
click at [144, 346] on div "Re-seeding or renovating pasture: to rejuvenate tired or patchy paddocks. Adjus…" at bounding box center [781, 338] width 1297 height 837
click at [155, 342] on span at bounding box center [154, 342] width 14 height 14
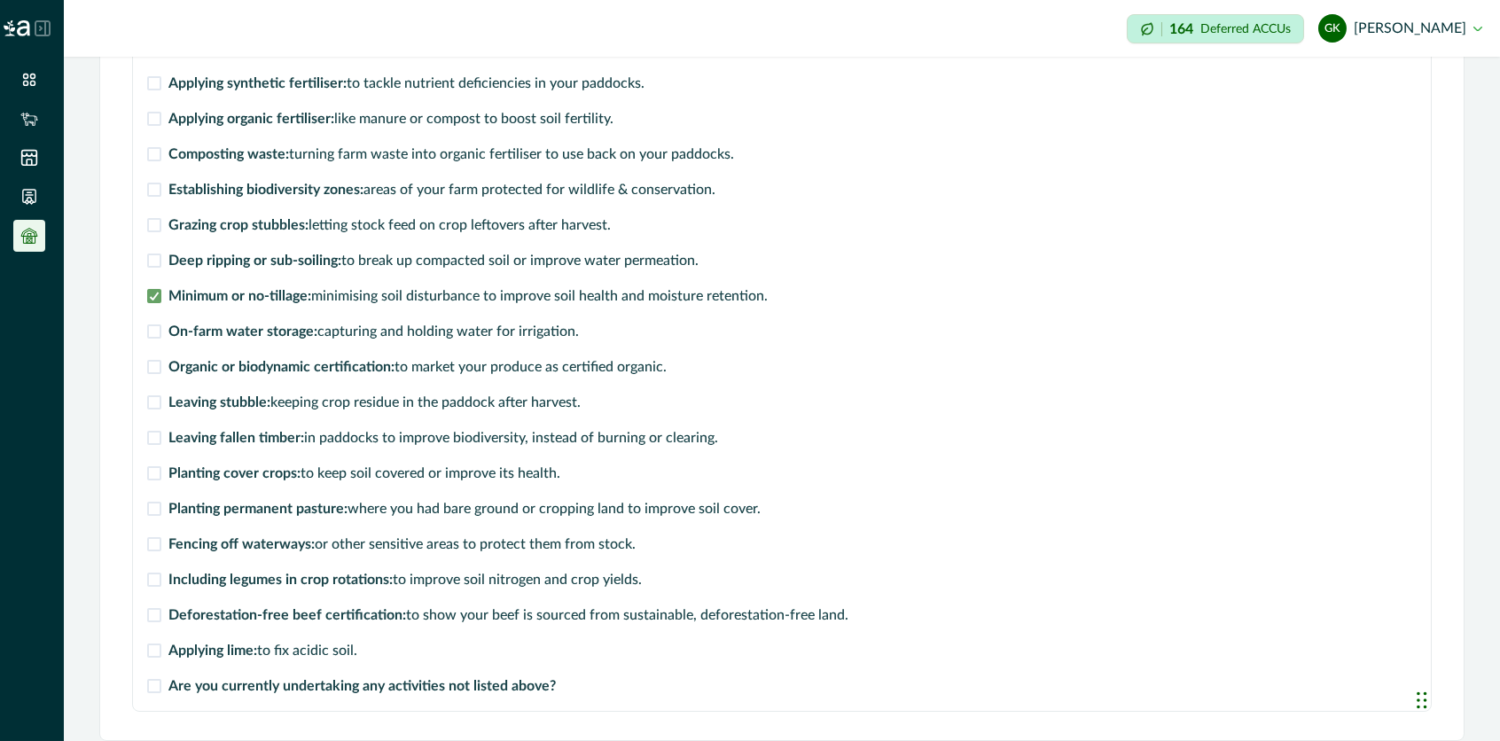
scroll to position [651, 0]
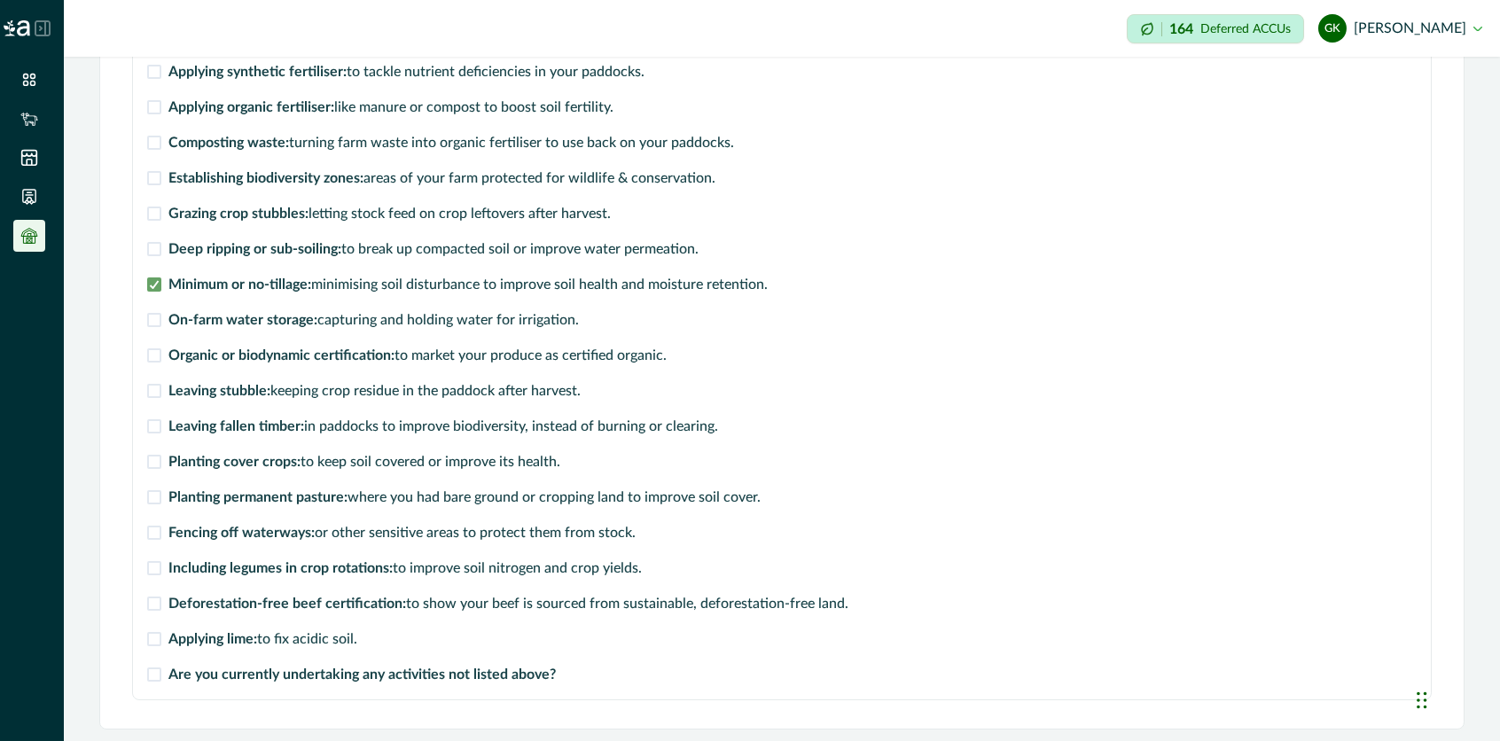
click at [160, 534] on span at bounding box center [154, 533] width 14 height 14
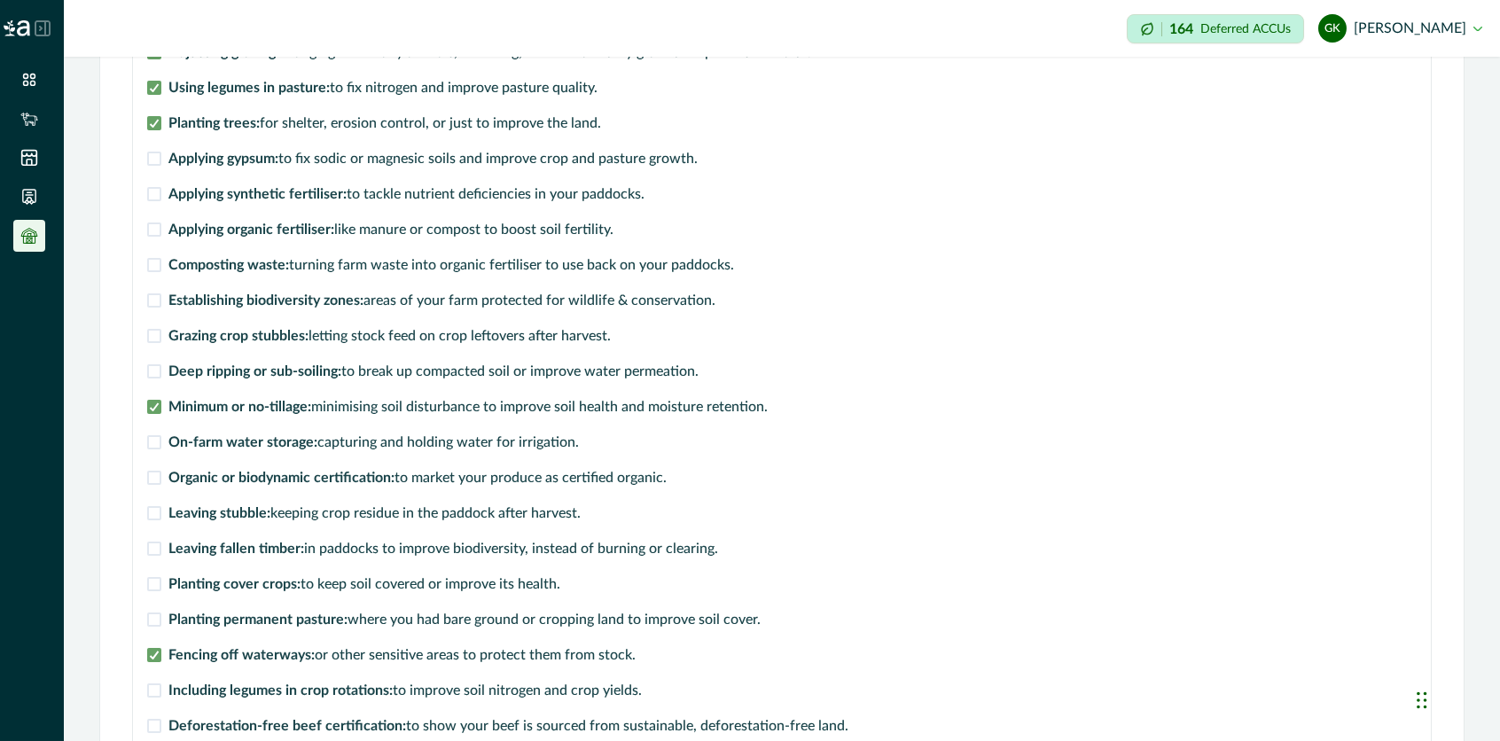
scroll to position [534, 0]
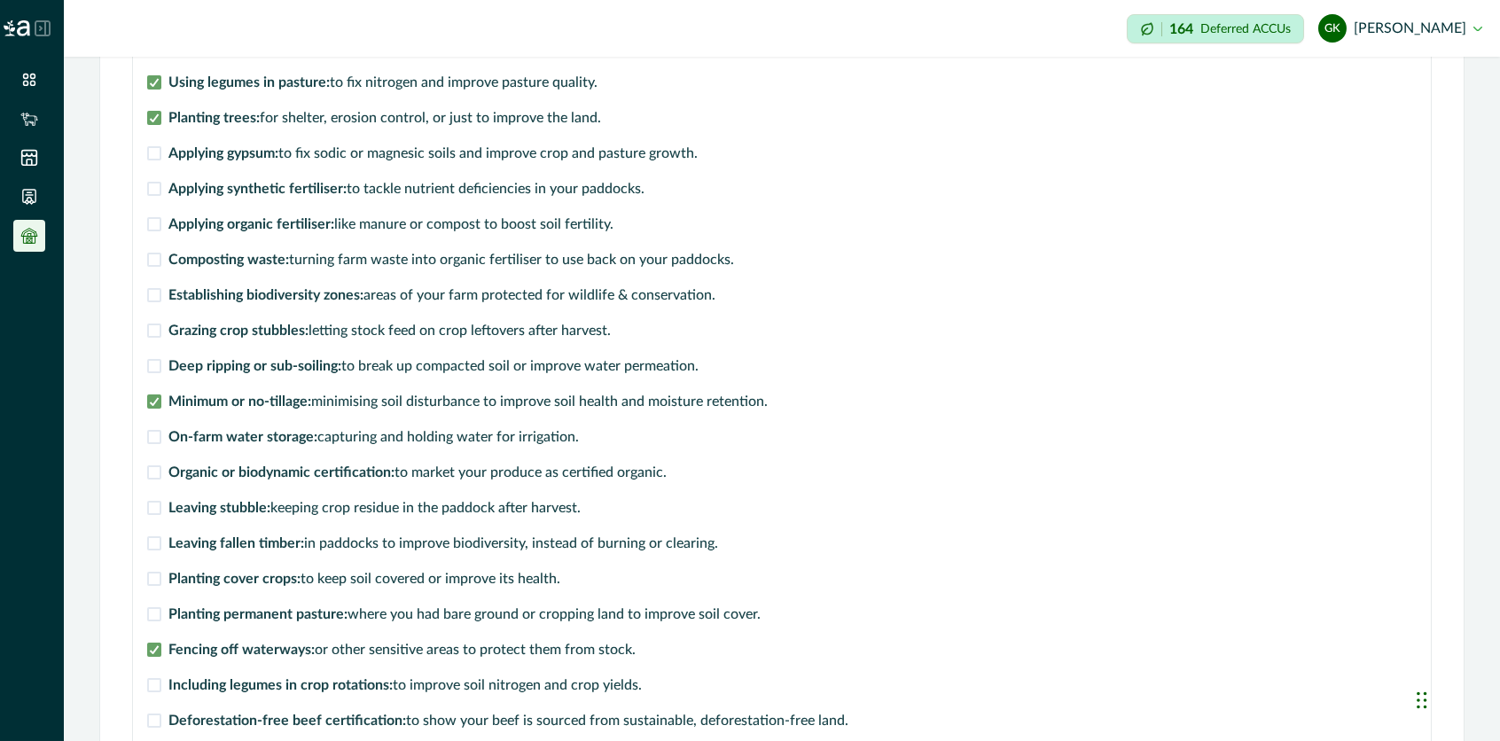
click at [148, 439] on span at bounding box center [154, 437] width 14 height 14
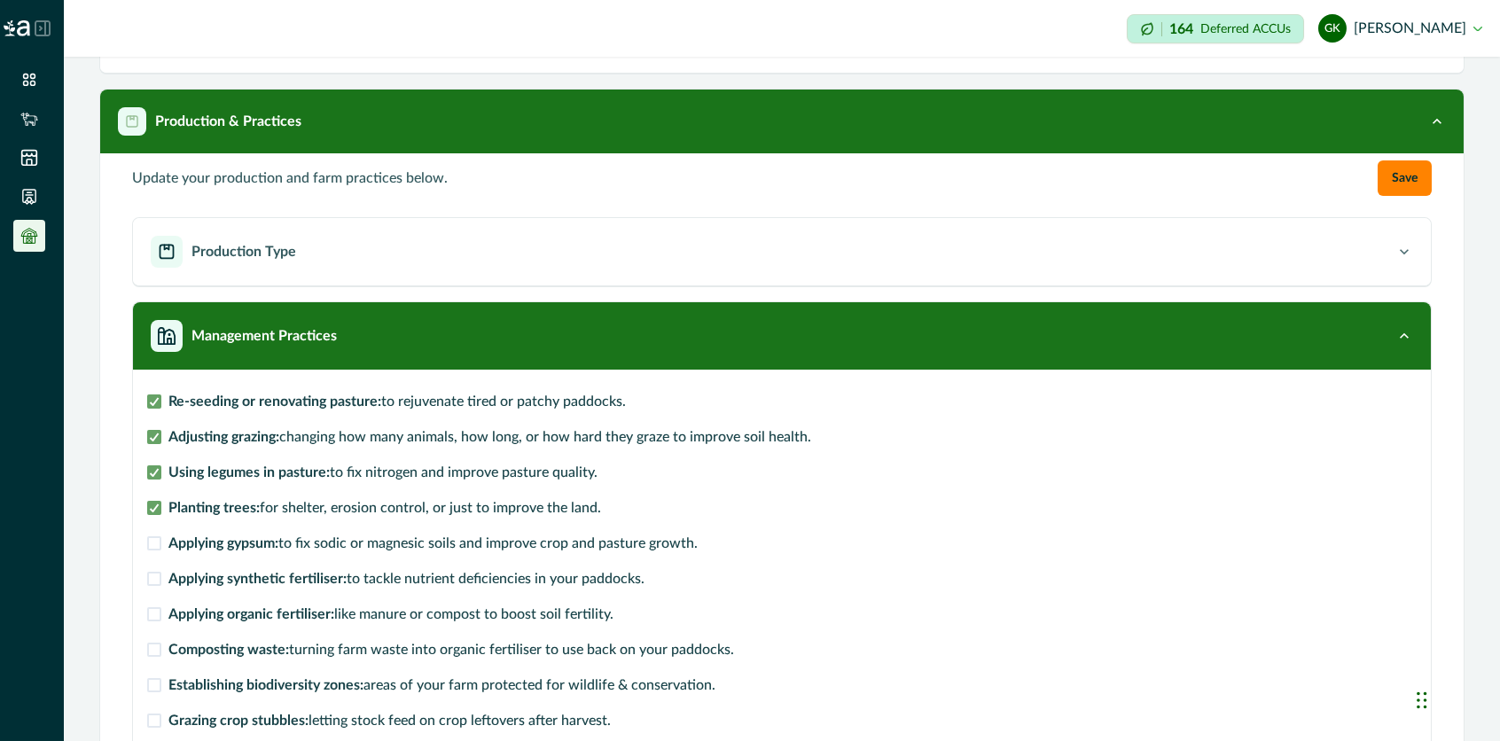
scroll to position [0, 0]
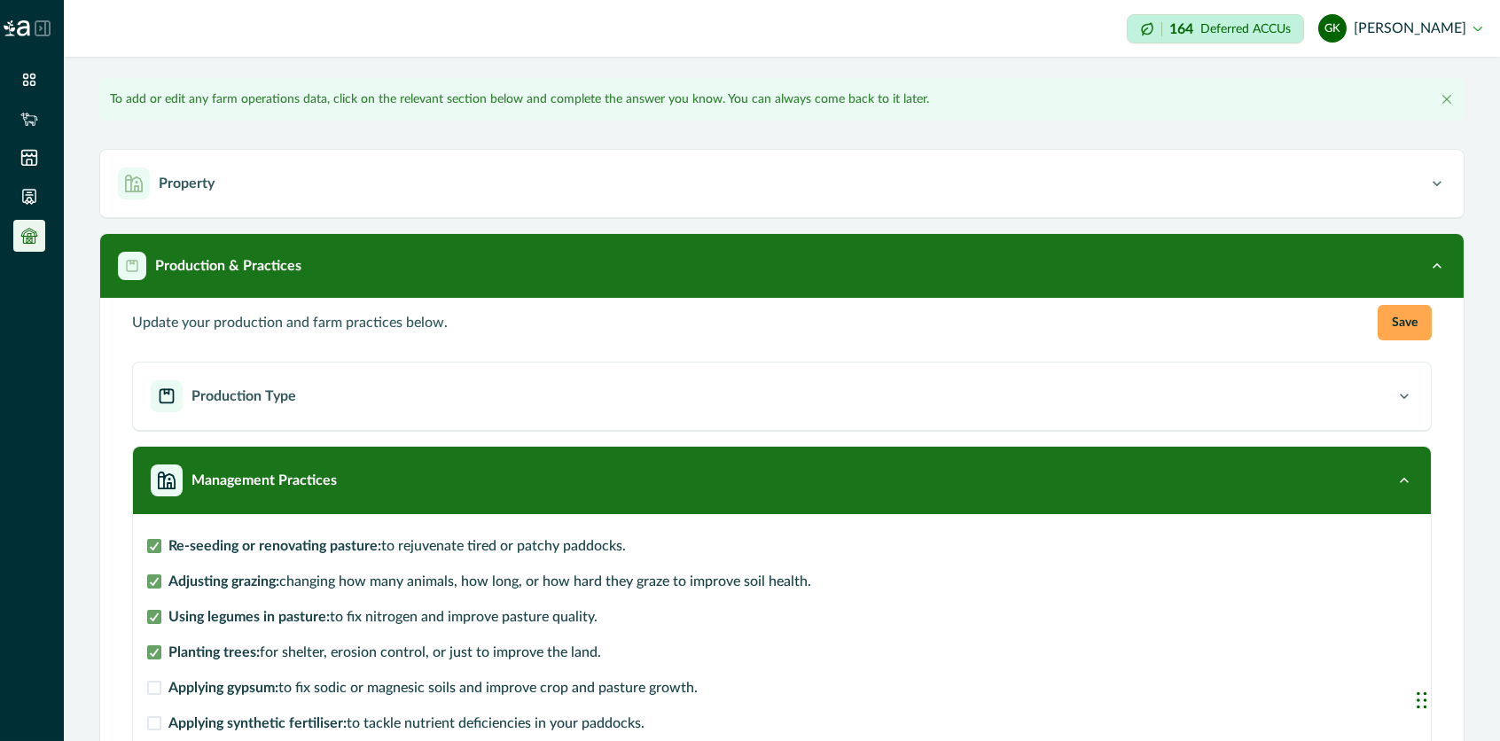
click at [1157, 327] on button "Save" at bounding box center [1404, 322] width 54 height 35
click at [1157, 320] on button "Save" at bounding box center [1404, 322] width 54 height 35
